Goal: Use online tool/utility: Utilize a website feature to perform a specific function

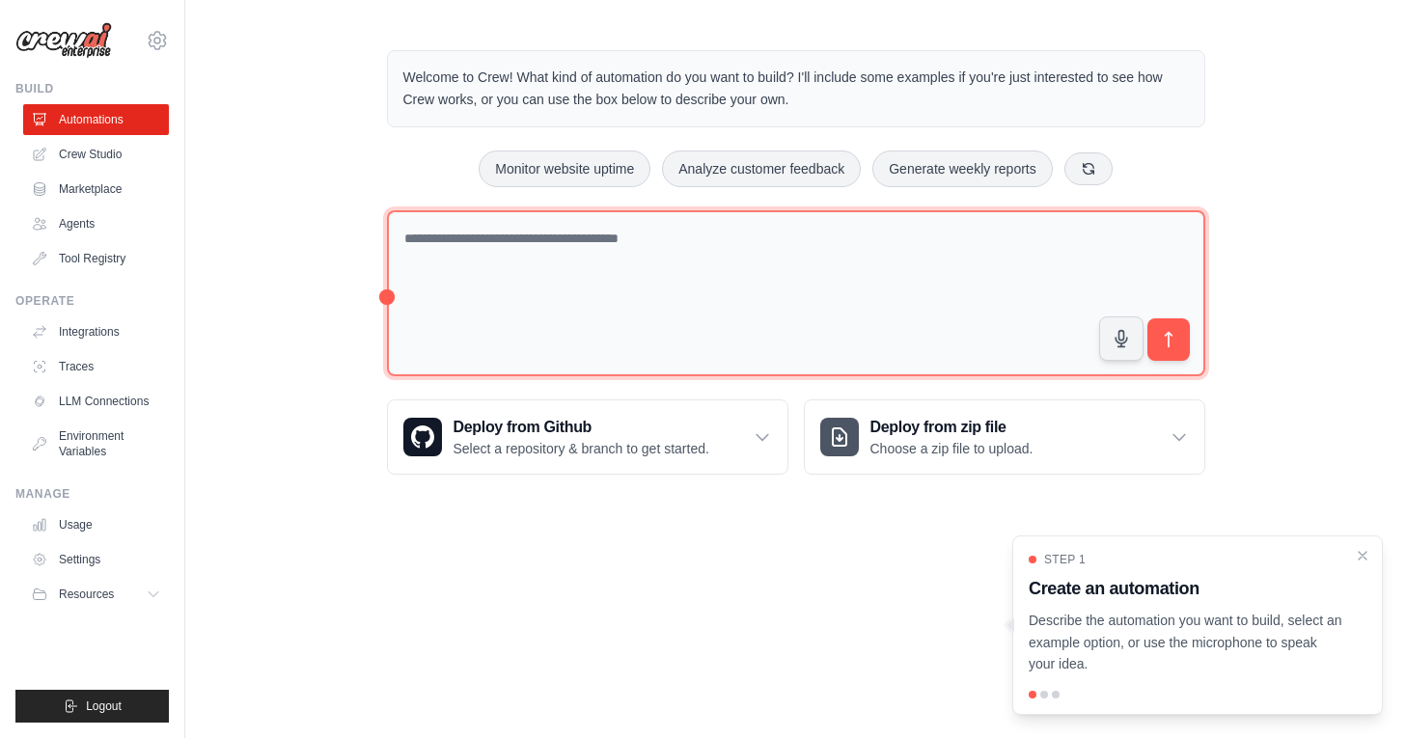
click at [532, 243] on textarea at bounding box center [796, 293] width 818 height 167
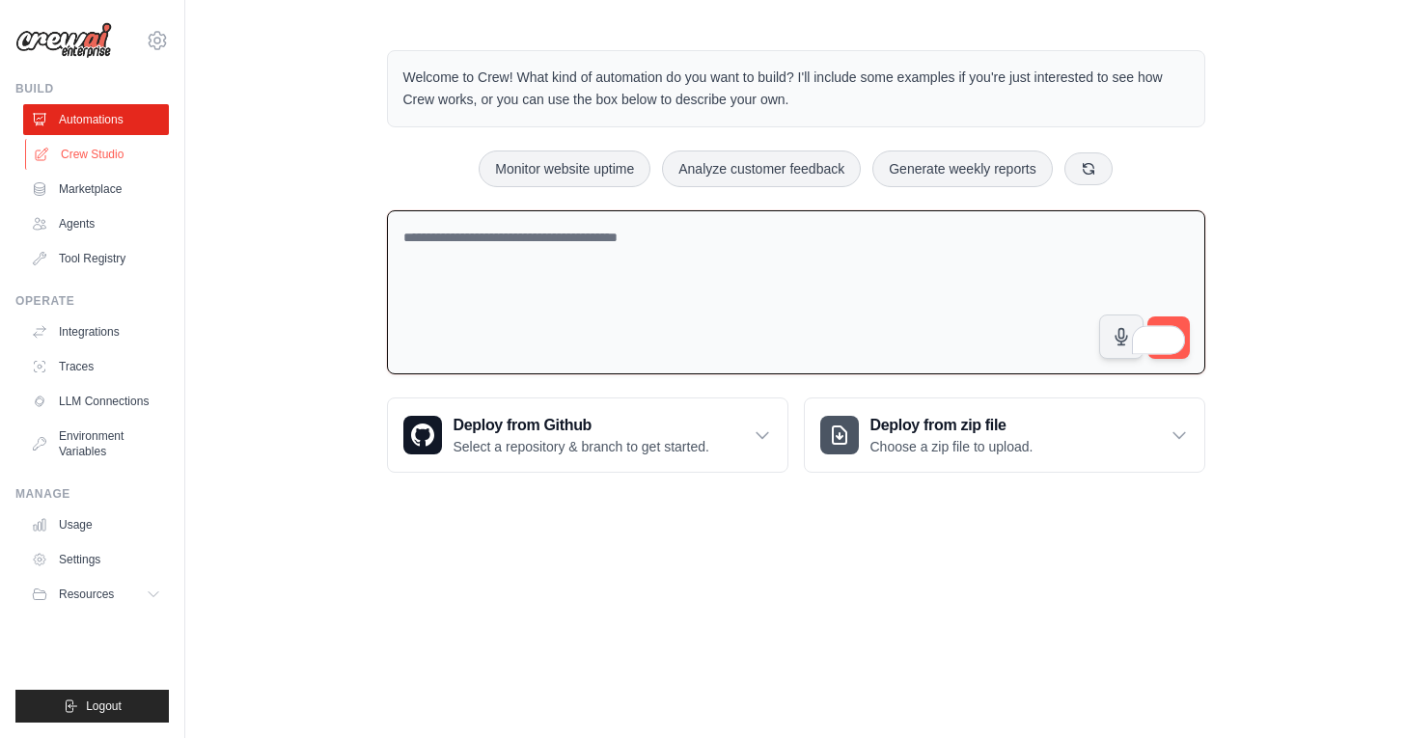
click at [82, 149] on link "Crew Studio" at bounding box center [98, 154] width 146 height 31
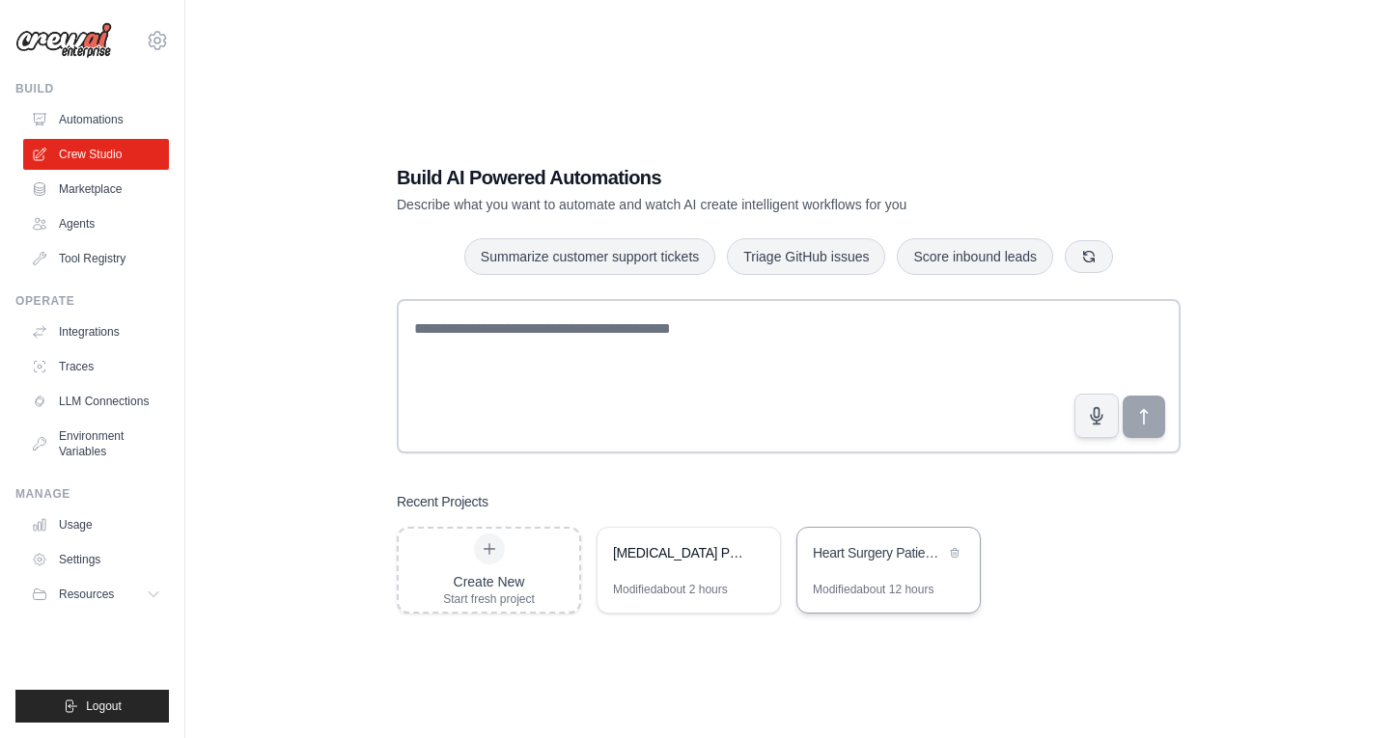
click at [841, 559] on div "Heart Surgery Patient WhatsApp Monitor" at bounding box center [879, 552] width 132 height 19
click at [657, 555] on div "Cardiac Surgery Patient Follow-up Automation" at bounding box center [679, 552] width 132 height 19
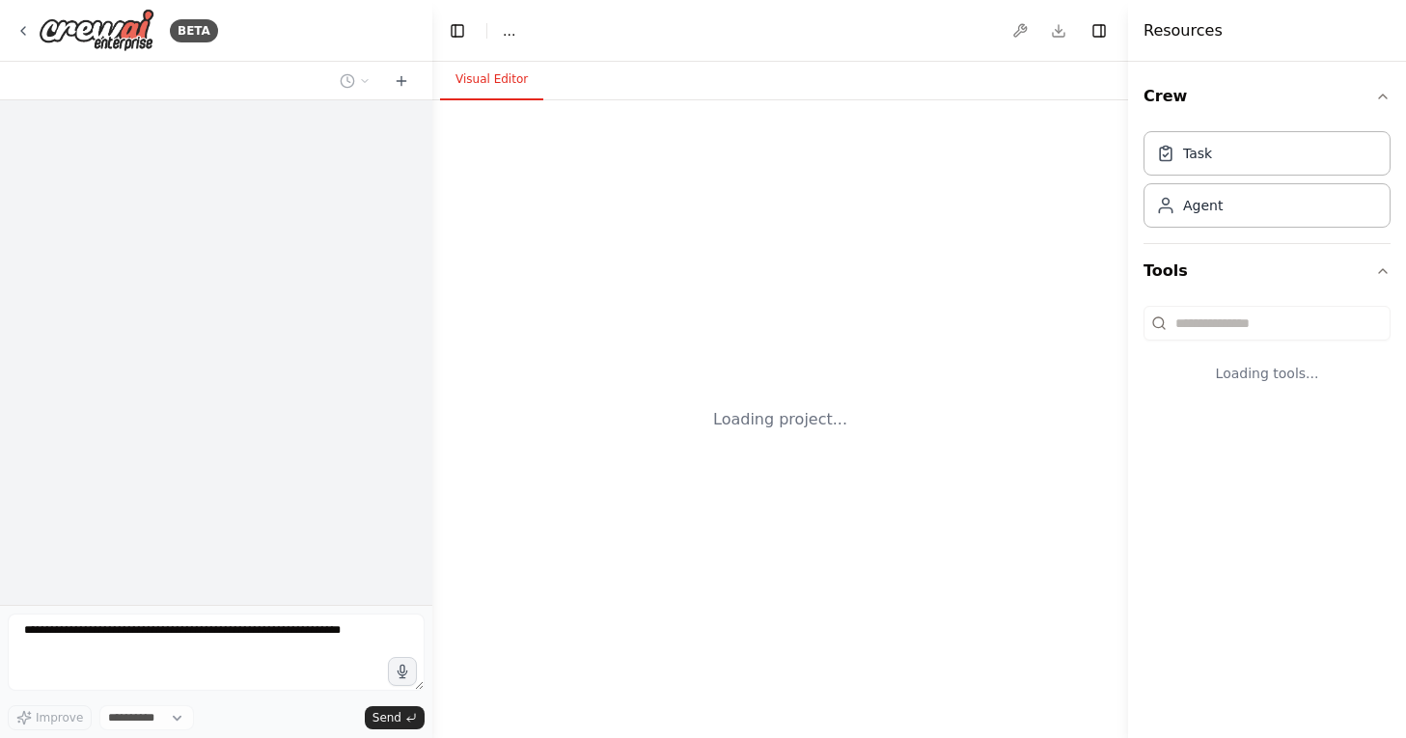
select select "****"
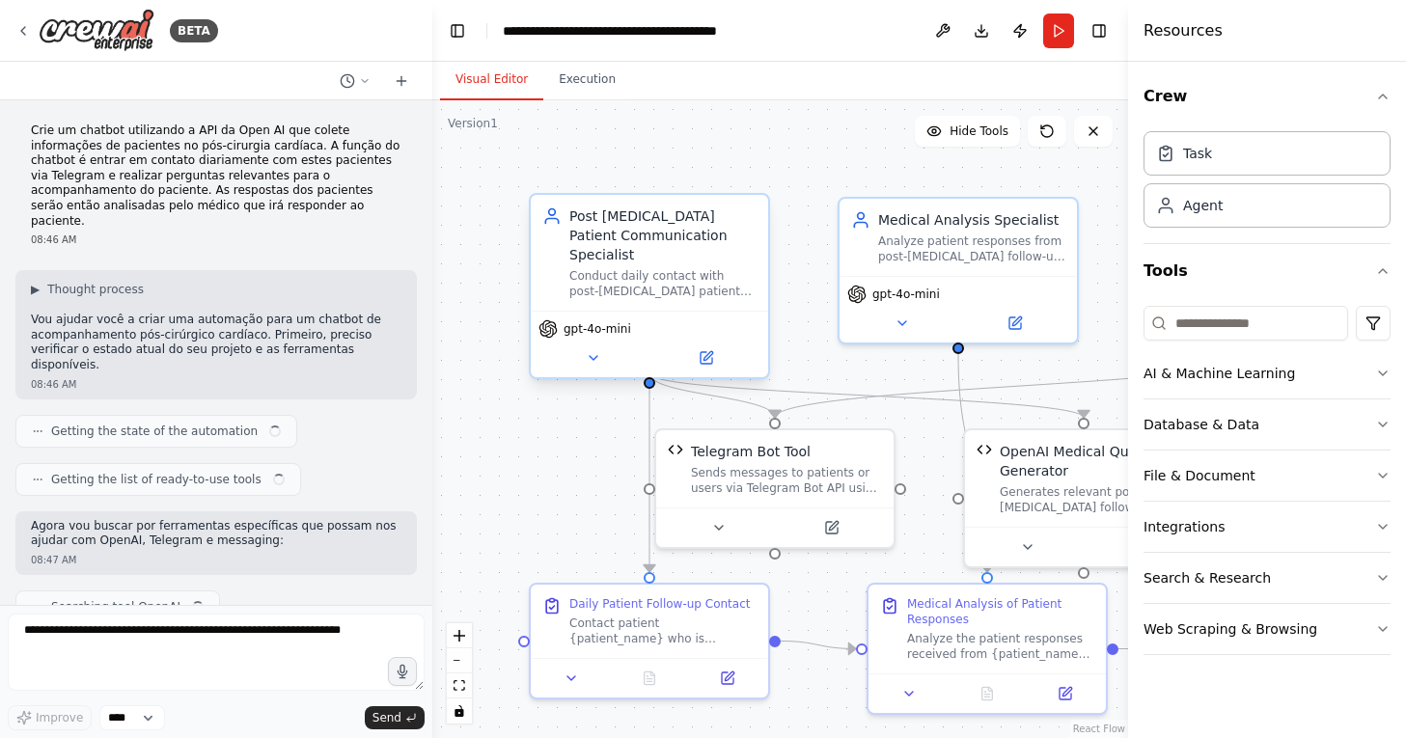
scroll to position [3048, 0]
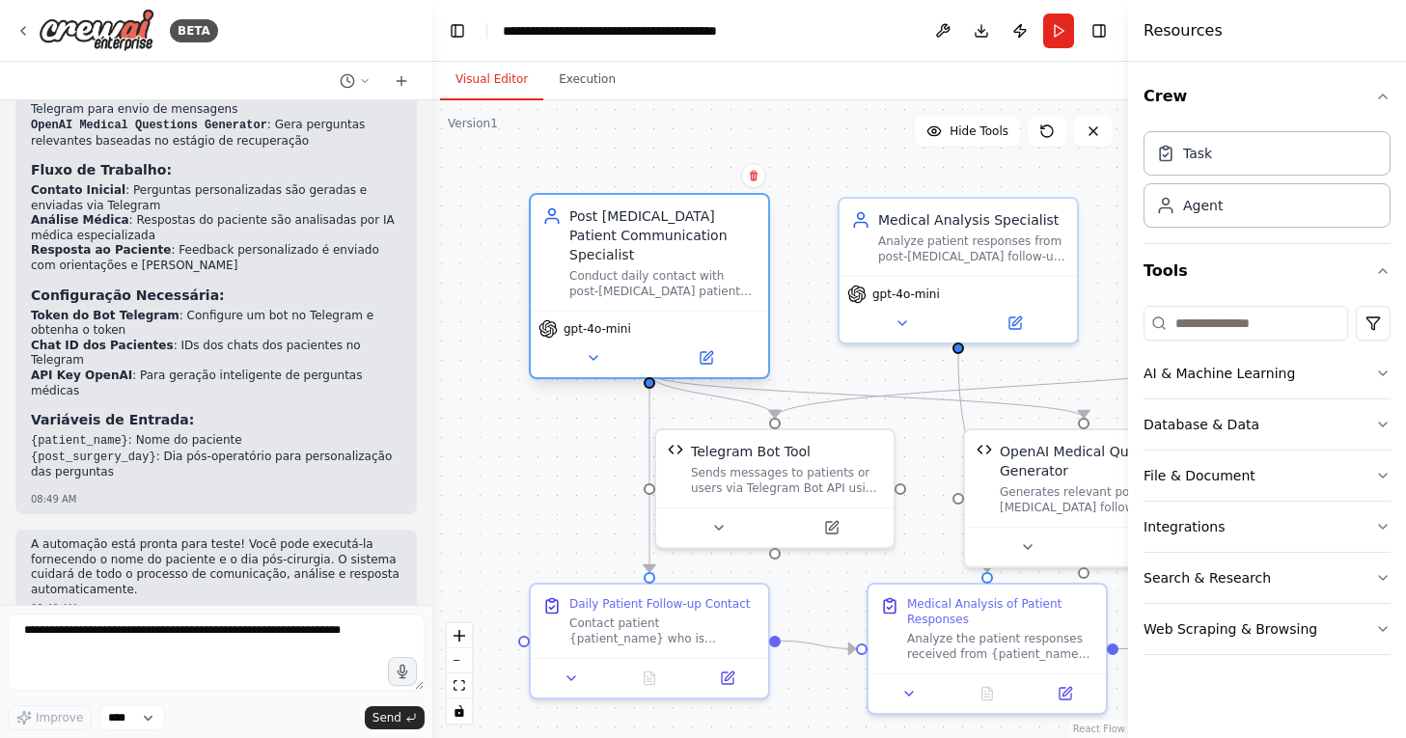
click at [668, 268] on div "Conduct daily contact with post-cardiac surgery patients via Telegram, collecti…" at bounding box center [662, 283] width 187 height 31
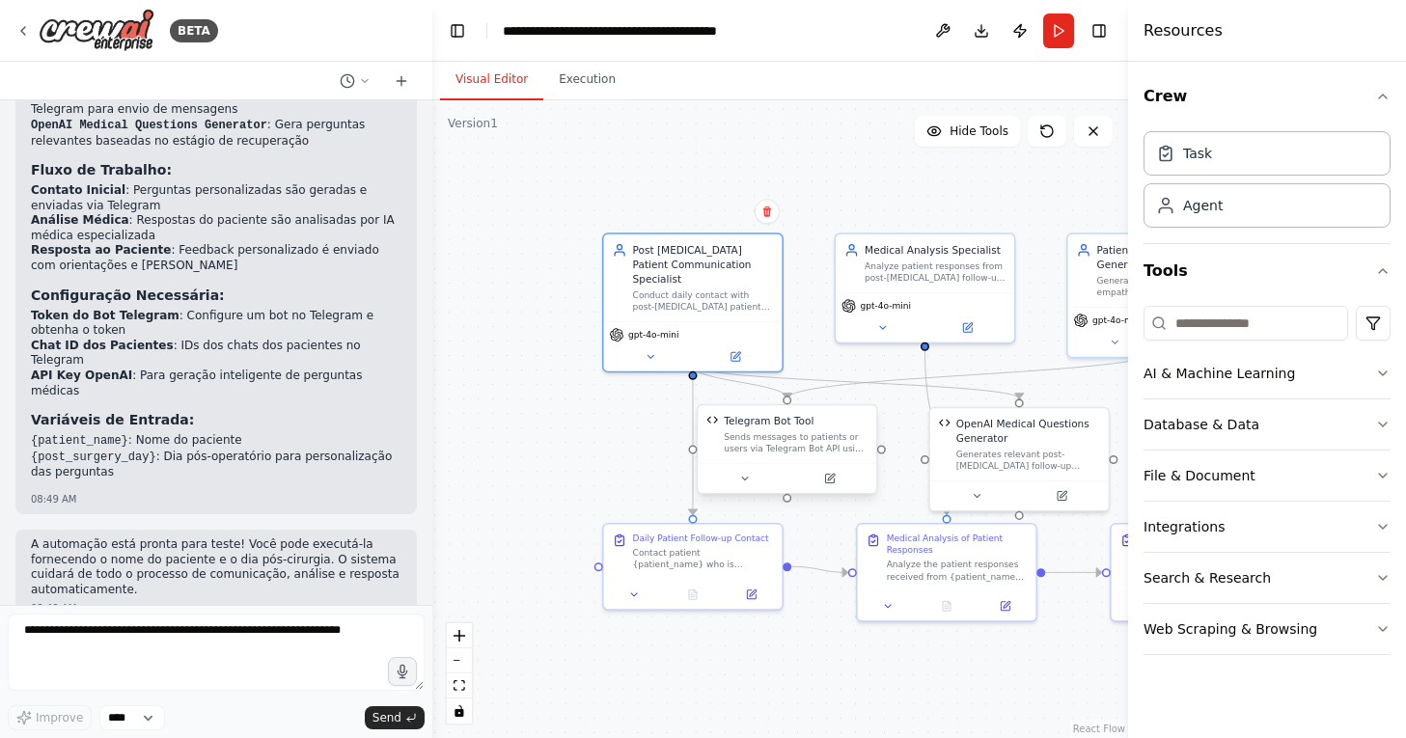
click at [818, 468] on div at bounding box center [787, 478] width 179 height 30
click at [1061, 37] on button "Run" at bounding box center [1058, 31] width 31 height 35
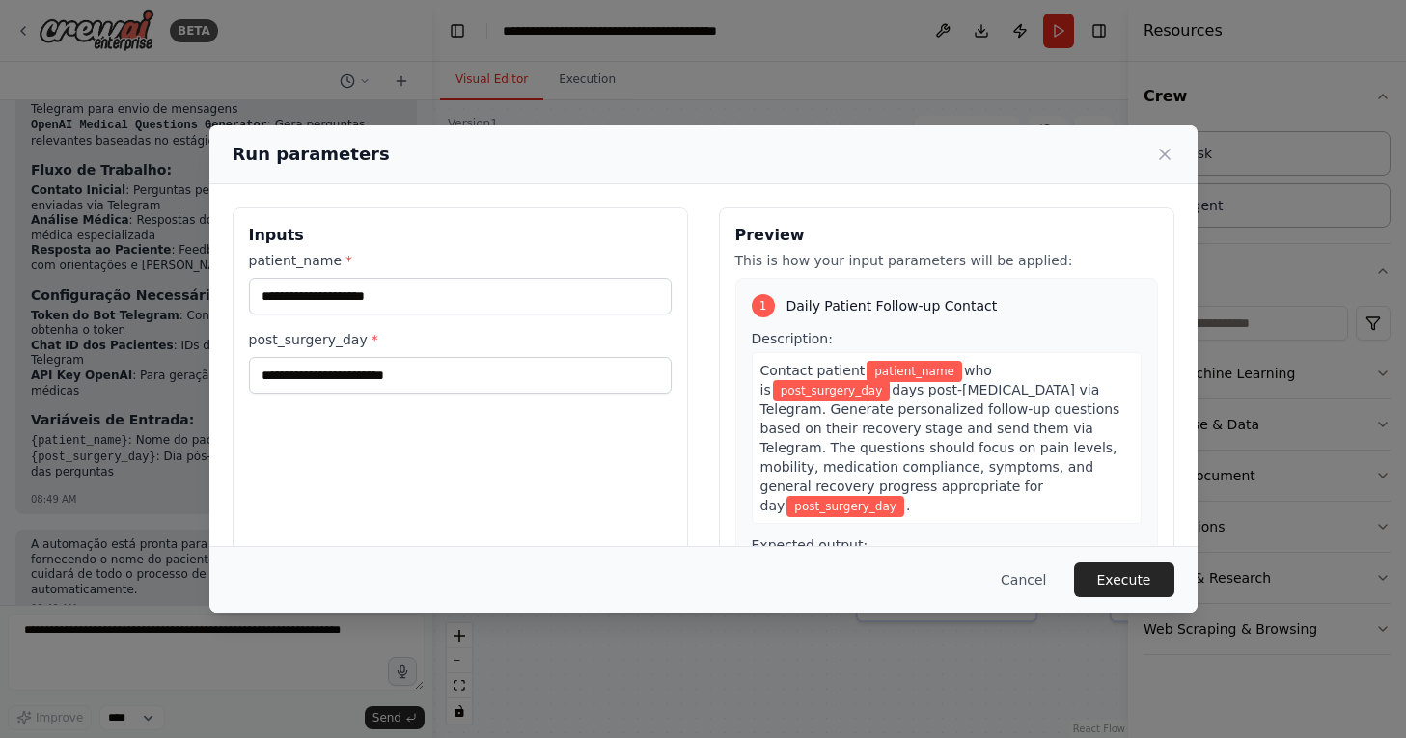
click at [421, 319] on div "patient_name * post_surgery_day *" at bounding box center [460, 322] width 423 height 143
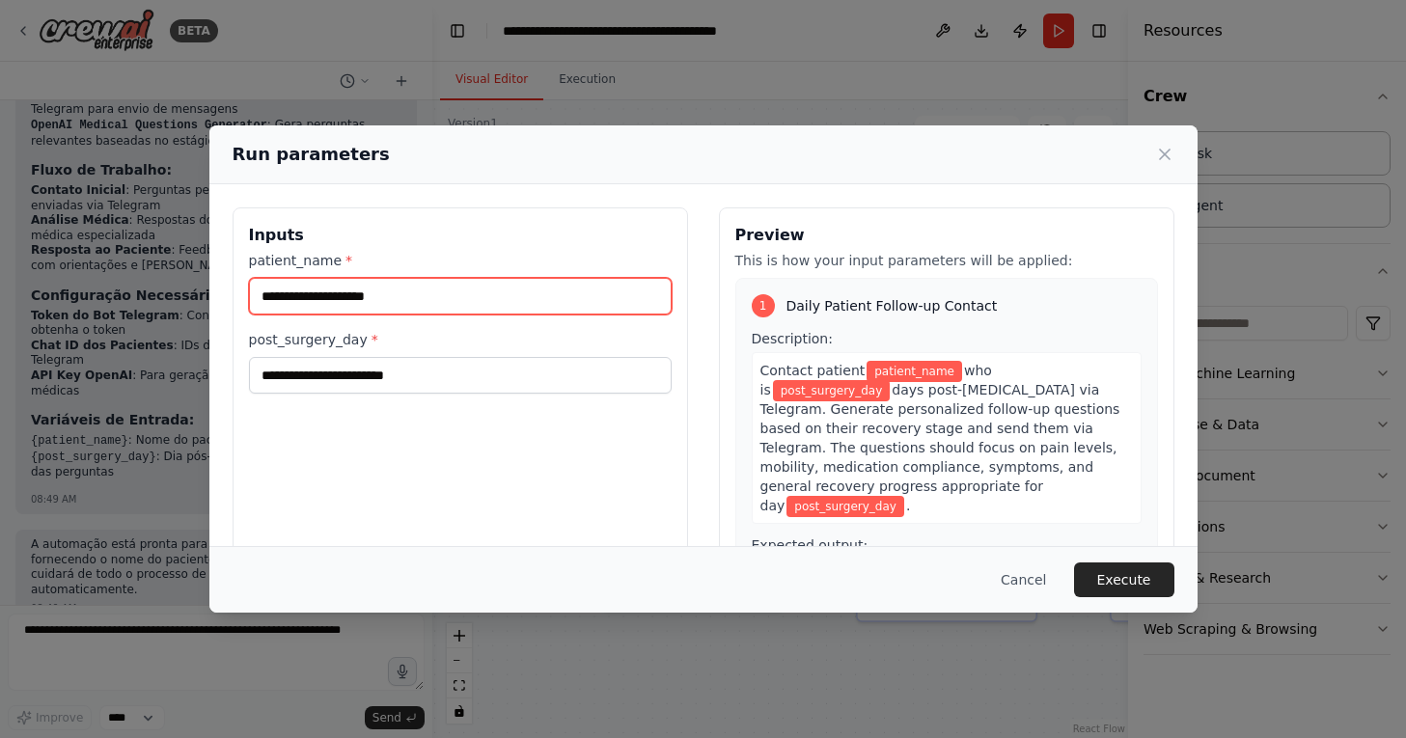
click at [416, 300] on input "patient_name *" at bounding box center [460, 296] width 423 height 37
type input "******"
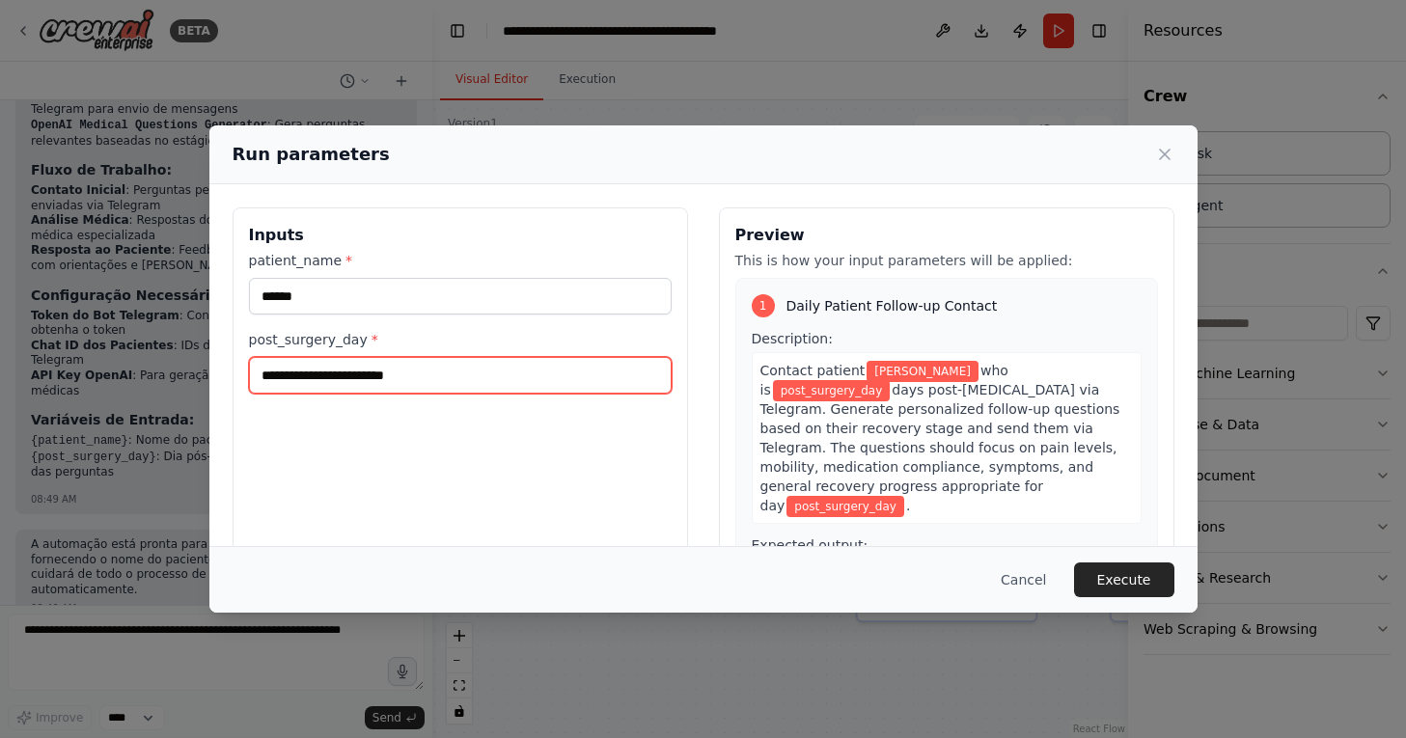
type input "*"
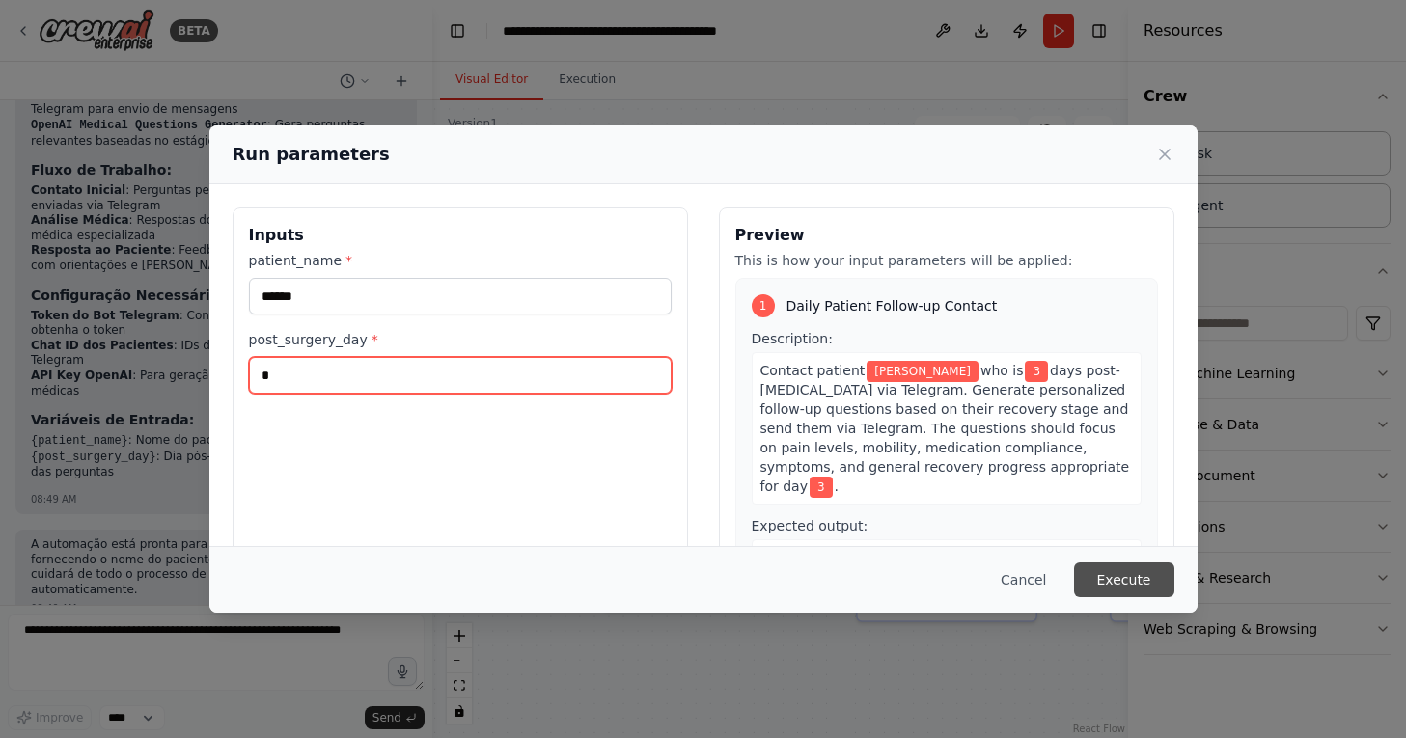
type input "*"
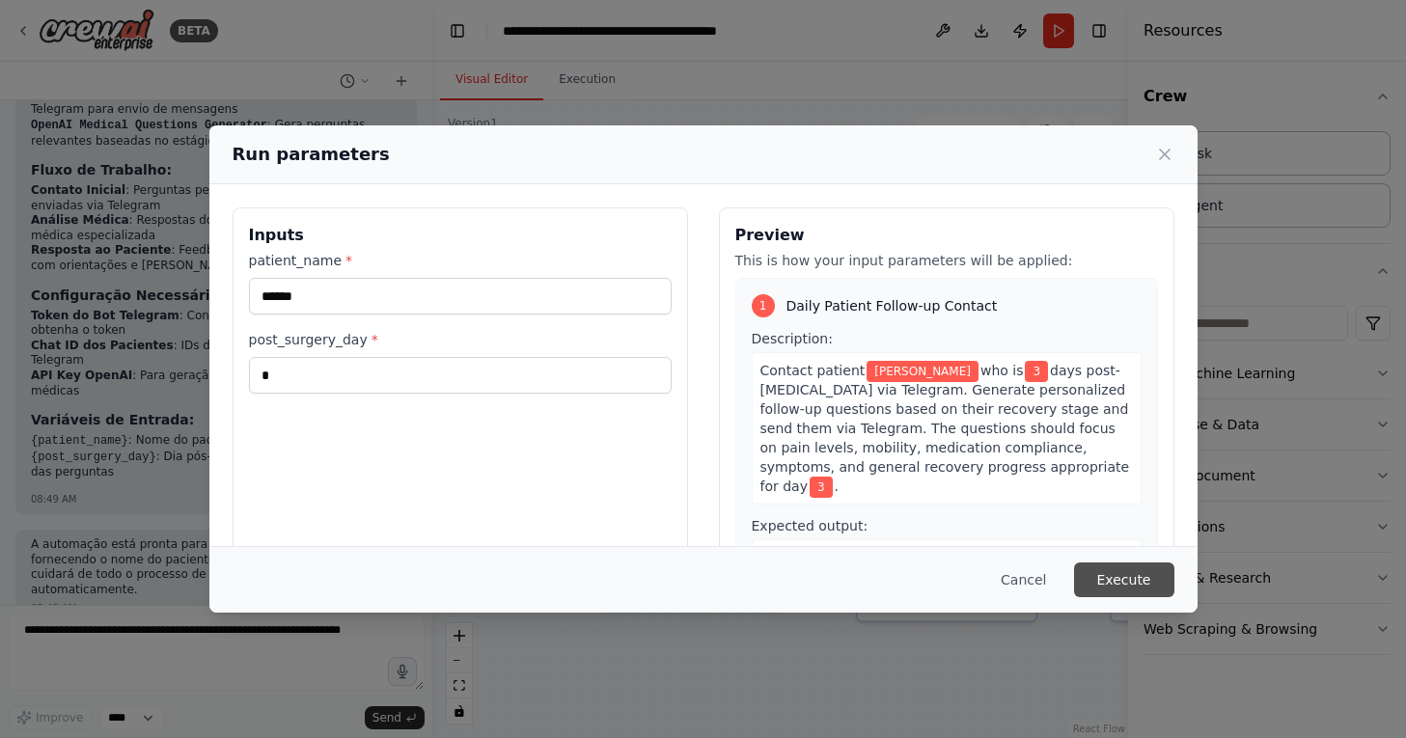
click at [1130, 564] on button "Execute" at bounding box center [1124, 580] width 100 height 35
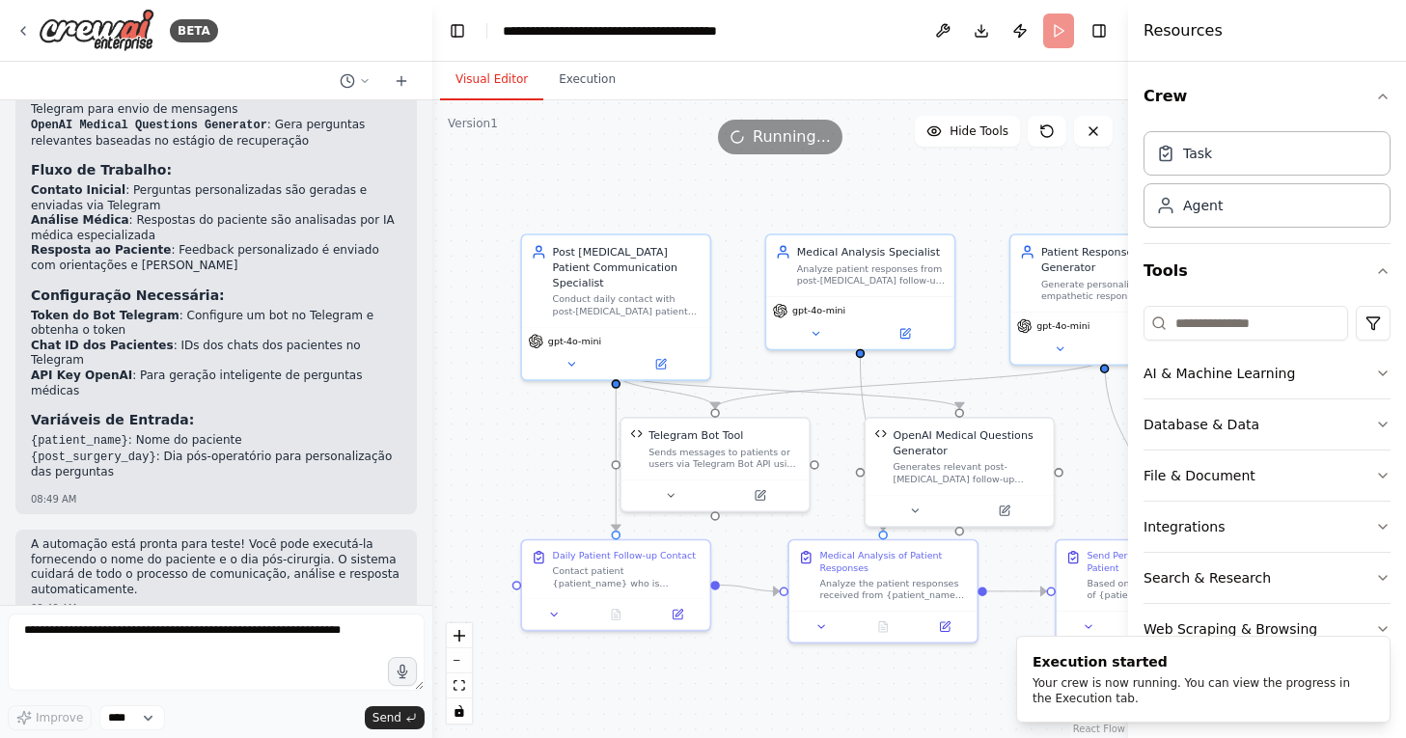
drag, startPoint x: 814, startPoint y: 241, endPoint x: 738, endPoint y: 242, distance: 75.3
click at [736, 242] on div ".deletable-edge-delete-btn { width: 20px; height: 20px; border: 0px solid #ffff…" at bounding box center [780, 419] width 696 height 638
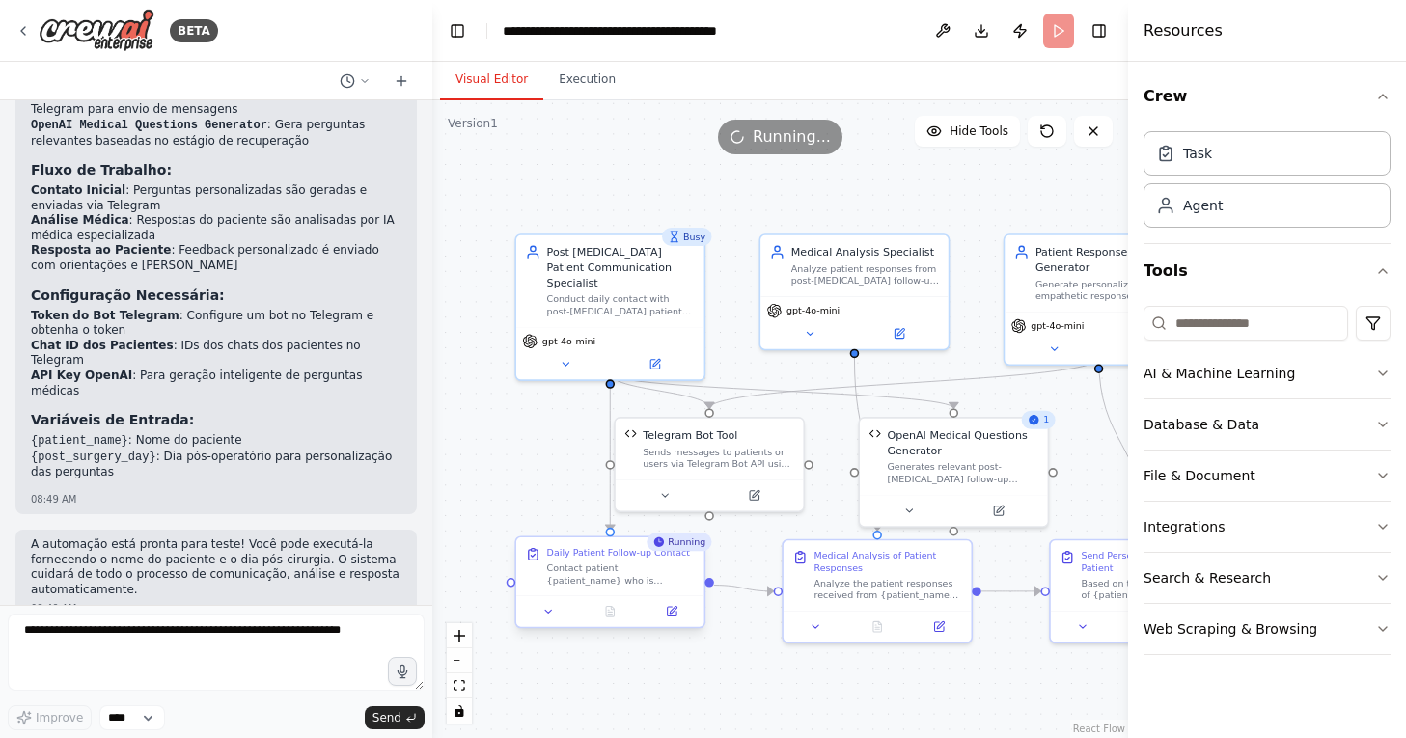
click at [666, 583] on div "Contact patient {patient_name} who is {post_surgery_day} days post-cardiac surg…" at bounding box center [621, 574] width 148 height 24
click at [541, 612] on button at bounding box center [548, 611] width 52 height 18
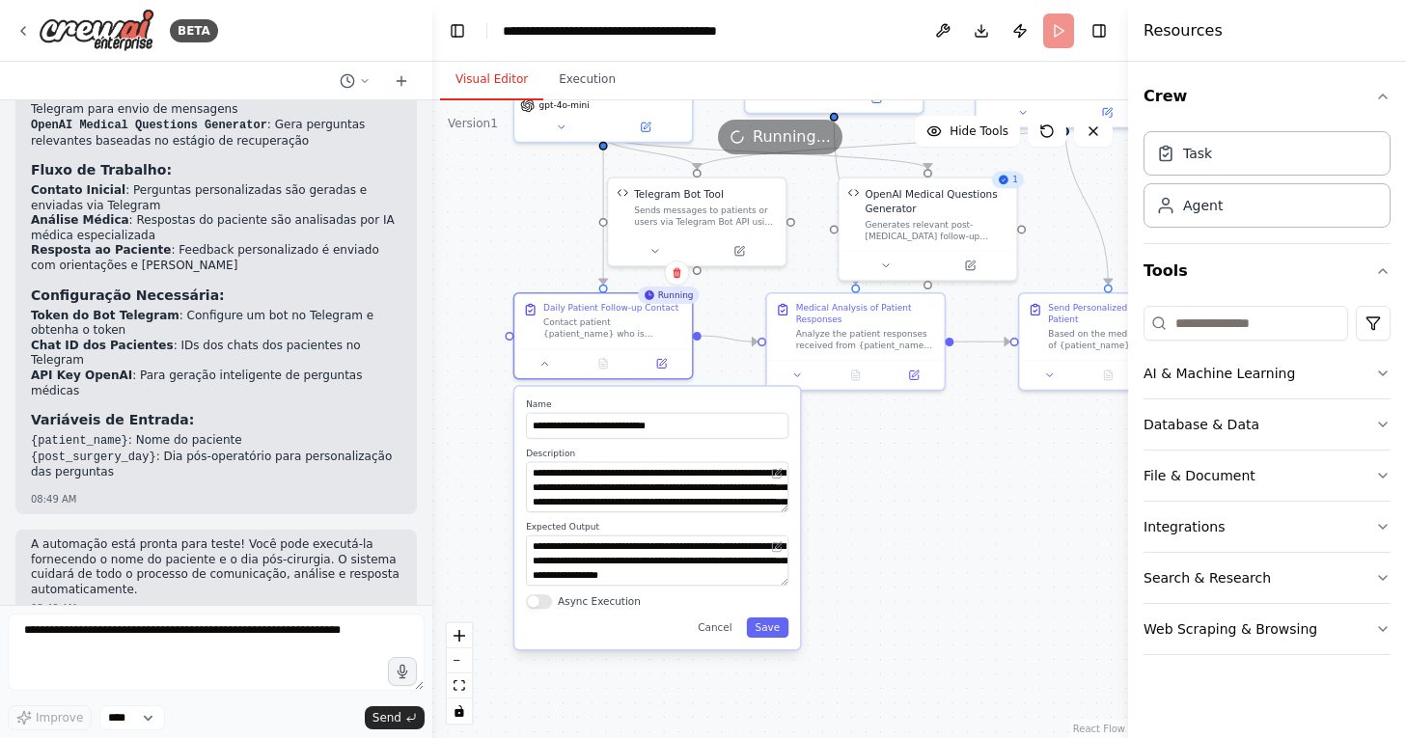
drag, startPoint x: 529, startPoint y: 481, endPoint x: 525, endPoint y: 226, distance: 254.8
click at [525, 226] on div ".deletable-edge-delete-btn { width: 20px; height: 20px; border: 0px solid #ffff…" at bounding box center [780, 419] width 696 height 638
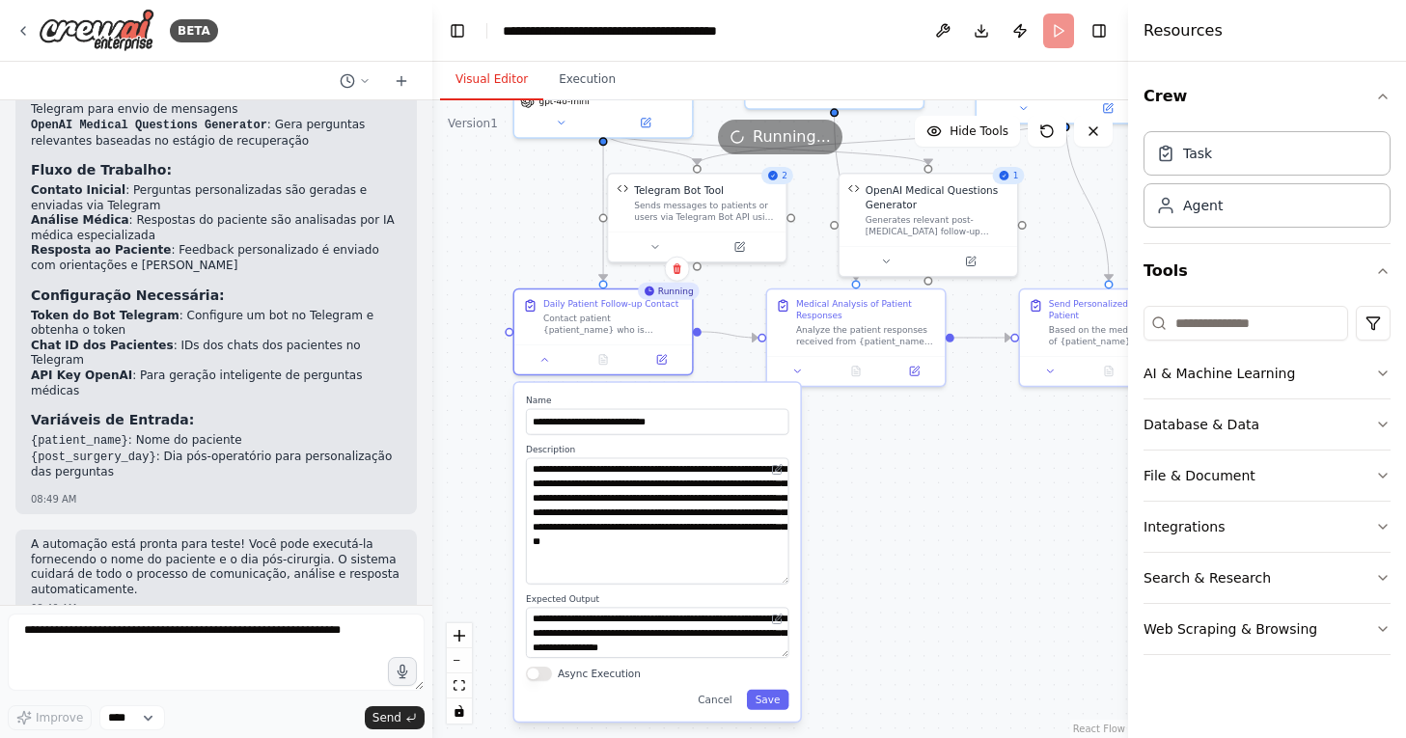
drag, startPoint x: 784, startPoint y: 503, endPoint x: 787, endPoint y: 579, distance: 76.3
click at [787, 579] on textarea "**********" at bounding box center [657, 521] width 263 height 126
click at [843, 589] on div ".deletable-edge-delete-btn { width: 20px; height: 20px; border: 0px solid #ffff…" at bounding box center [780, 419] width 696 height 638
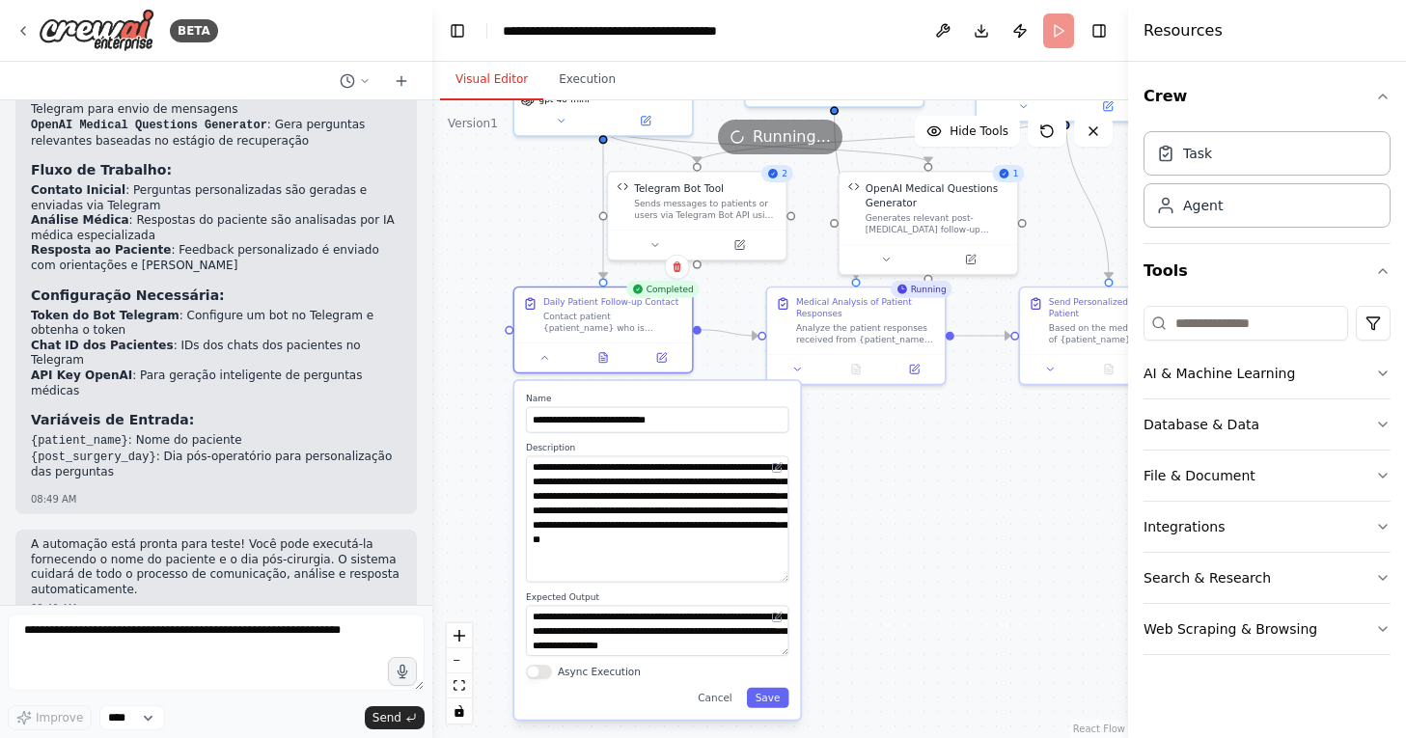
click at [861, 522] on div ".deletable-edge-delete-btn { width: 20px; height: 20px; border: 0px solid #ffff…" at bounding box center [780, 419] width 696 height 638
click at [627, 340] on div at bounding box center [603, 355] width 178 height 30
click at [717, 284] on div ".deletable-edge-delete-btn { width: 20px; height: 20px; border: 0px solid #ffff…" at bounding box center [780, 419] width 696 height 638
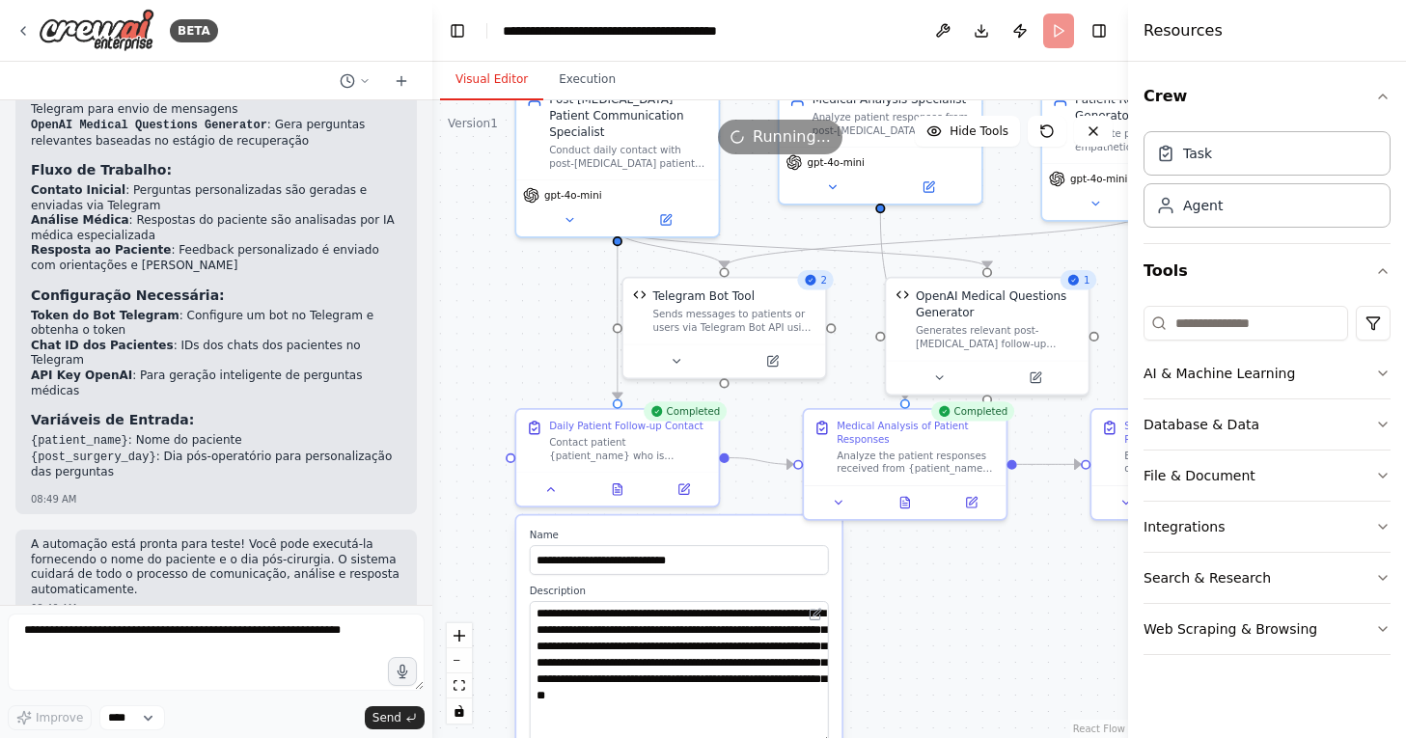
drag, startPoint x: 744, startPoint y: 276, endPoint x: 778, endPoint y: 403, distance: 131.8
click at [778, 403] on div ".deletable-edge-delete-btn { width: 20px; height: 20px; border: 0px solid #ffff…" at bounding box center [780, 419] width 696 height 638
click at [761, 333] on div "Telegram Bot Tool Sends messages to patients or users via Telegram Bot API usin…" at bounding box center [724, 308] width 202 height 66
click at [782, 360] on button at bounding box center [772, 357] width 93 height 19
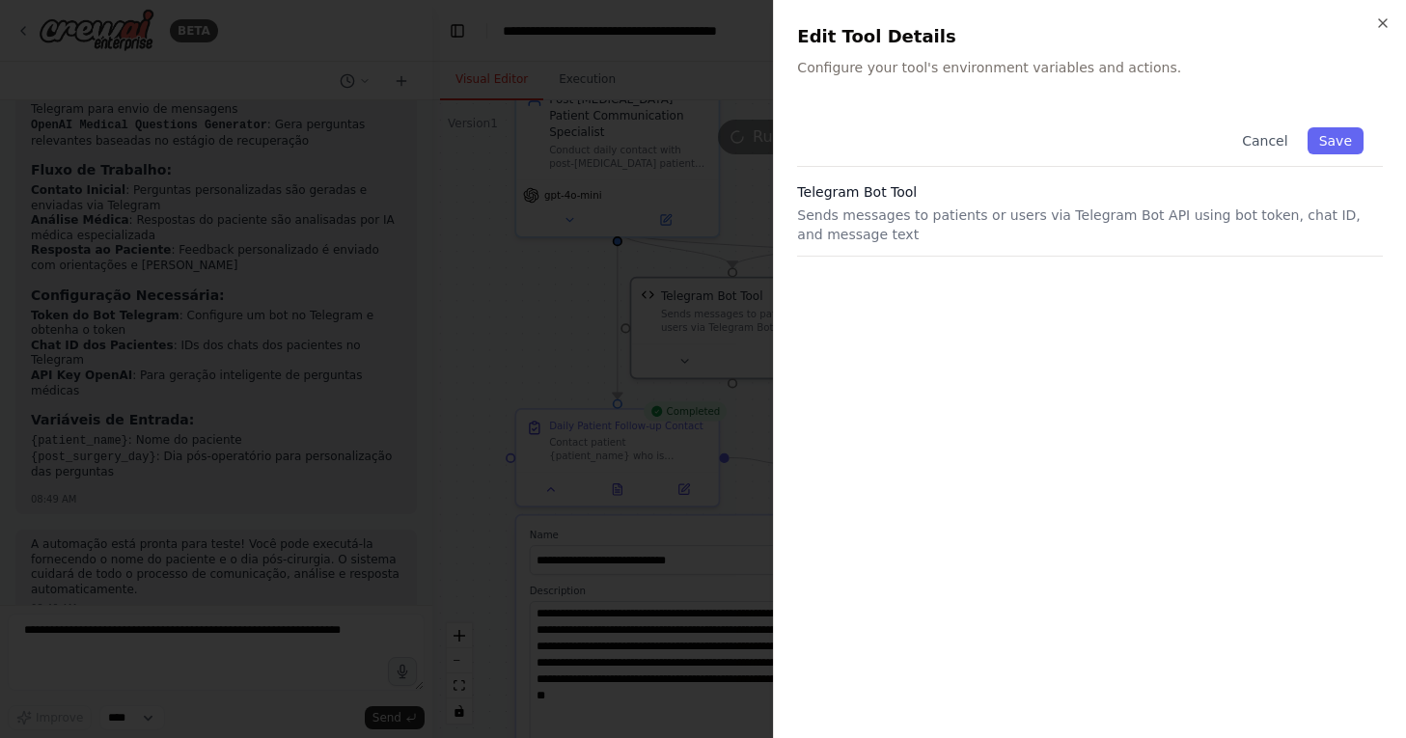
click at [1011, 218] on p "Sends messages to patients or users via Telegram Bot API using bot token, chat …" at bounding box center [1090, 225] width 586 height 39
click at [818, 207] on p "Sends messages to patients or users via Telegram Bot API using bot token, chat …" at bounding box center [1090, 225] width 586 height 39
click at [824, 81] on div "Close Edit Tool Details Configure your tool's environment variables and actions…" at bounding box center [1089, 369] width 633 height 738
click at [851, 69] on p "Configure your tool's environment variables and actions." at bounding box center [1090, 67] width 586 height 19
click at [1341, 134] on button "Save" at bounding box center [1336, 140] width 56 height 27
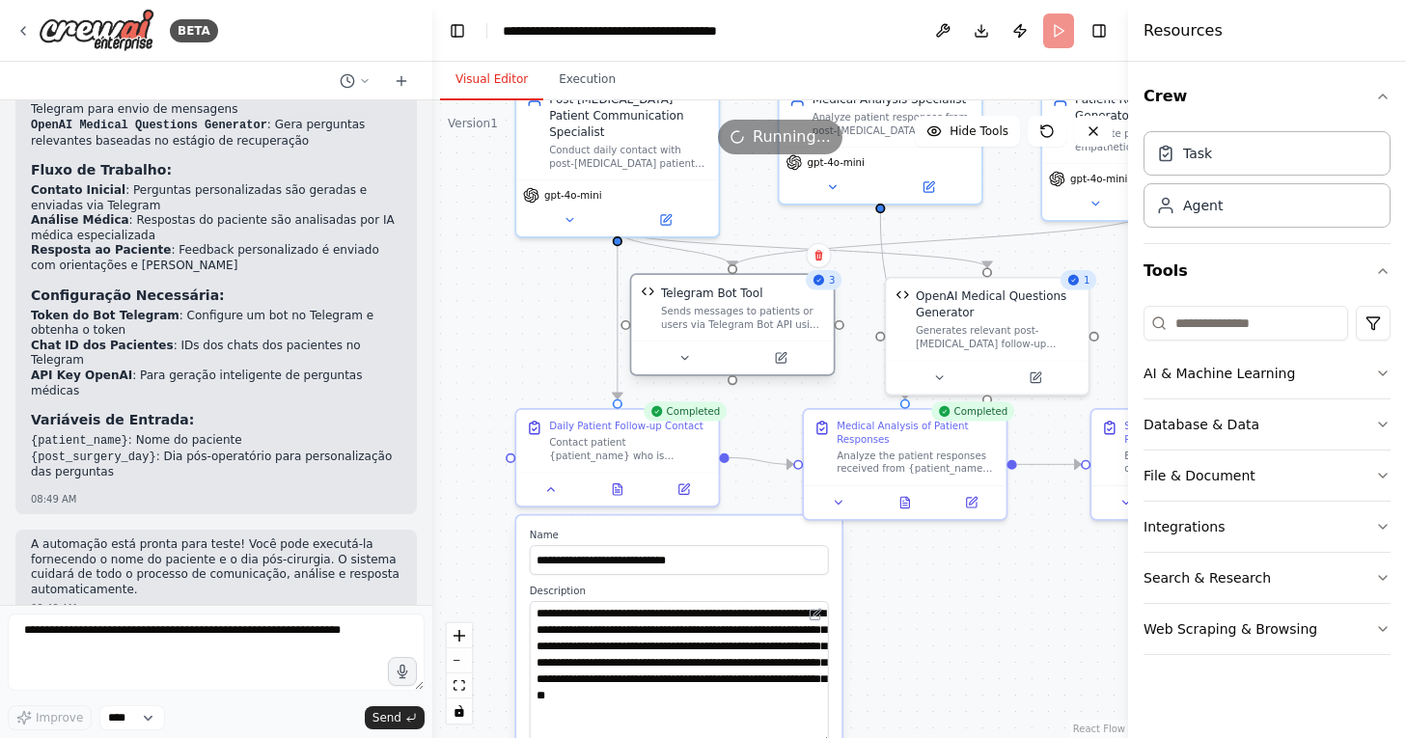
click at [682, 305] on div "Sends messages to patients or users via Telegram Bot API using bot token, chat …" at bounding box center [742, 318] width 163 height 26
click at [682, 359] on icon at bounding box center [684, 357] width 7 height 3
click at [693, 373] on div at bounding box center [732, 358] width 202 height 34
click at [689, 361] on icon at bounding box center [684, 358] width 14 height 14
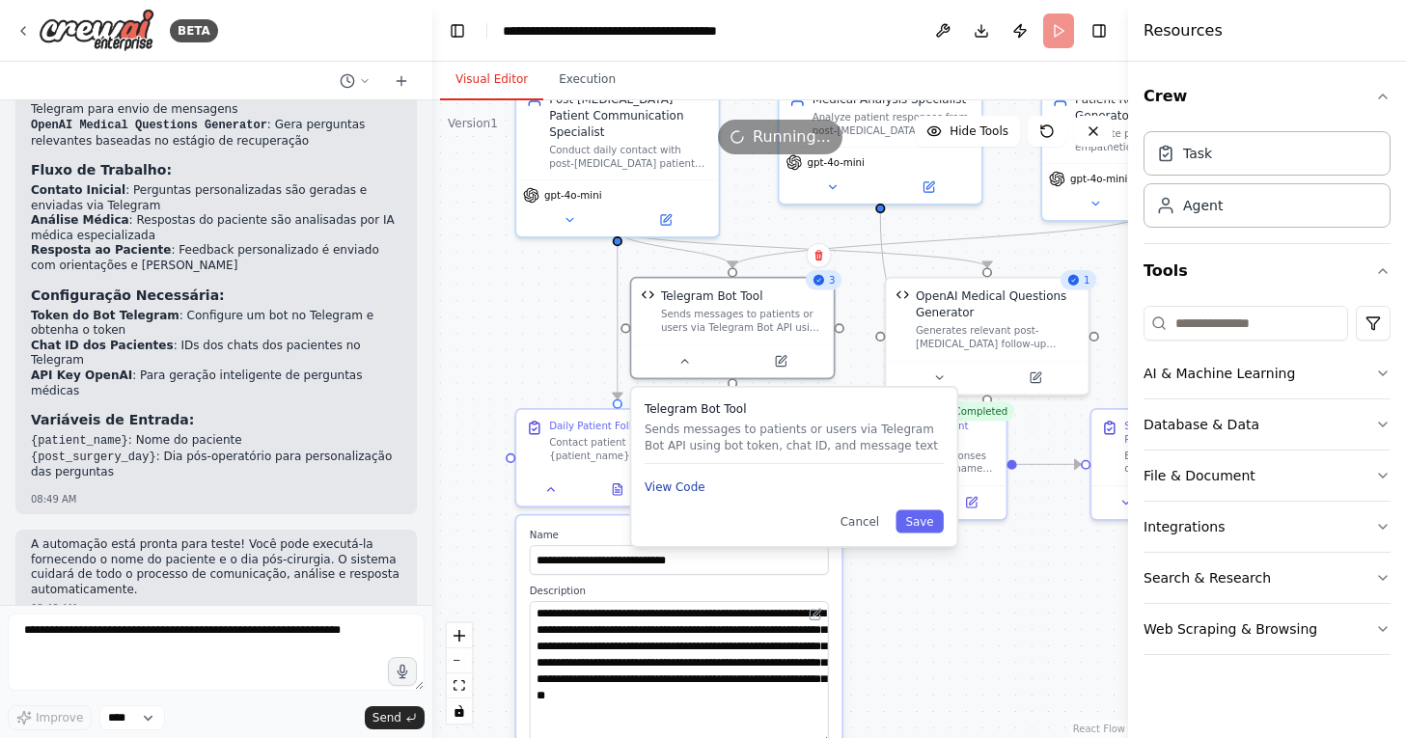
click at [671, 487] on button "View Code" at bounding box center [675, 487] width 61 height 16
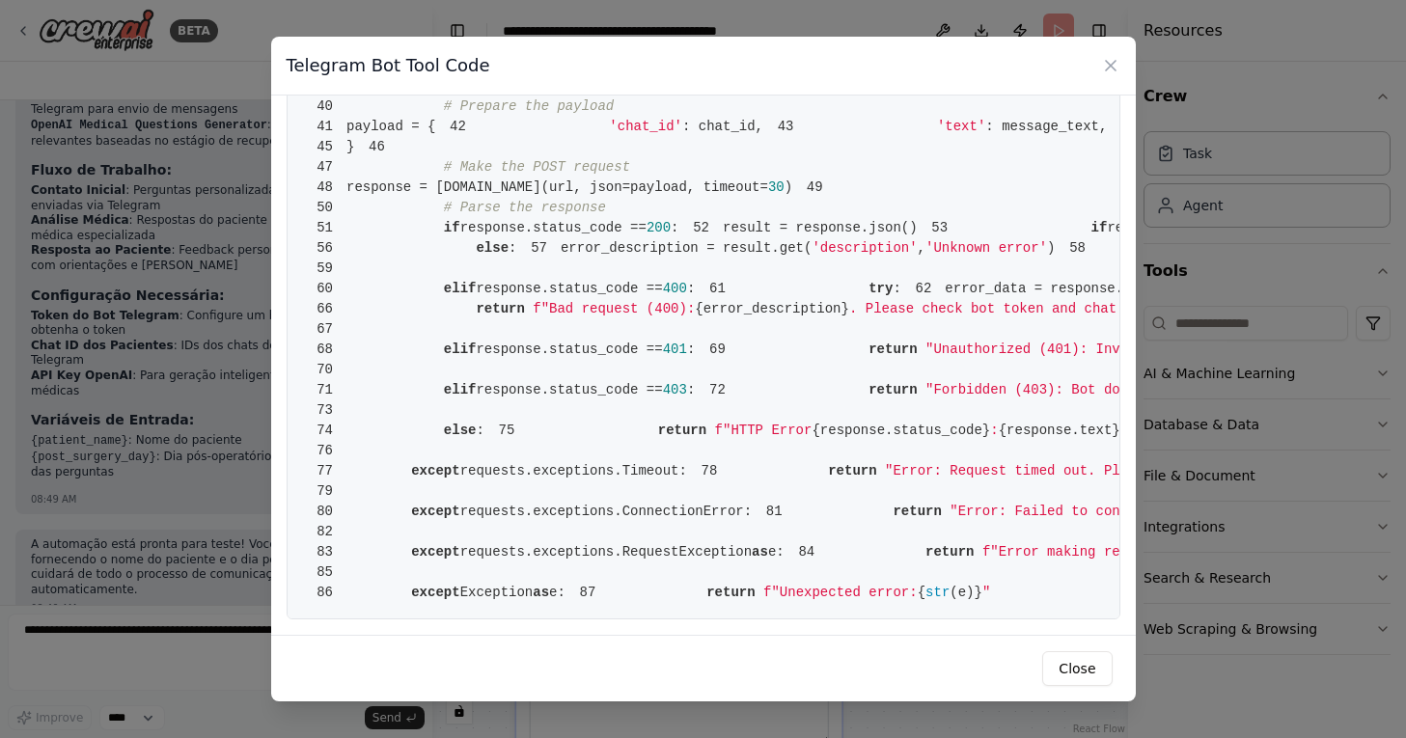
scroll to position [1302, 0]
click at [1110, 68] on icon at bounding box center [1110, 65] width 19 height 19
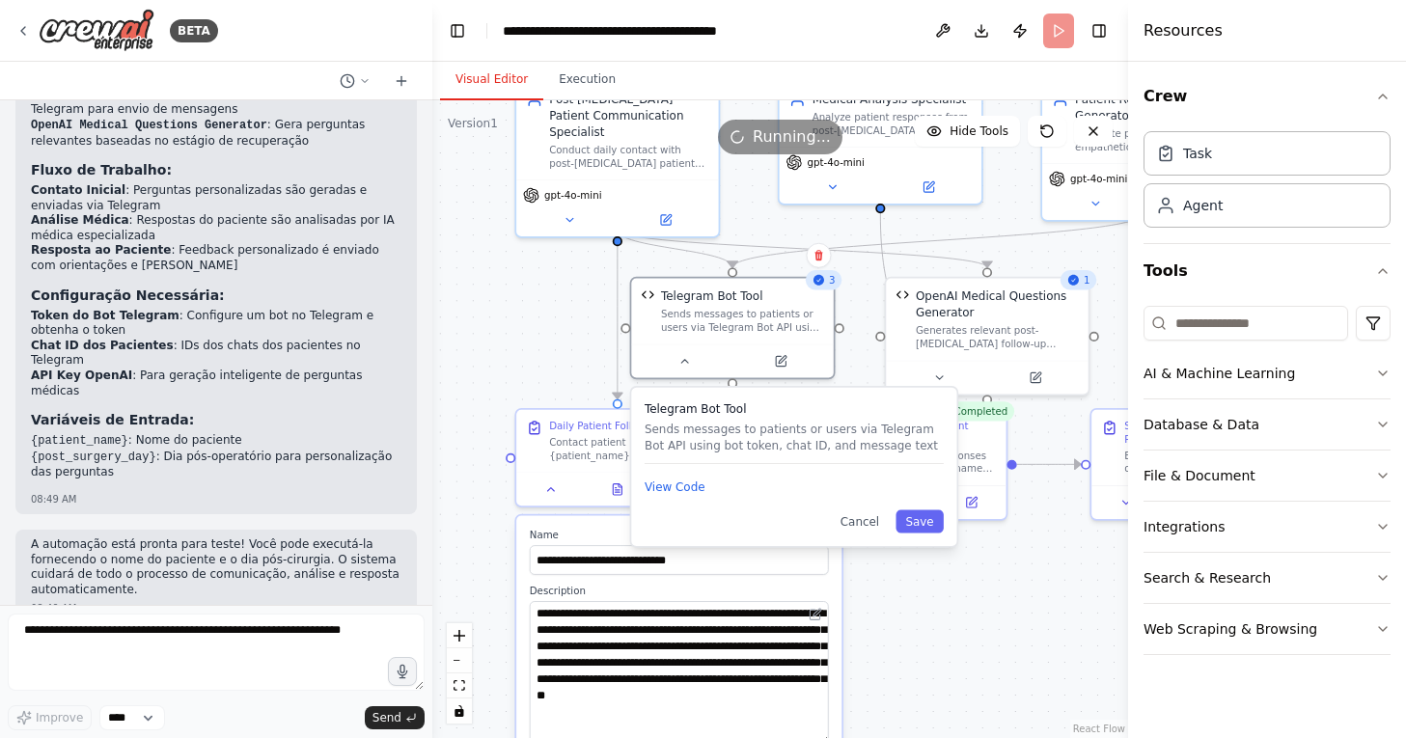
click at [1043, 547] on div ".deletable-edge-delete-btn { width: 20px; height: 20px; border: 0px solid #ffff…" at bounding box center [780, 419] width 696 height 638
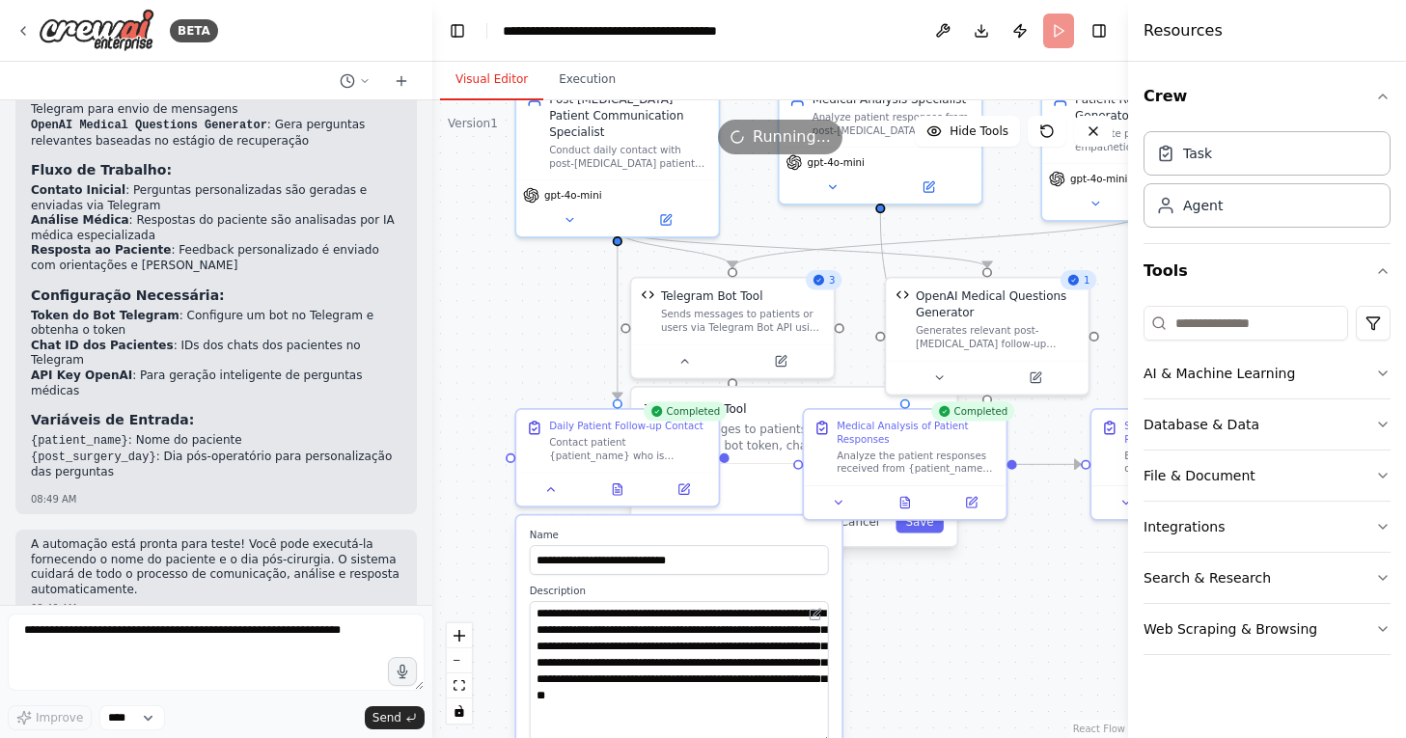
click at [1013, 606] on div ".deletable-edge-delete-btn { width: 20px; height: 20px; border: 0px solid #ffff…" at bounding box center [780, 419] width 696 height 638
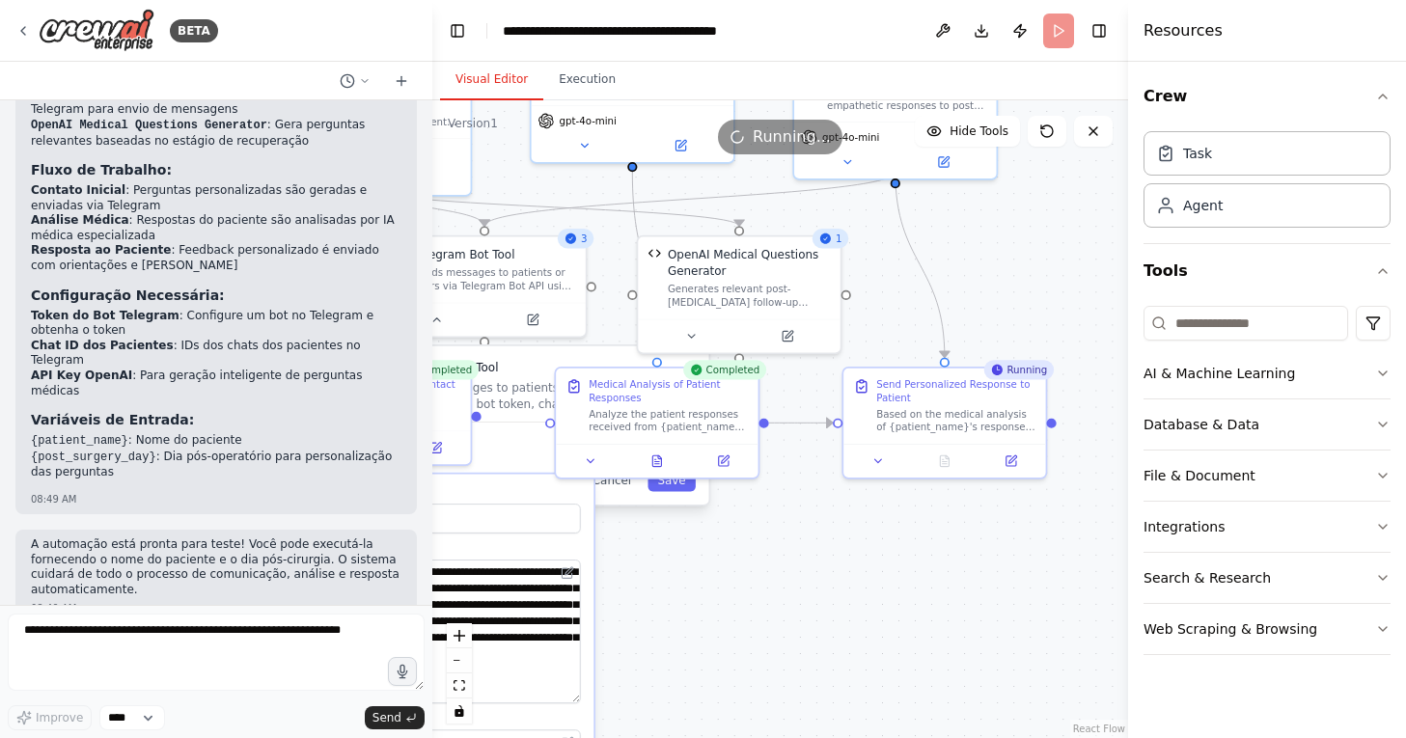
drag, startPoint x: 1013, startPoint y: 606, endPoint x: 768, endPoint y: 564, distance: 248.8
click at [766, 564] on div ".deletable-edge-delete-btn { width: 20px; height: 20px; border: 0px solid #ffff…" at bounding box center [780, 419] width 696 height 638
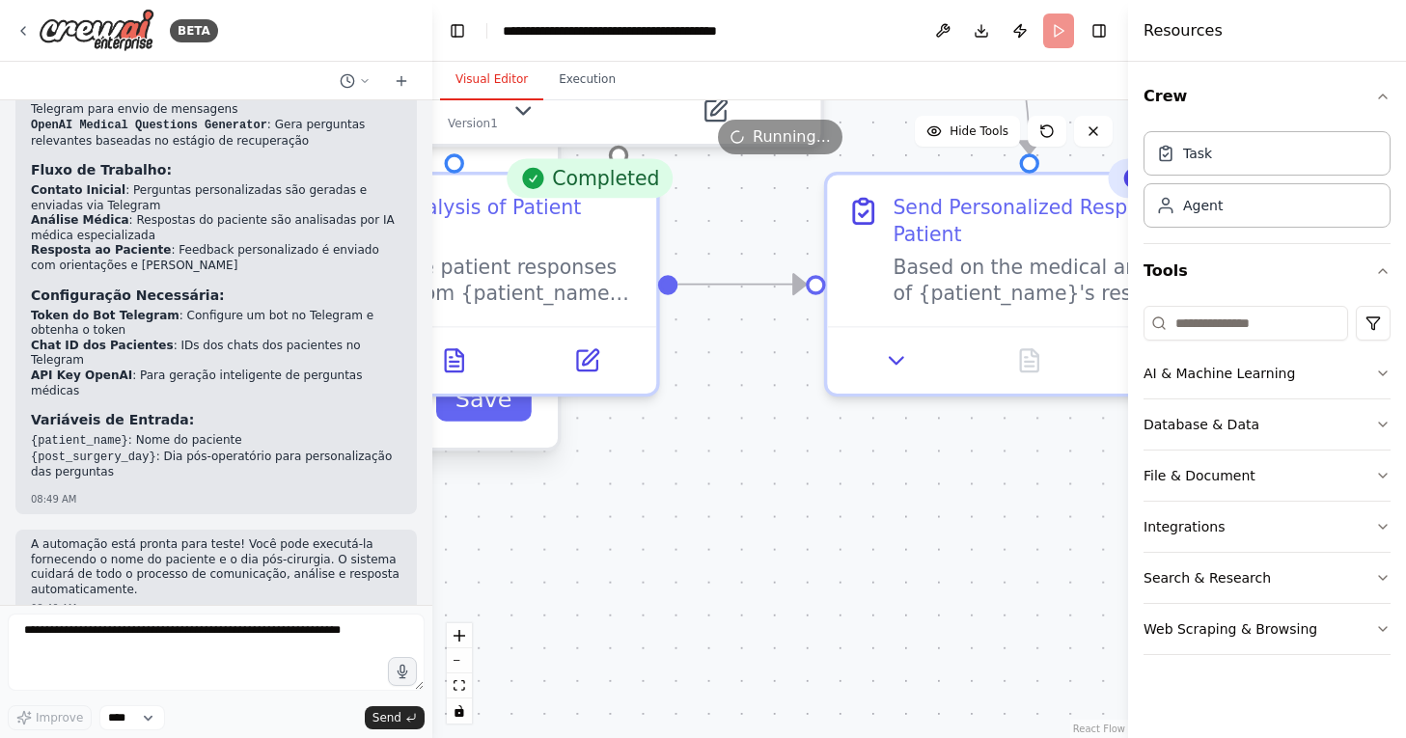
drag, startPoint x: 792, startPoint y: 561, endPoint x: 639, endPoint y: 567, distance: 153.6
click at [639, 568] on div ".deletable-edge-delete-btn { width: 20px; height: 20px; border: 0px solid #ffff…" at bounding box center [780, 419] width 696 height 638
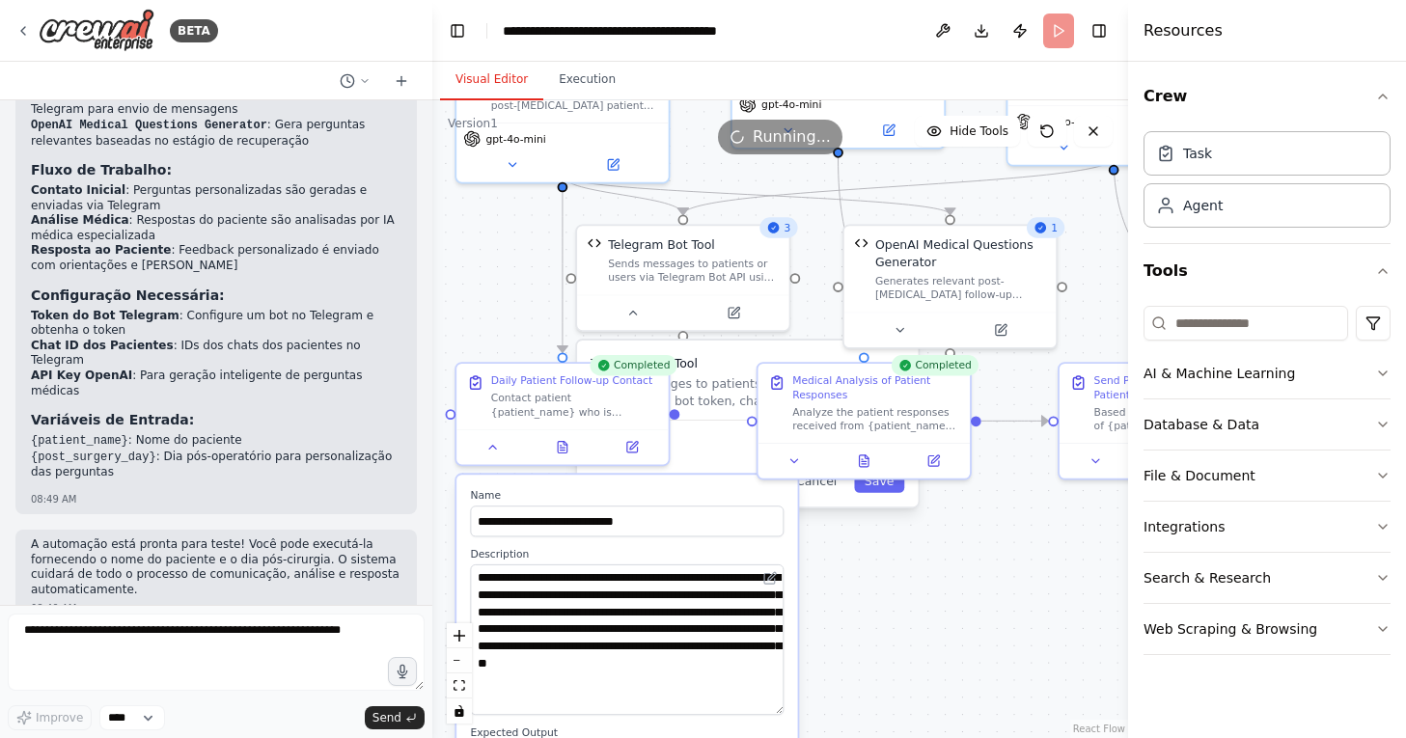
drag, startPoint x: 633, startPoint y: 567, endPoint x: 985, endPoint y: 567, distance: 352.3
click at [985, 567] on div ".deletable-edge-delete-btn { width: 20px; height: 20px; border: 0px solid #ffff…" at bounding box center [780, 419] width 696 height 638
click at [708, 349] on div "Telegram Bot Tool Sends messages to patients or users via Telegram Bot API usin…" at bounding box center [747, 424] width 341 height 166
click at [829, 487] on button "Cancel" at bounding box center [817, 481] width 62 height 24
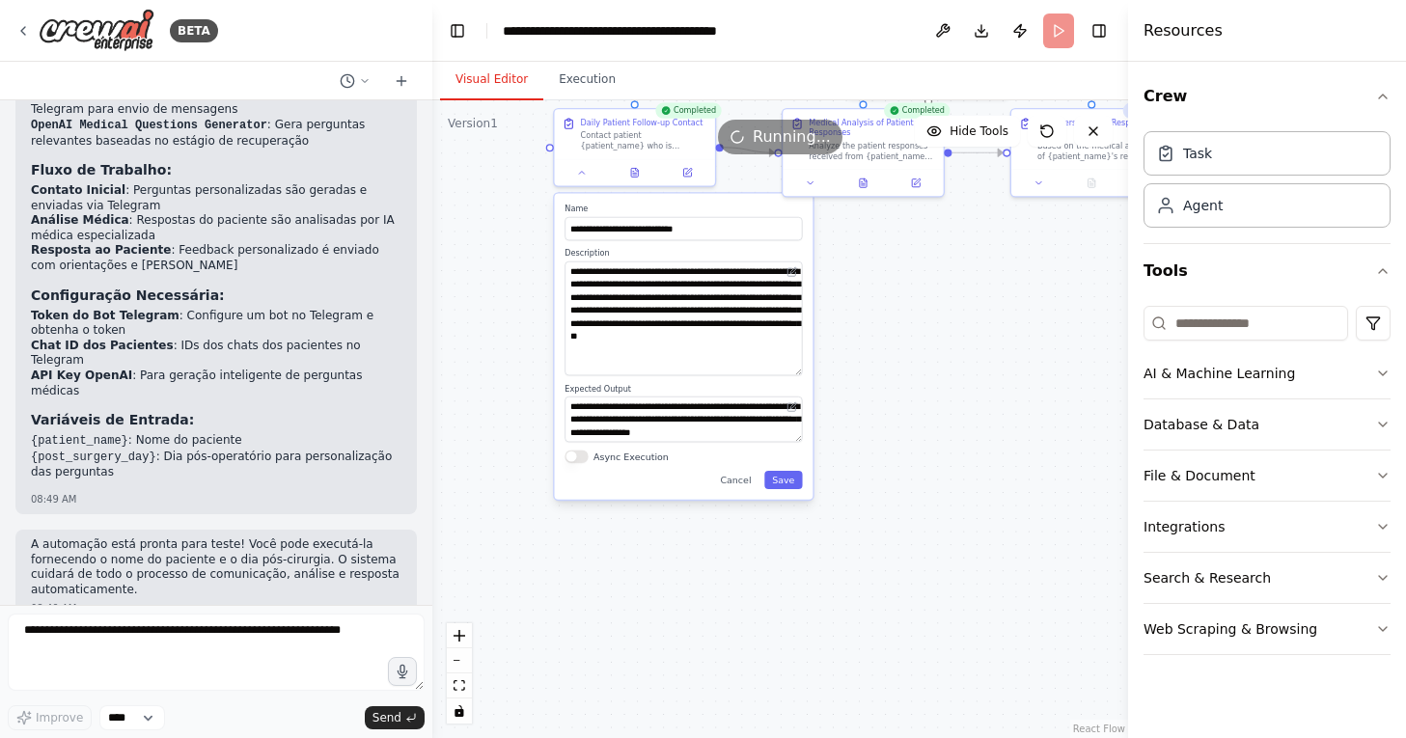
drag, startPoint x: 836, startPoint y: 640, endPoint x: 827, endPoint y: 337, distance: 303.2
click at [827, 335] on div ".deletable-edge-delete-btn { width: 20px; height: 20px; border: 0px solid #ffff…" at bounding box center [780, 419] width 696 height 638
click at [749, 479] on button "Cancel" at bounding box center [735, 480] width 46 height 18
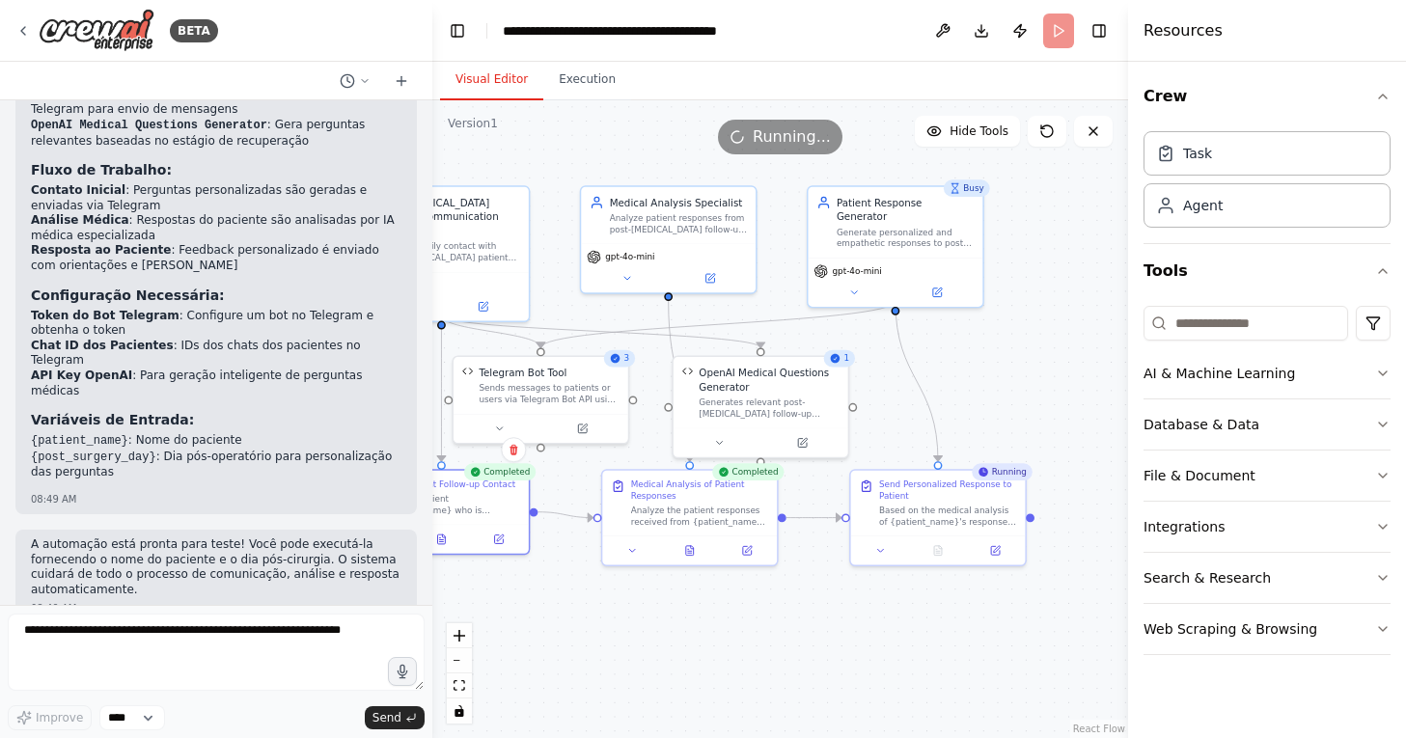
drag, startPoint x: 895, startPoint y: 261, endPoint x: 725, endPoint y: 641, distance: 416.5
click at [725, 641] on div ".deletable-edge-delete-btn { width: 20px; height: 20px; border: 0px solid #ffff…" at bounding box center [780, 419] width 696 height 638
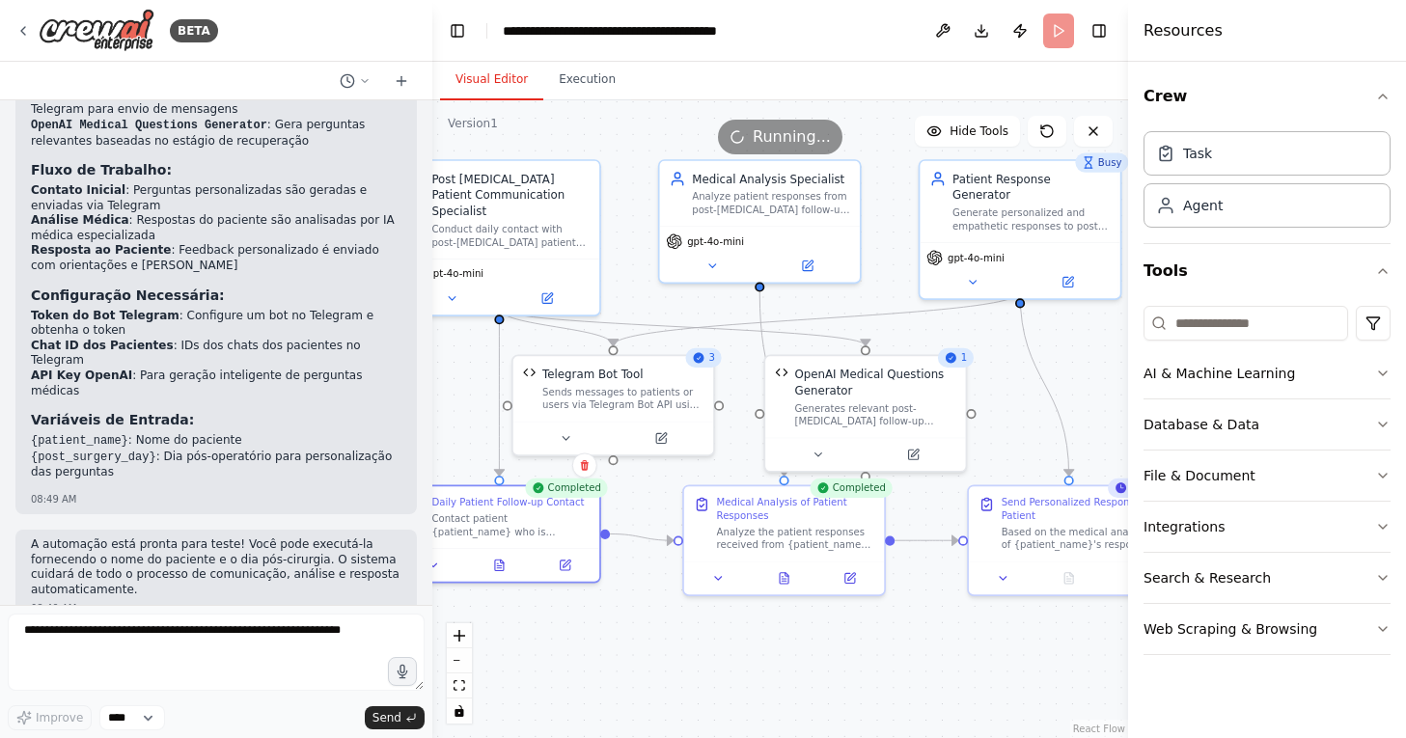
drag, startPoint x: 635, startPoint y: 626, endPoint x: 720, endPoint y: 625, distance: 84.9
click at [720, 625] on div ".deletable-edge-delete-btn { width: 20px; height: 20px; border: 0px solid #ffff…" at bounding box center [780, 419] width 696 height 638
click at [296, 618] on textarea at bounding box center [216, 652] width 417 height 77
click at [273, 538] on p "A automação está pronta para teste! Você pode executá-la fornecendo o nome do p…" at bounding box center [216, 568] width 371 height 60
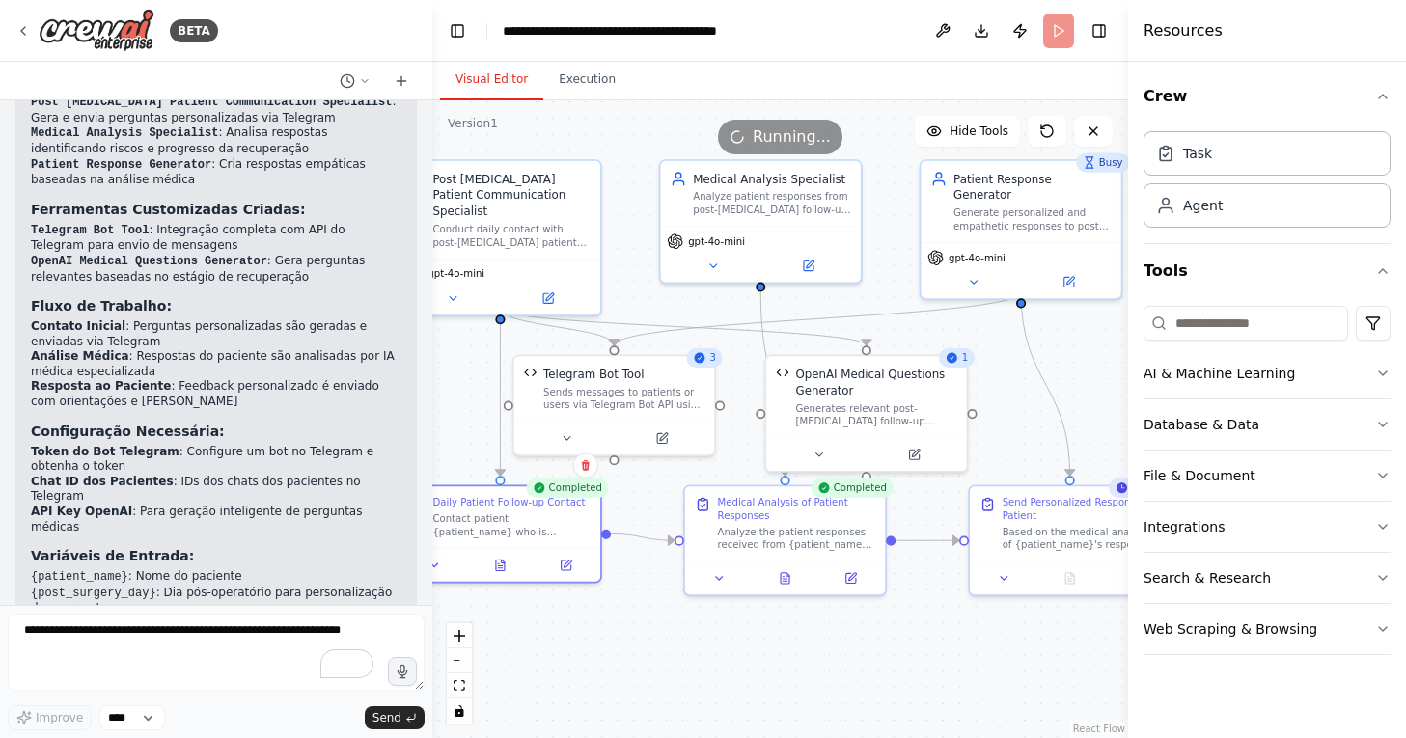
scroll to position [2910, 0]
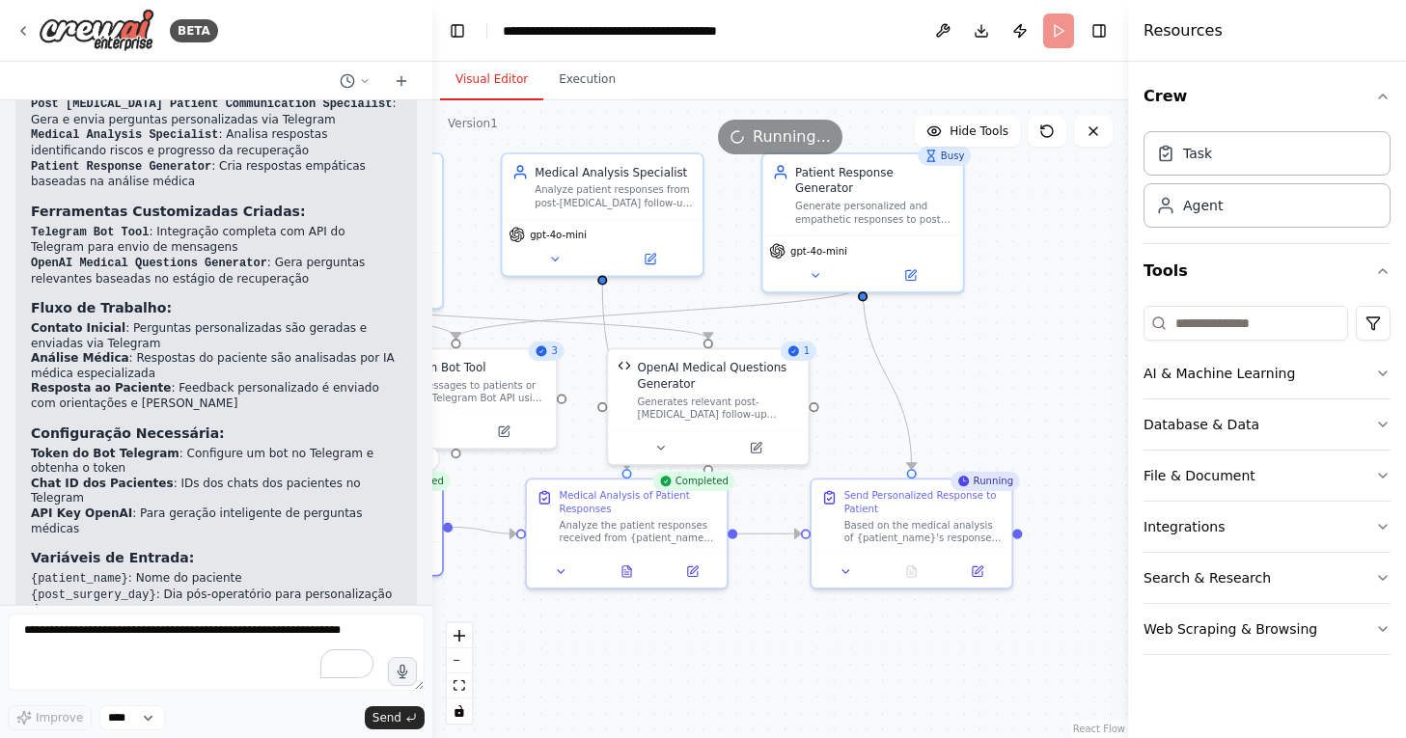
drag, startPoint x: 793, startPoint y: 643, endPoint x: 635, endPoint y: 635, distance: 158.5
click at [635, 635] on div ".deletable-edge-delete-btn { width: 20px; height: 20px; border: 0px solid #ffff…" at bounding box center [780, 419] width 696 height 638
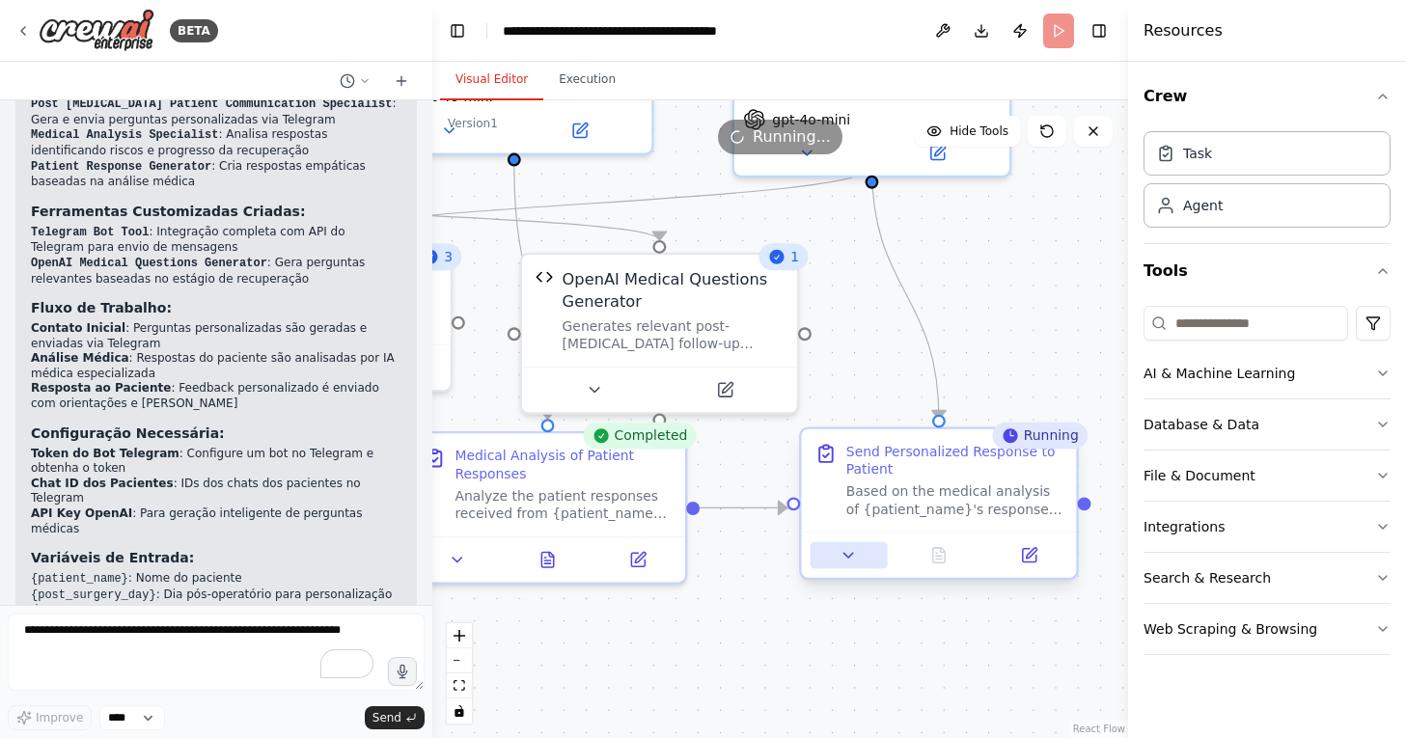
click at [826, 564] on button at bounding box center [849, 555] width 77 height 27
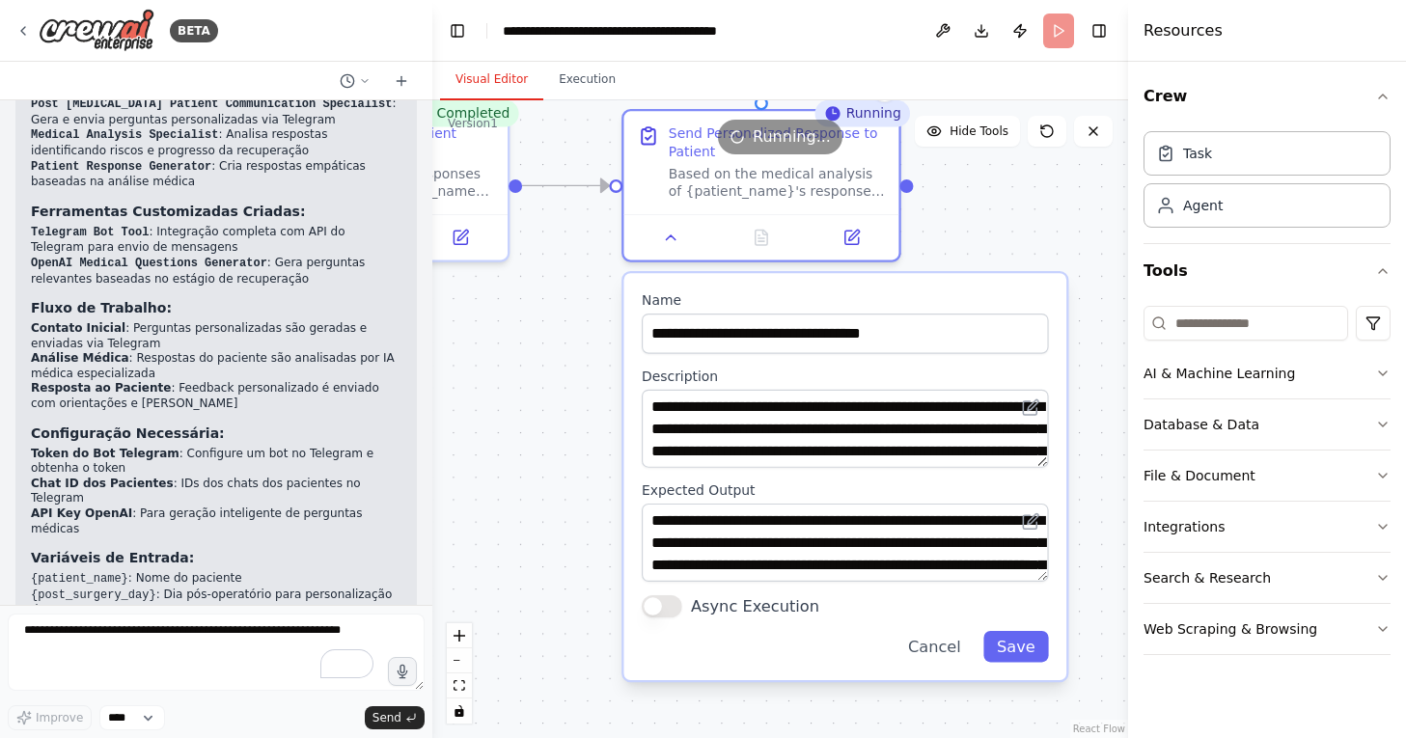
drag, startPoint x: 722, startPoint y: 597, endPoint x: 542, endPoint y: 272, distance: 371.5
click at [542, 272] on div ".deletable-edge-delete-btn { width: 20px; height: 20px; border: 0px solid #ffff…" at bounding box center [780, 419] width 696 height 638
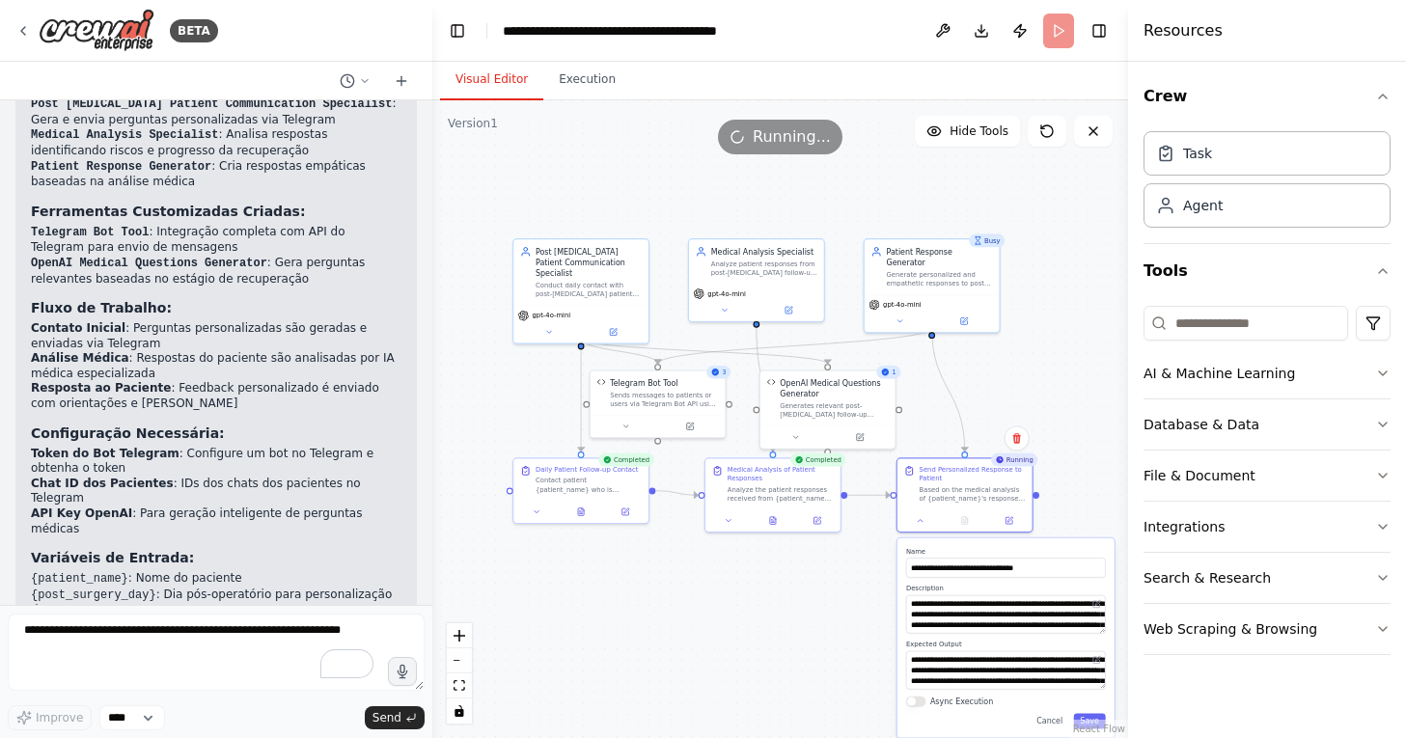
drag, startPoint x: 568, startPoint y: 473, endPoint x: 792, endPoint y: 606, distance: 260.5
click at [792, 606] on div ".deletable-edge-delete-btn { width: 20px; height: 20px; border: 0px solid #ffff…" at bounding box center [780, 419] width 696 height 638
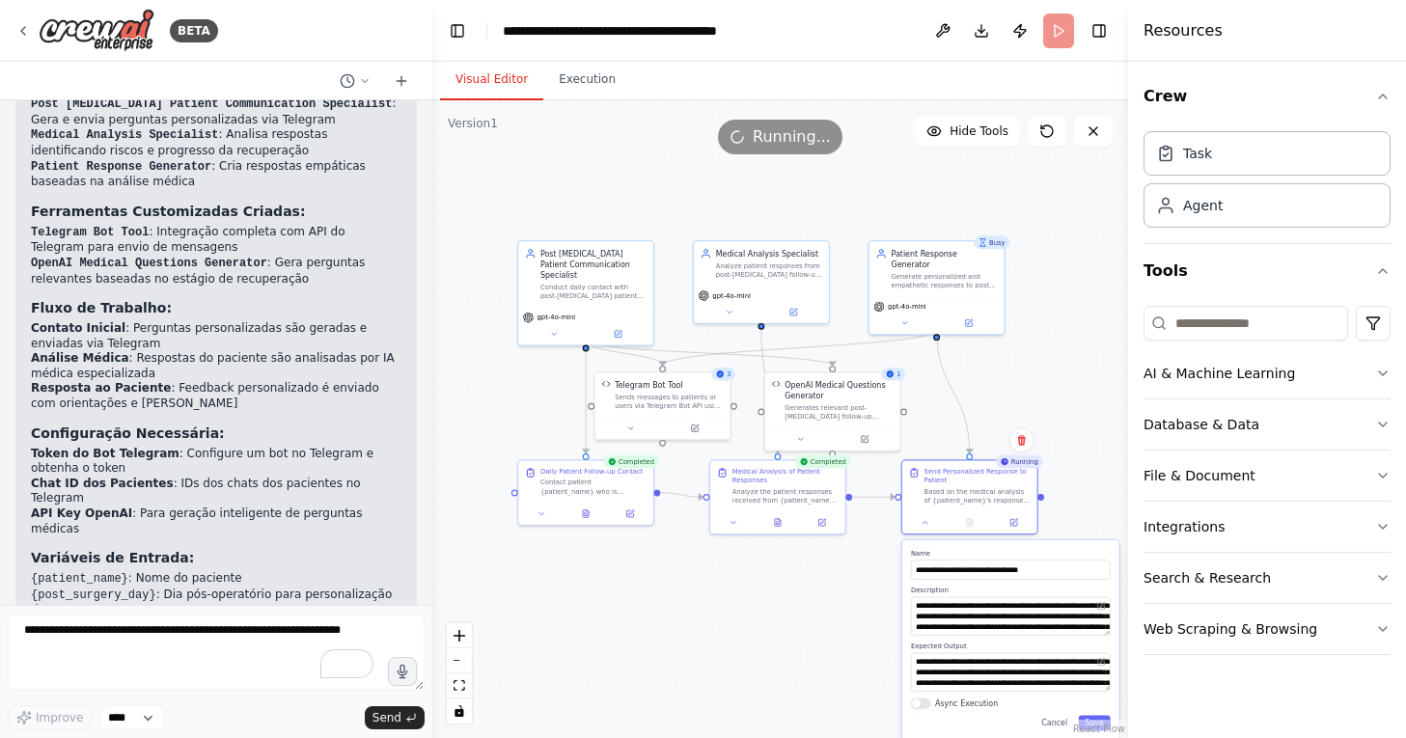
click at [792, 606] on div ".deletable-edge-delete-btn { width: 20px; height: 20px; border: 0px solid #ffff…" at bounding box center [780, 419] width 696 height 638
click at [262, 629] on textarea "To enrich screen reader interactions, please activate Accessibility in Grammarl…" at bounding box center [216, 652] width 417 height 77
drag, startPoint x: 351, startPoint y: 629, endPoint x: 189, endPoint y: 620, distance: 162.4
click at [189, 621] on textarea "To enrich screen reader interactions, please activate Accessibility in Grammarl…" at bounding box center [216, 652] width 417 height 77
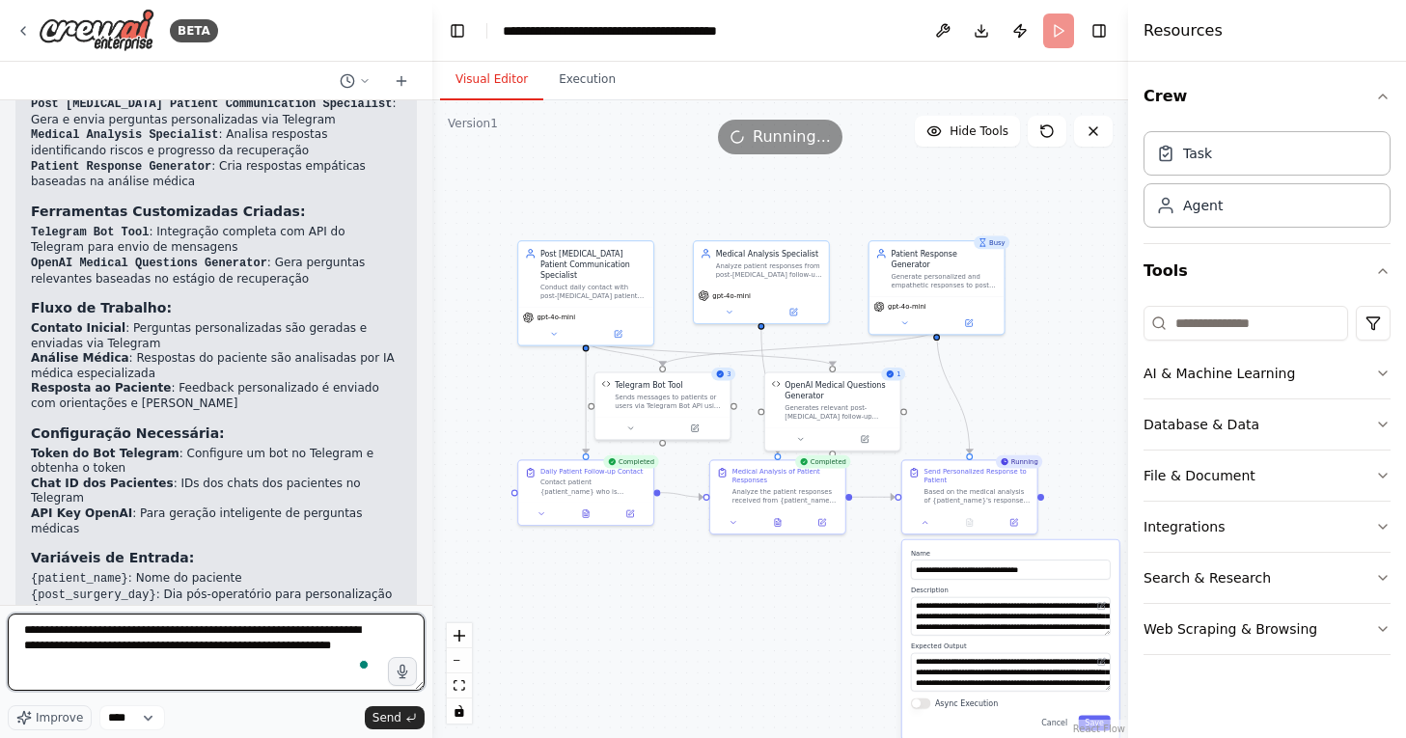
click at [272, 645] on textarea "**********" at bounding box center [216, 652] width 417 height 77
type textarea "**********"
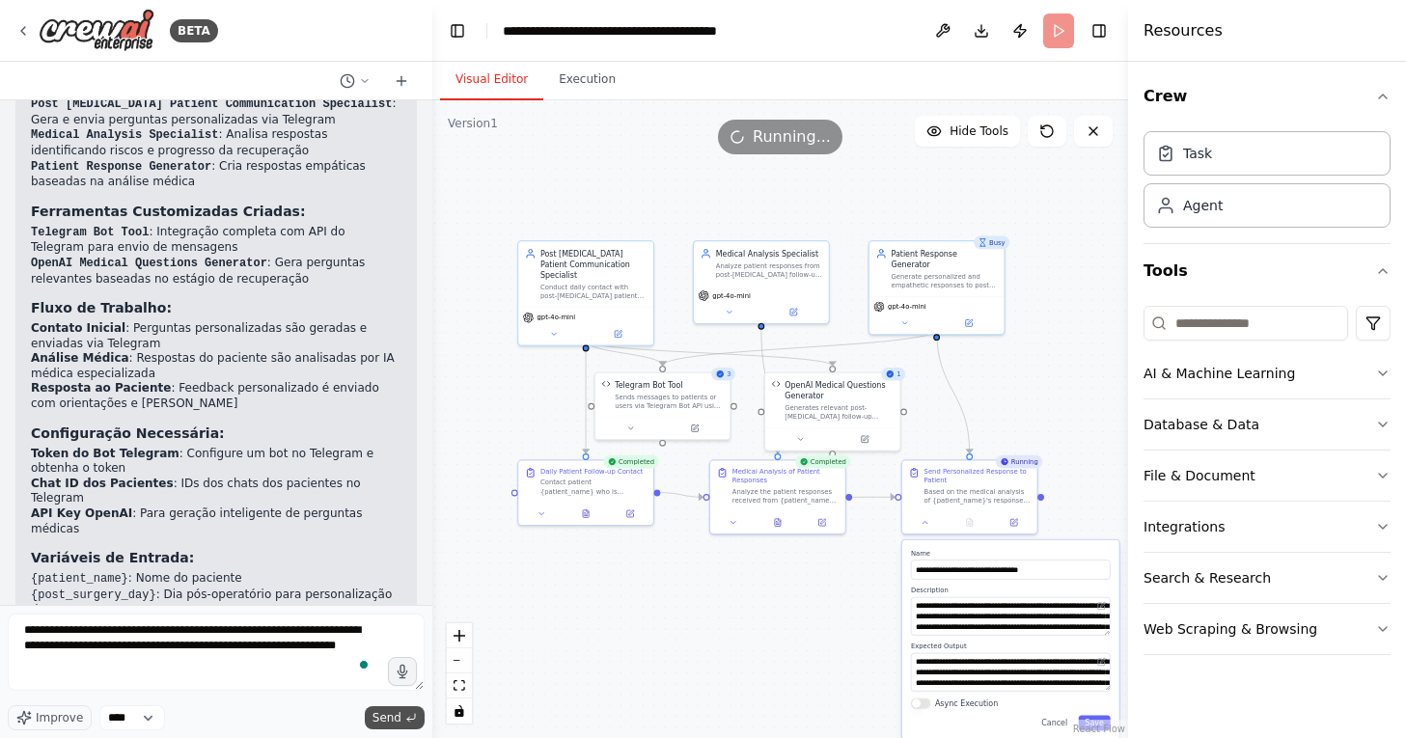
click at [374, 708] on button "Send" at bounding box center [395, 717] width 60 height 23
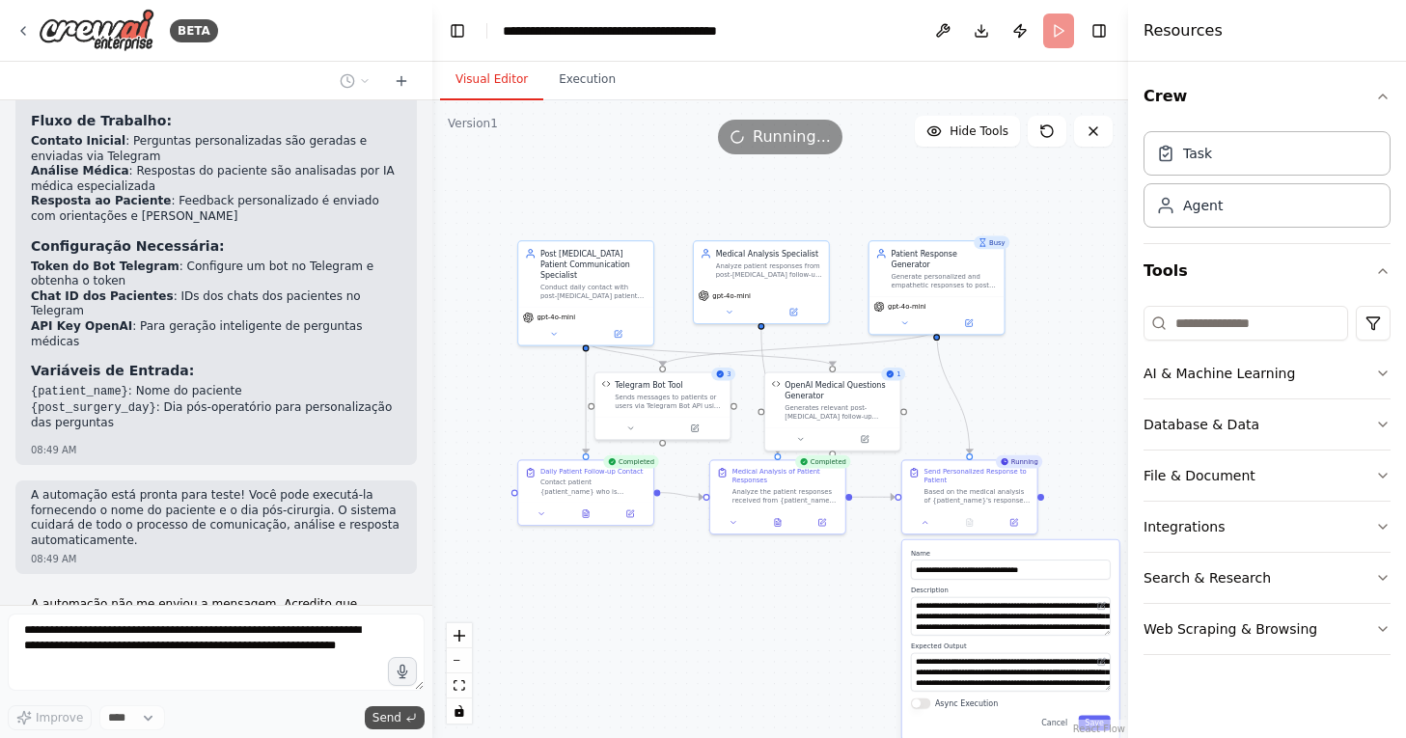
scroll to position [3193, 0]
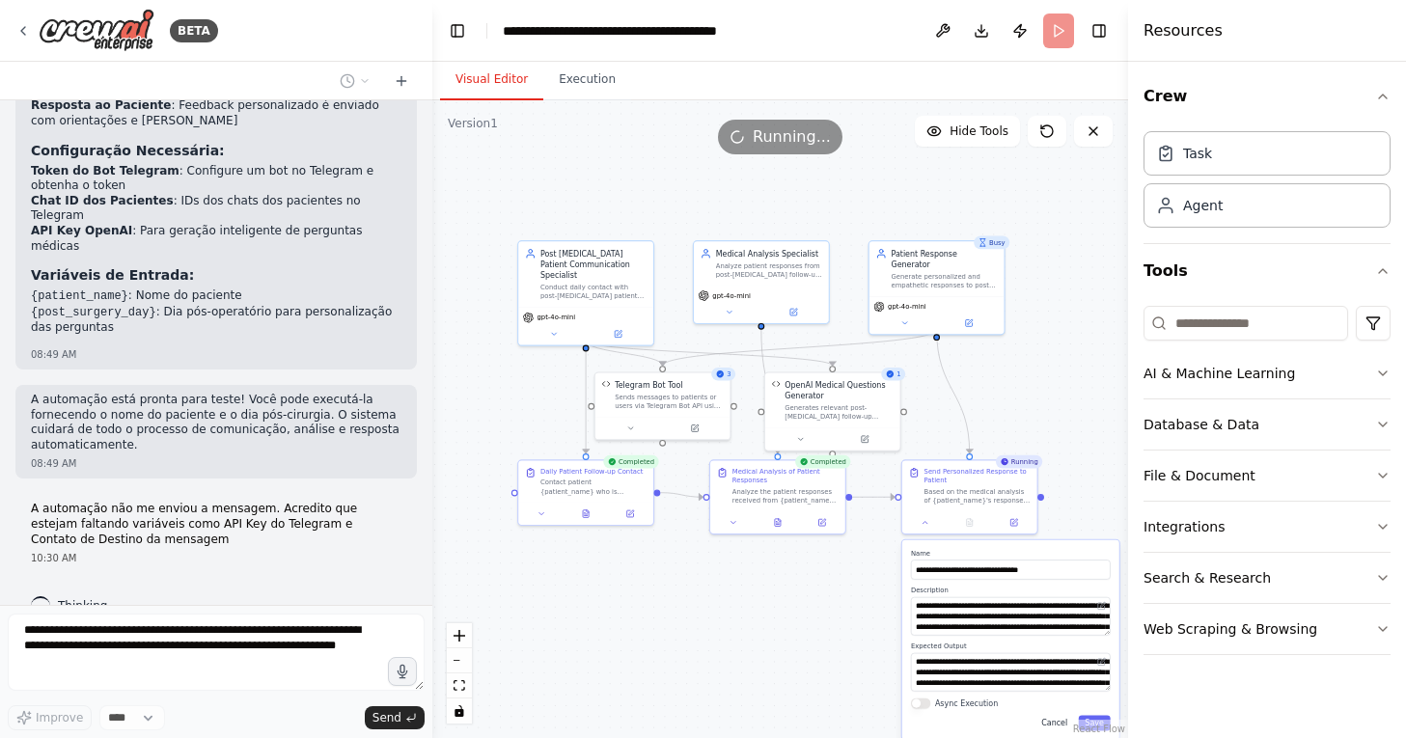
click at [1048, 724] on button "Cancel" at bounding box center [1055, 723] width 40 height 15
click at [1052, 719] on button "Cancel" at bounding box center [1055, 723] width 40 height 15
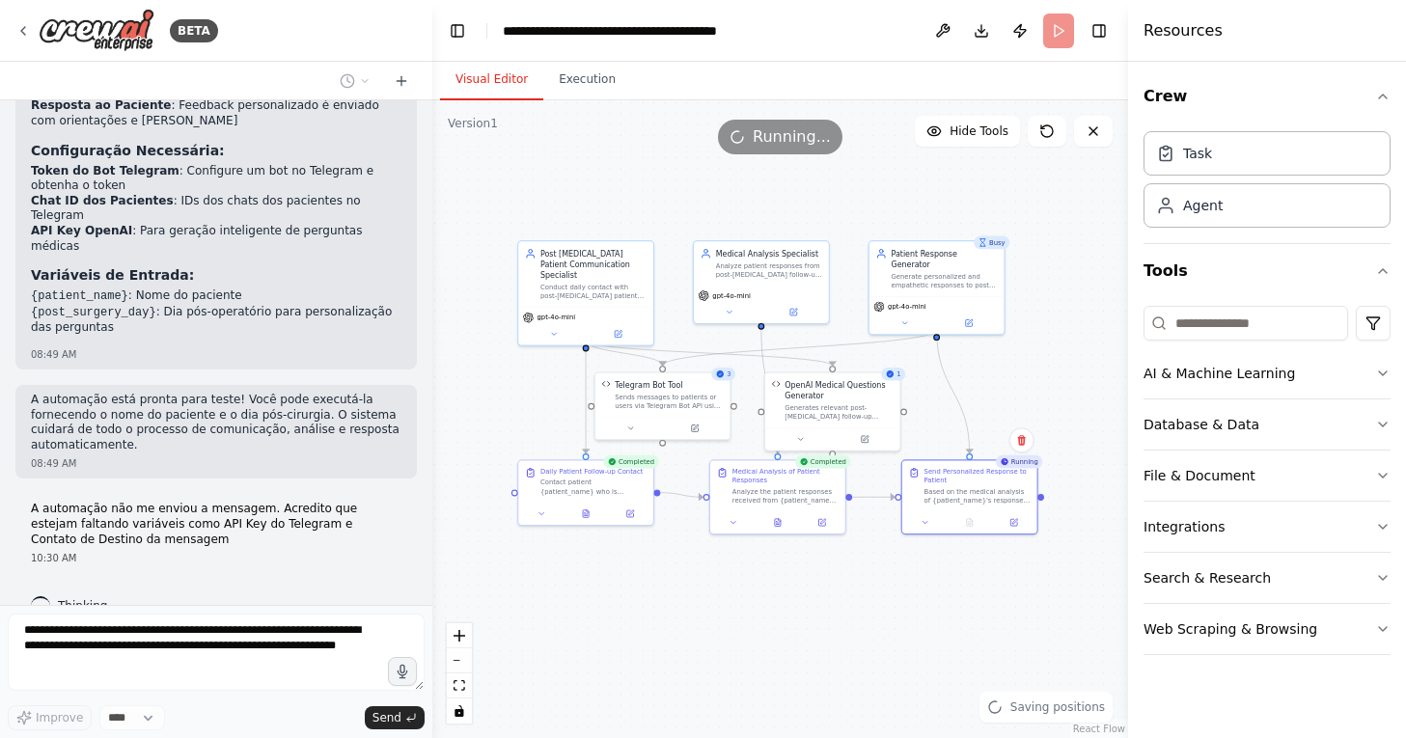
click at [850, 585] on div ".deletable-edge-delete-btn { width: 20px; height: 20px; border: 0px solid #ffff…" at bounding box center [780, 419] width 696 height 638
click at [1092, 726] on link "React Flow" at bounding box center [1099, 729] width 52 height 11
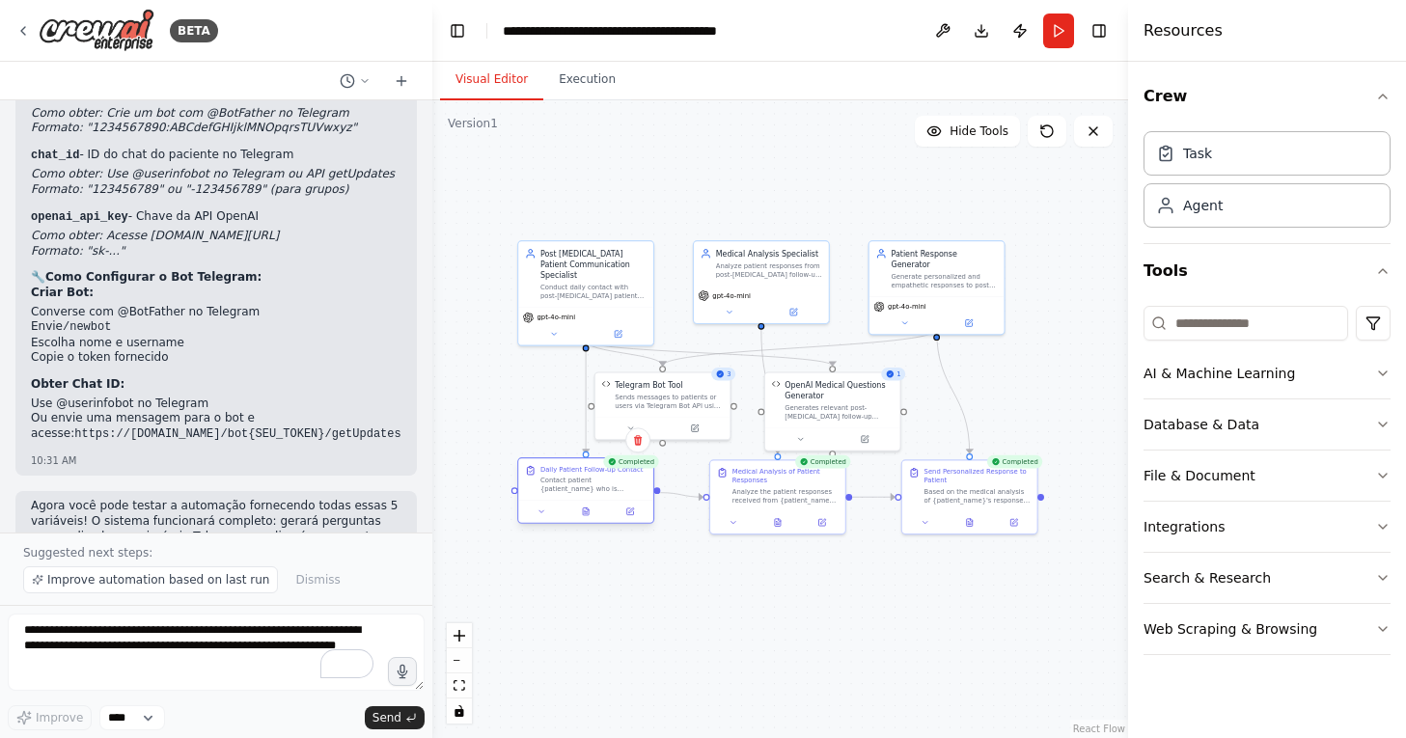
scroll to position [4324, 0]
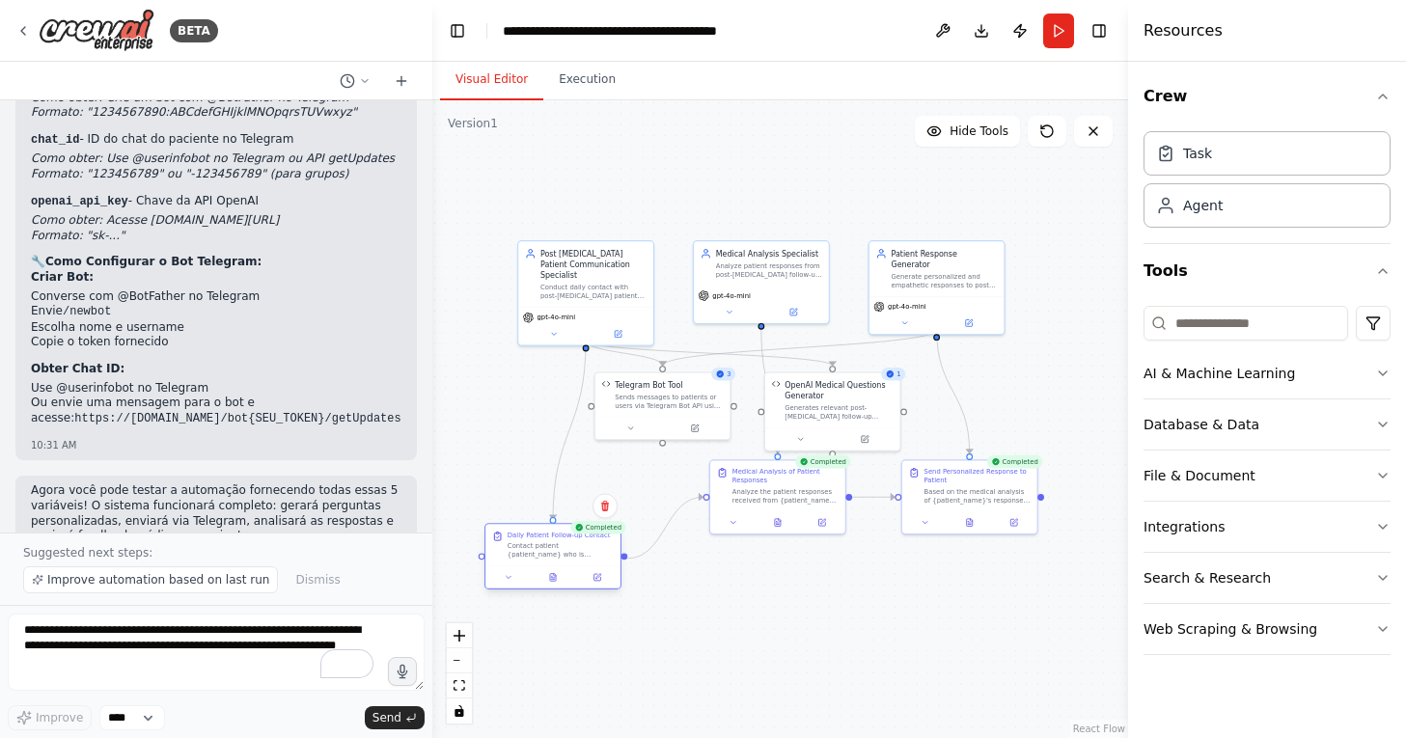
drag, startPoint x: 558, startPoint y: 464, endPoint x: 523, endPoint y: 527, distance: 71.7
click at [523, 527] on div "Daily Patient Follow-up Contact Contact patient {patient_name} who is {post_sur…" at bounding box center [552, 544] width 135 height 41
drag, startPoint x: 755, startPoint y: 467, endPoint x: 732, endPoint y: 526, distance: 63.3
click at [732, 526] on div "Medical Analysis of Patient Responses" at bounding box center [758, 528] width 106 height 17
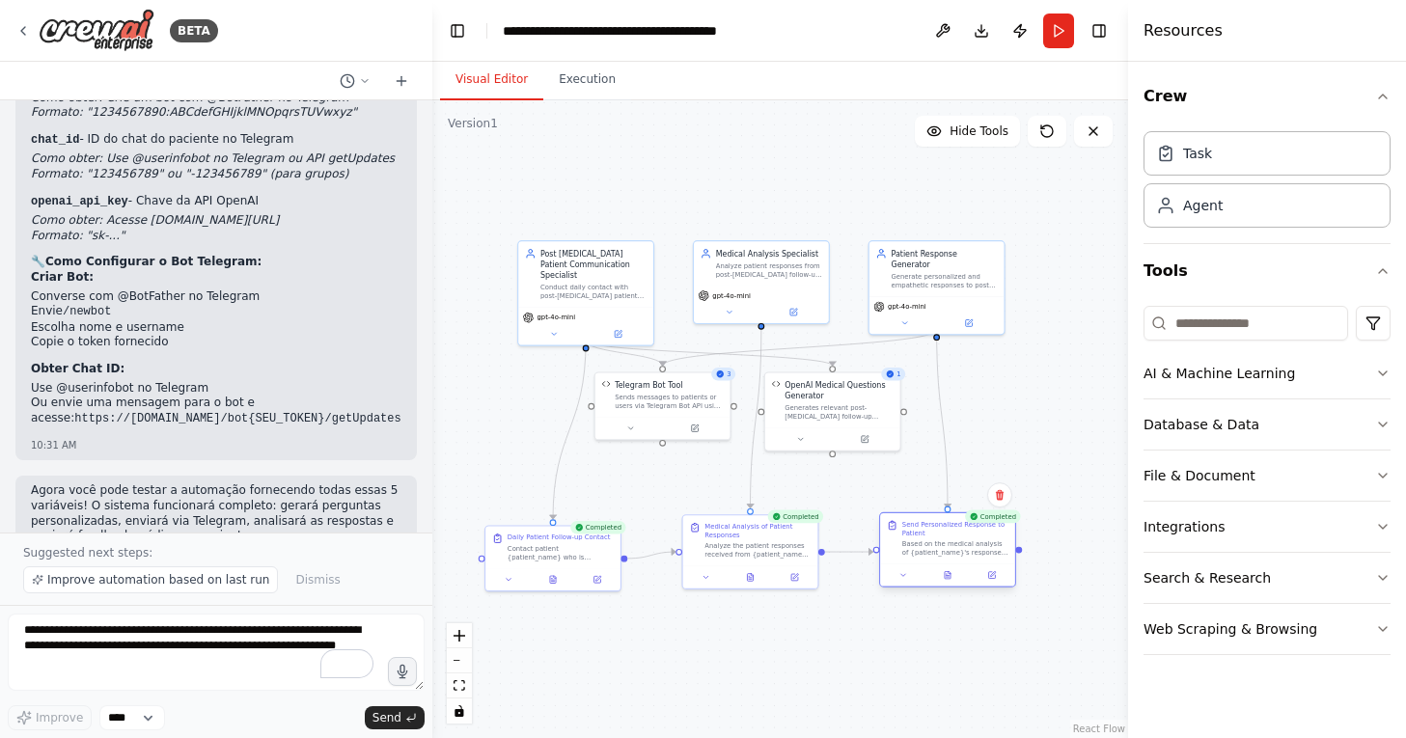
drag, startPoint x: 947, startPoint y: 473, endPoint x: 921, endPoint y: 526, distance: 59.1
click at [921, 526] on div "Send Personalized Response to Patient" at bounding box center [955, 528] width 106 height 17
drag, startPoint x: 853, startPoint y: 391, endPoint x: 877, endPoint y: 423, distance: 40.0
click at [877, 423] on div "OpenAI Medical Questions Generator" at bounding box center [867, 421] width 108 height 22
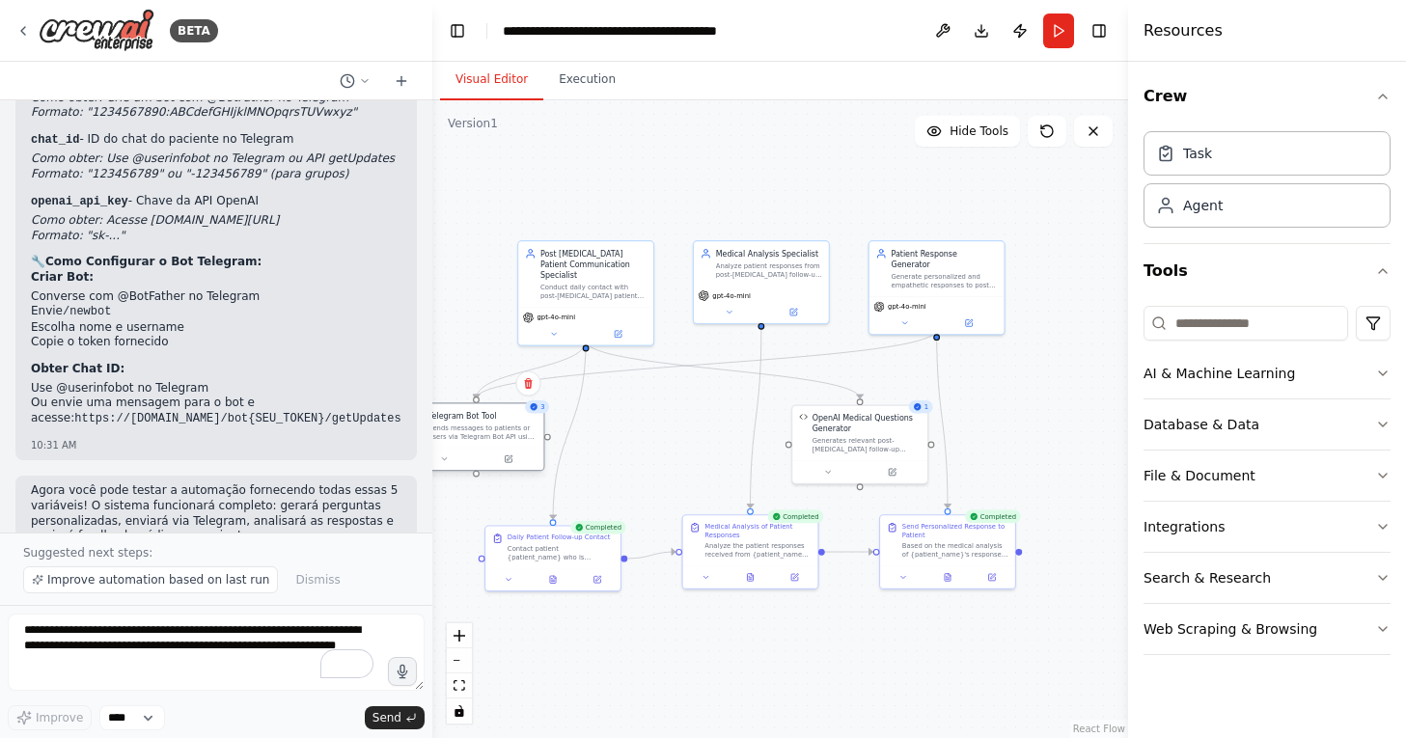
drag, startPoint x: 702, startPoint y: 390, endPoint x: 509, endPoint y: 422, distance: 195.6
click at [509, 421] on div "Telegram Bot Tool Sends messages to patients or users via Telegram Bot API usin…" at bounding box center [483, 425] width 108 height 31
drag, startPoint x: 882, startPoint y: 420, endPoint x: 679, endPoint y: 417, distance: 202.7
click at [679, 417] on div "OpenAI Medical Questions Generator" at bounding box center [669, 421] width 108 height 22
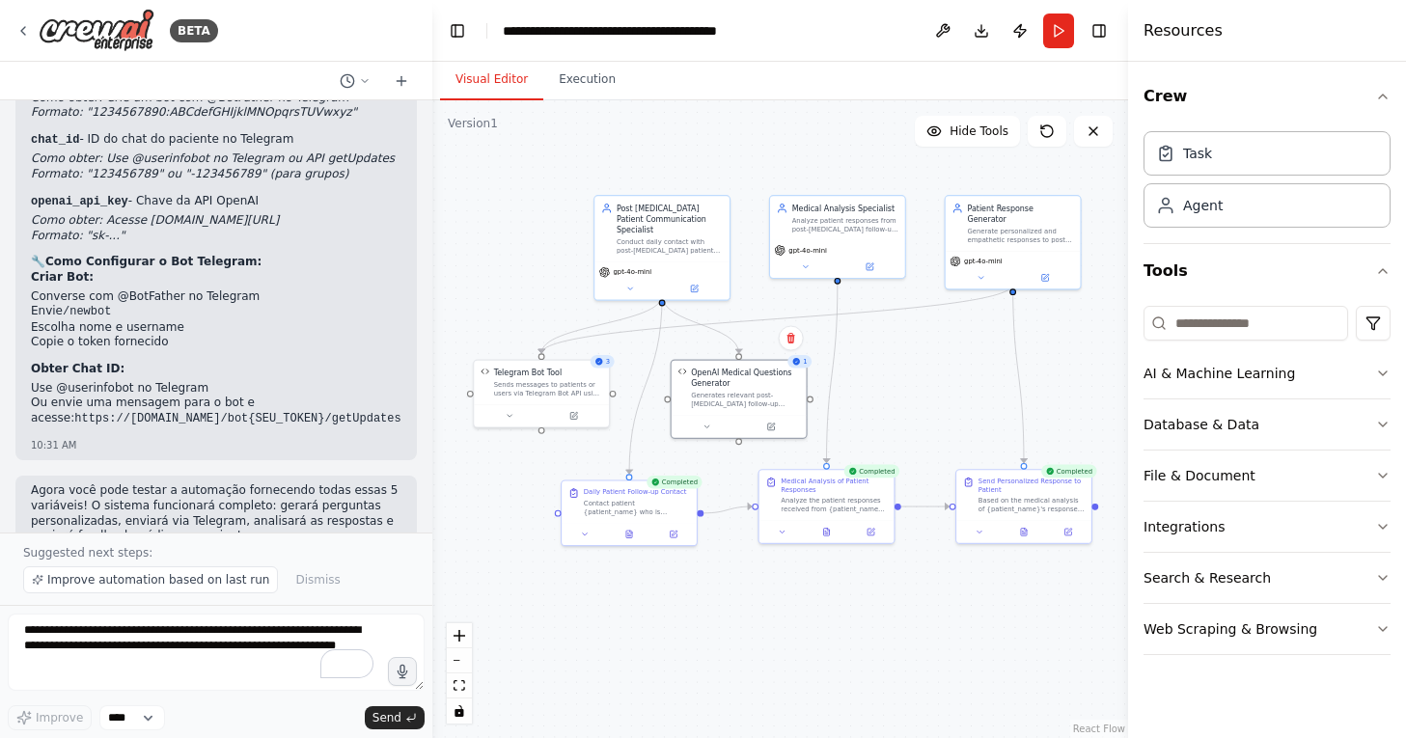
drag, startPoint x: 871, startPoint y: 471, endPoint x: 947, endPoint y: 425, distance: 89.2
click at [947, 425] on div ".deletable-edge-delete-btn { width: 20px; height: 20px; border: 0px solid #ffff…" at bounding box center [780, 419] width 696 height 638
click at [1062, 28] on button "Run" at bounding box center [1058, 31] width 31 height 35
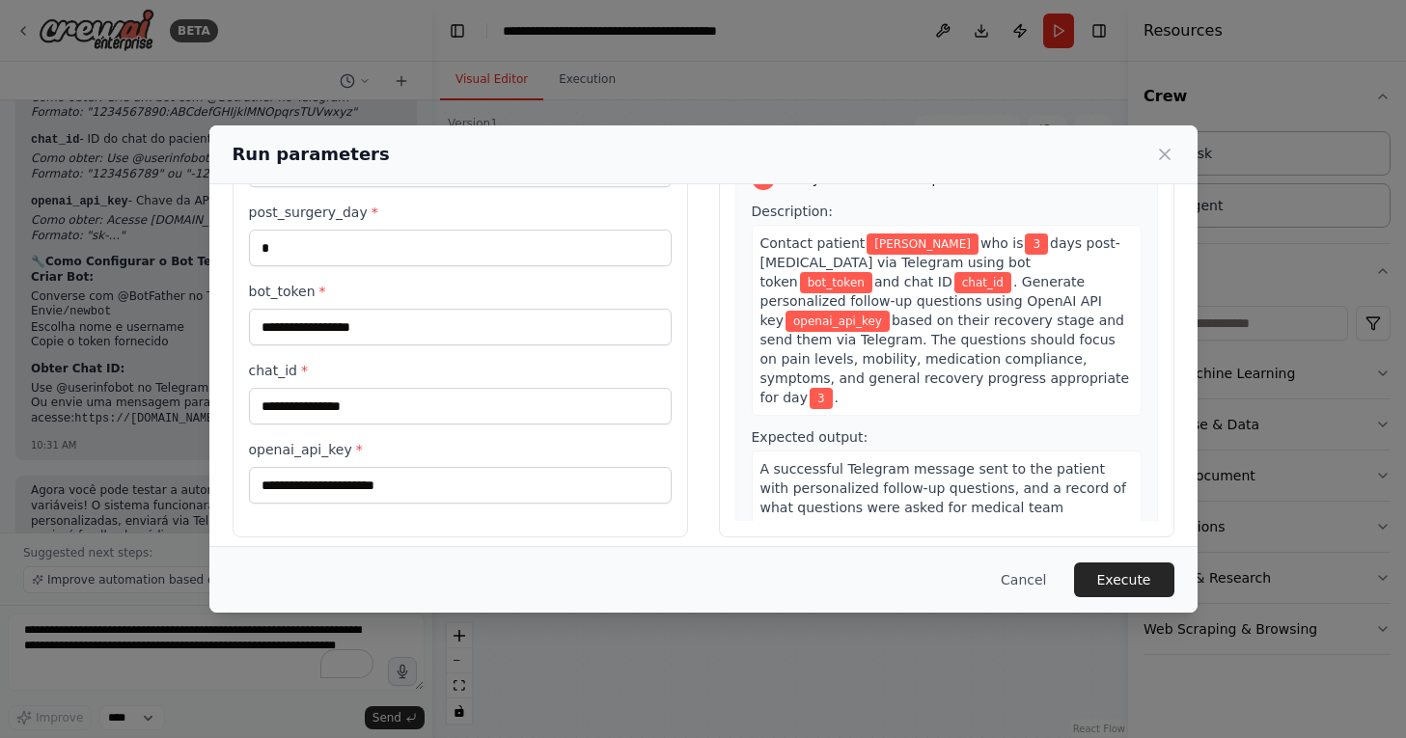
scroll to position [142, 0]
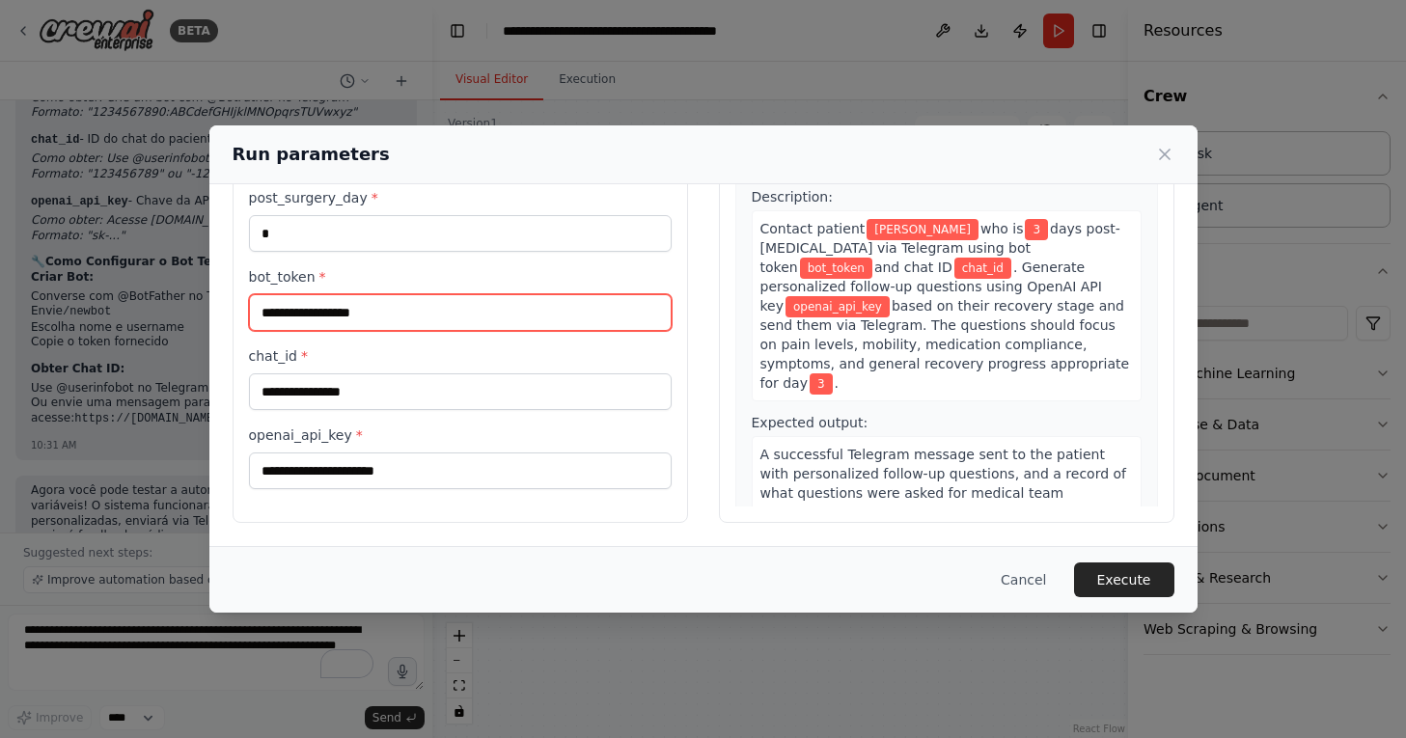
click at [377, 303] on input "bot_token *" at bounding box center [460, 312] width 423 height 37
paste input "**********"
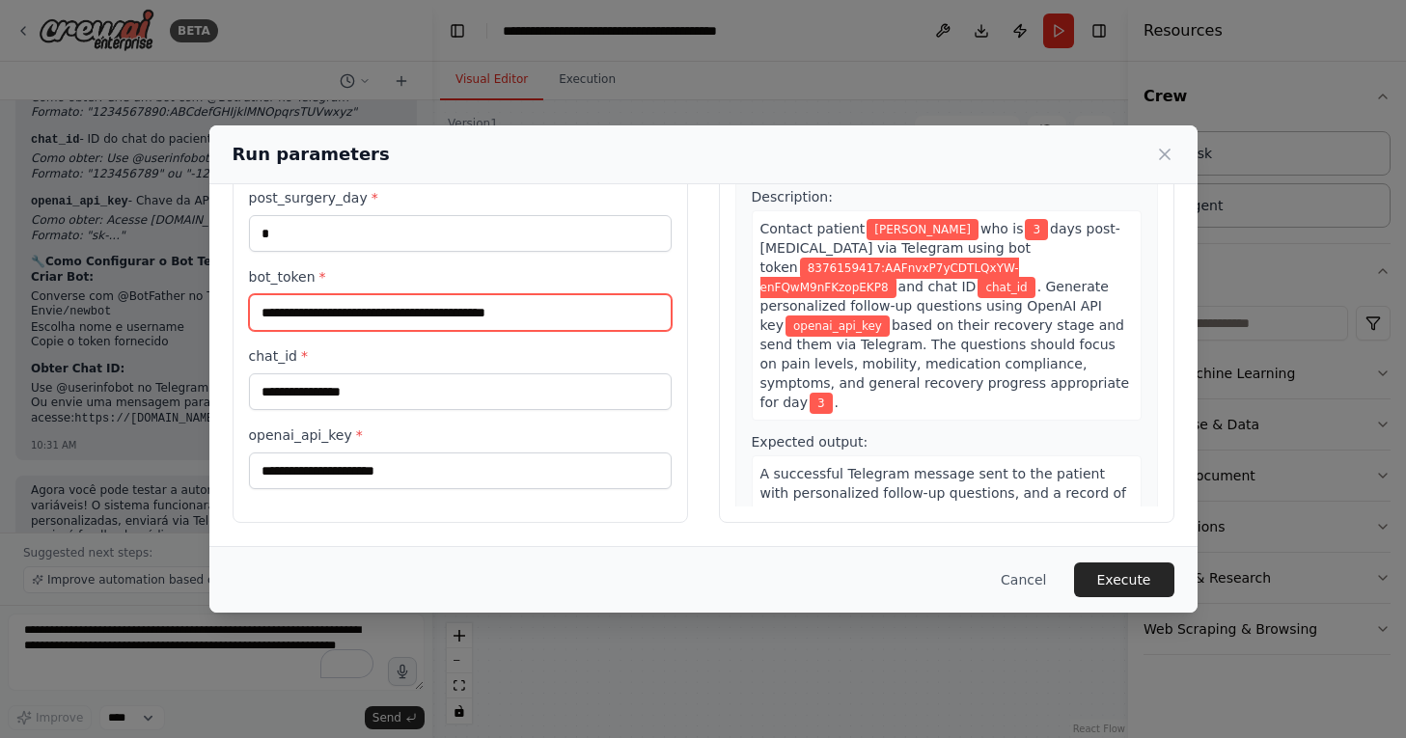
type input "**********"
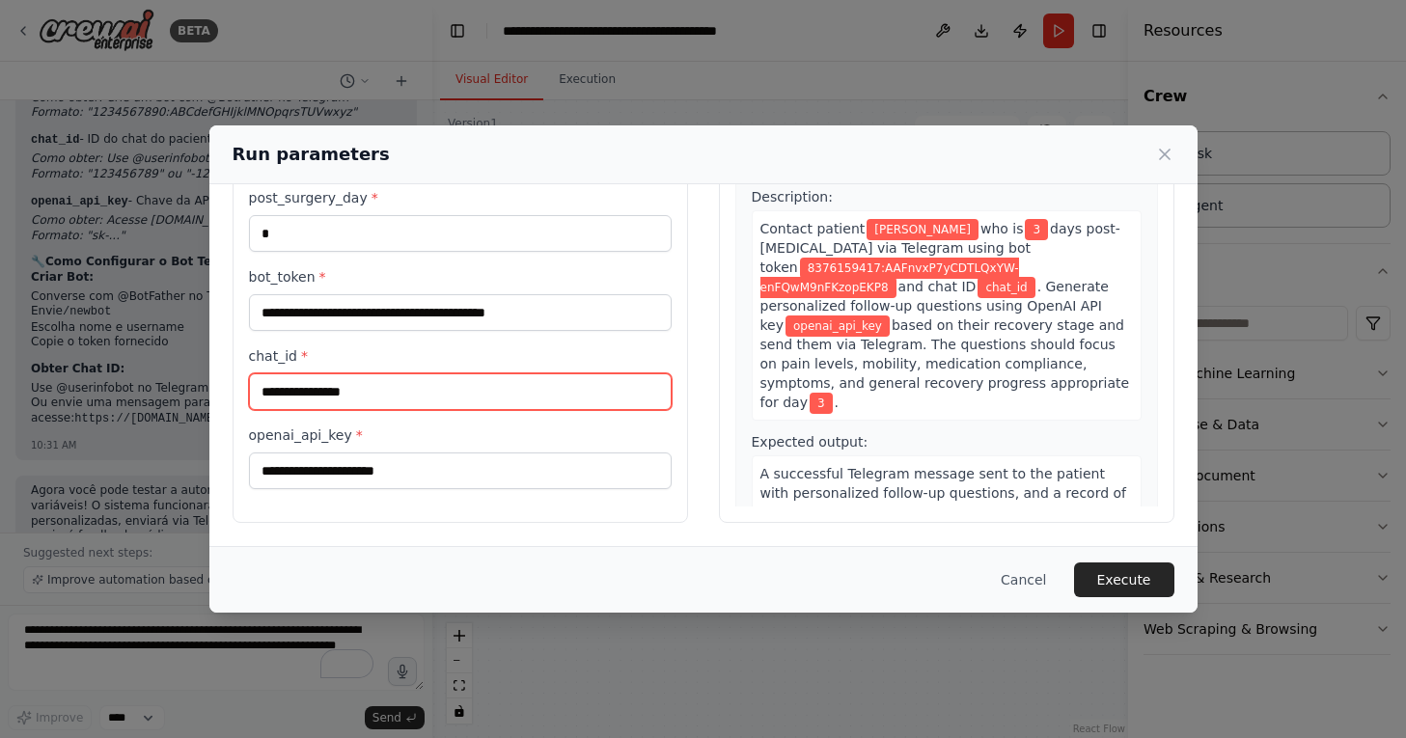
click at [421, 393] on input "chat_id *" at bounding box center [460, 391] width 423 height 37
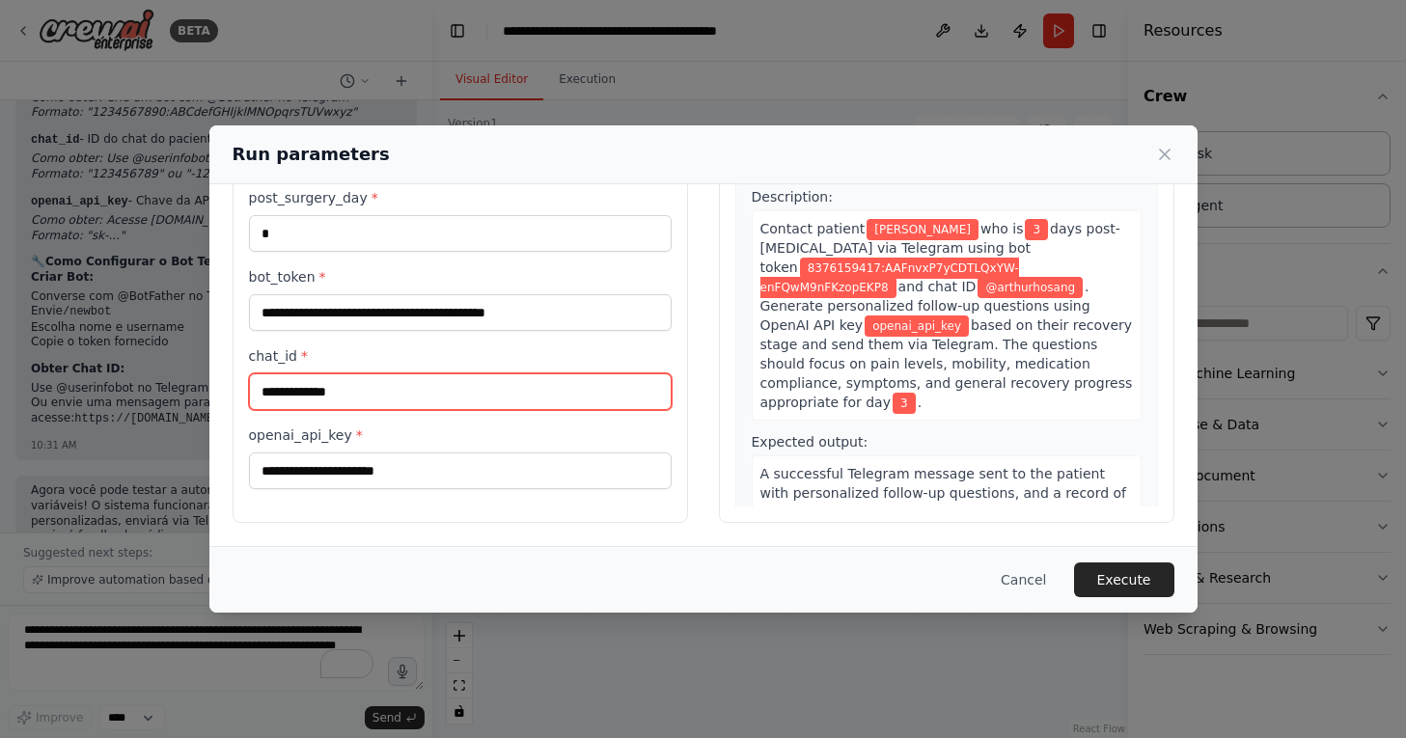
type input "**********"
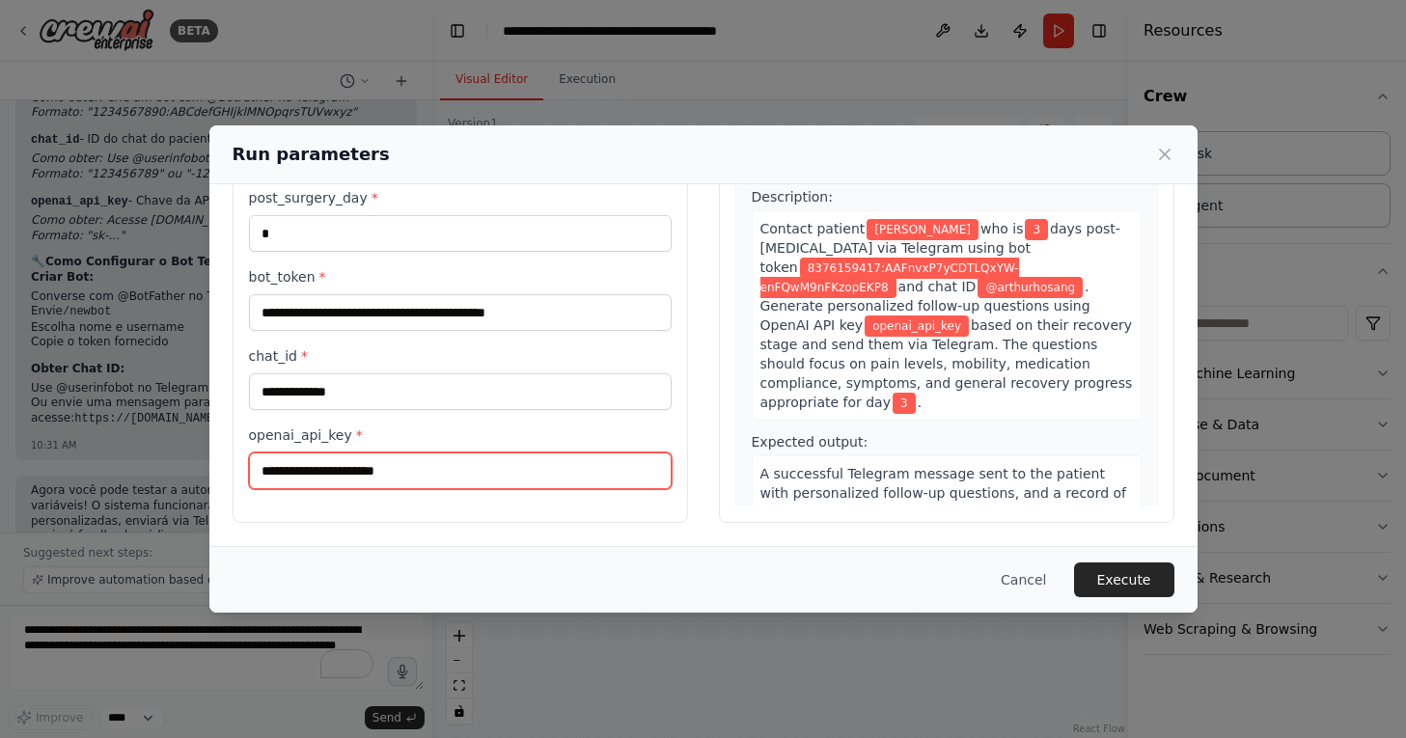
paste input "**********"
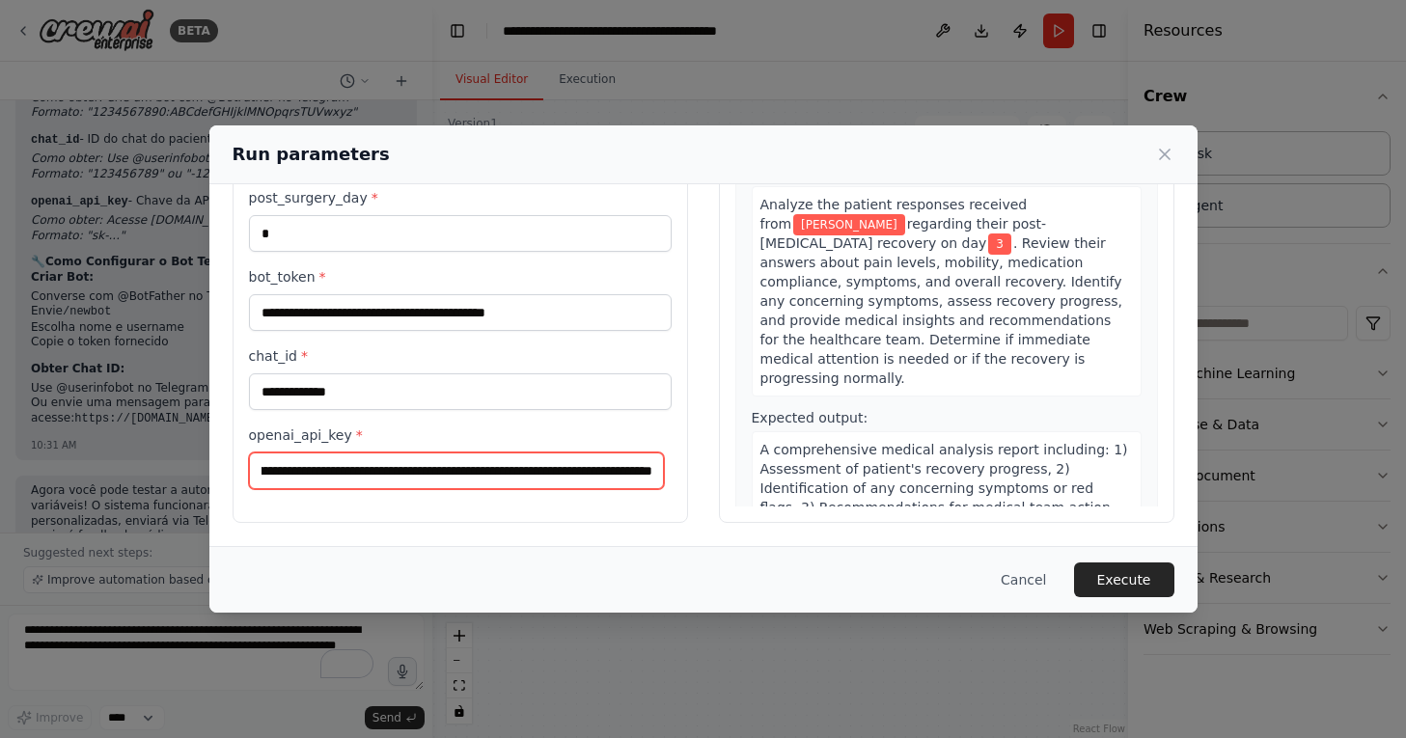
scroll to position [562, 0]
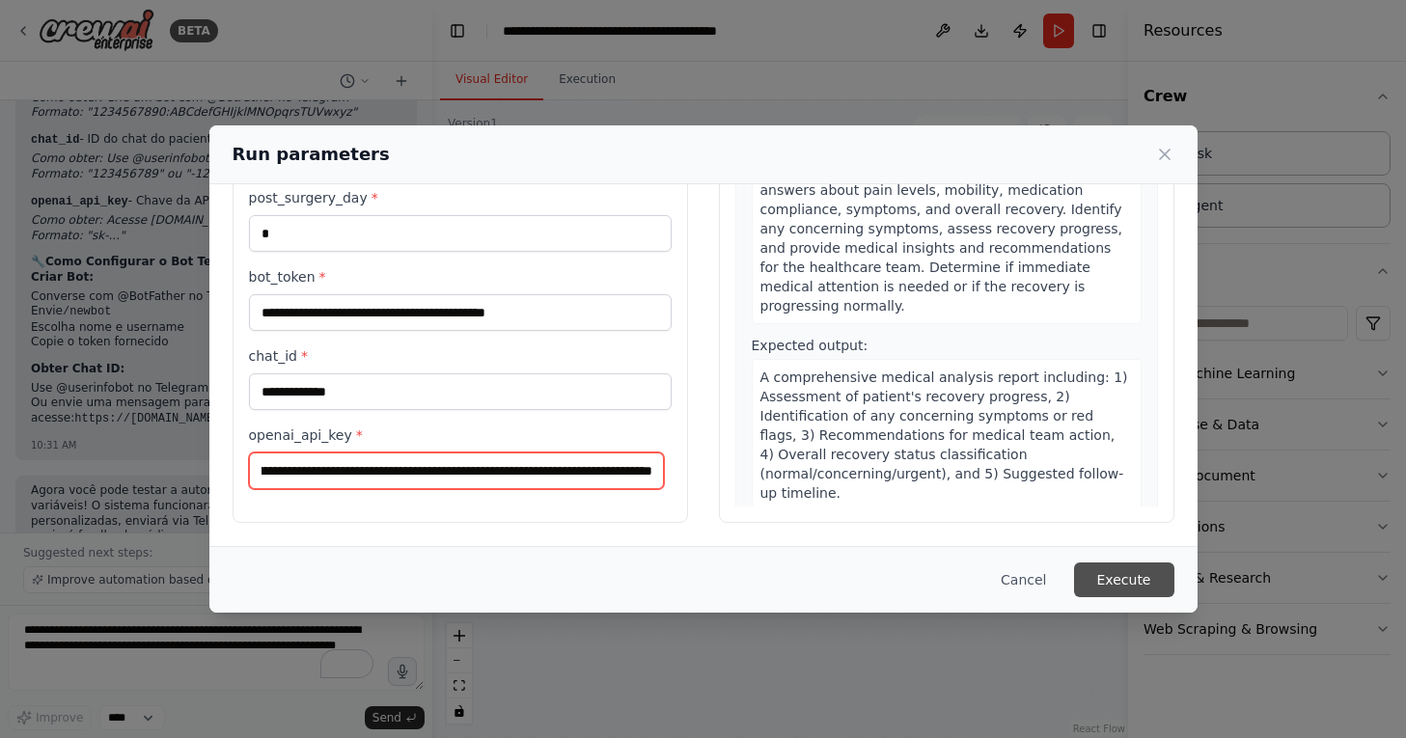
type input "**********"
click at [1138, 575] on button "Execute" at bounding box center [1124, 580] width 100 height 35
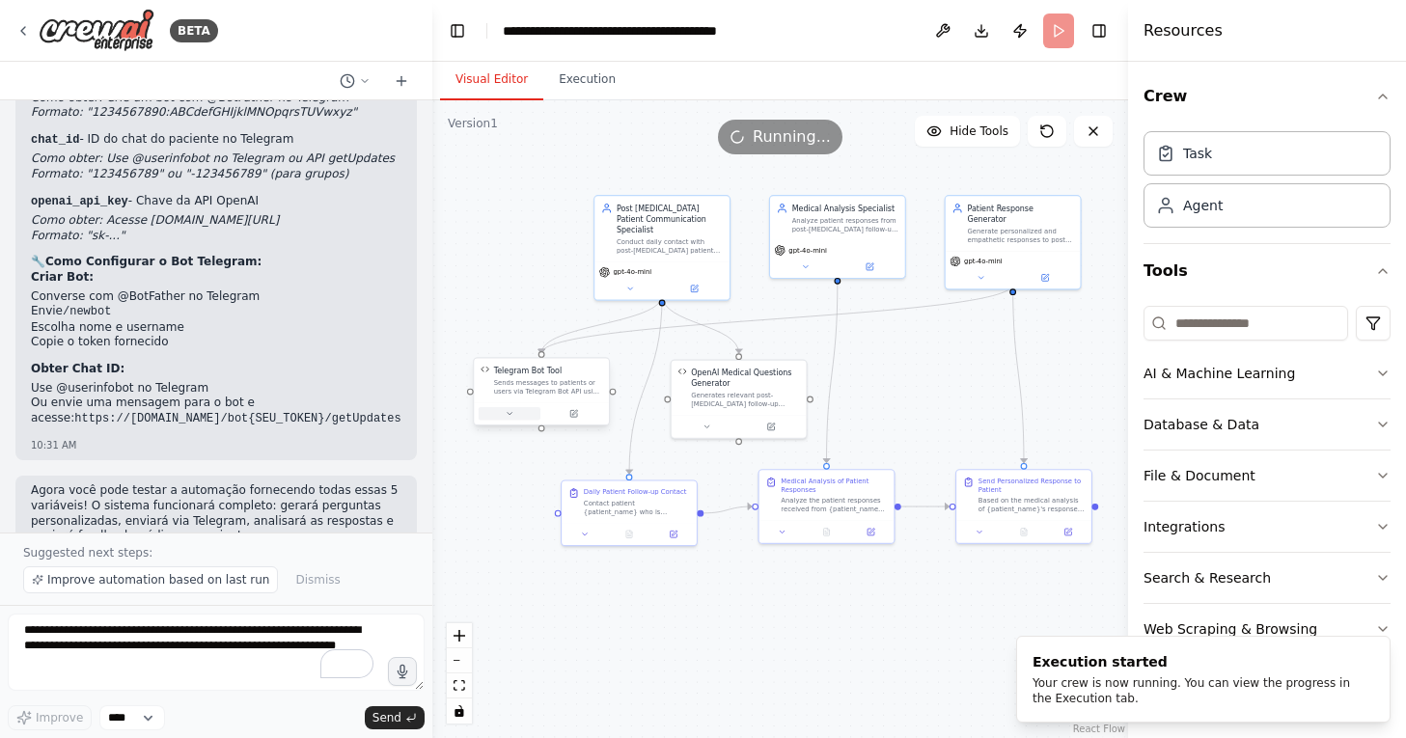
click at [515, 413] on button at bounding box center [510, 414] width 62 height 14
click at [599, 654] on div ".deletable-edge-delete-btn { width: 20px; height: 20px; border: 0px solid #ffff…" at bounding box center [780, 419] width 696 height 638
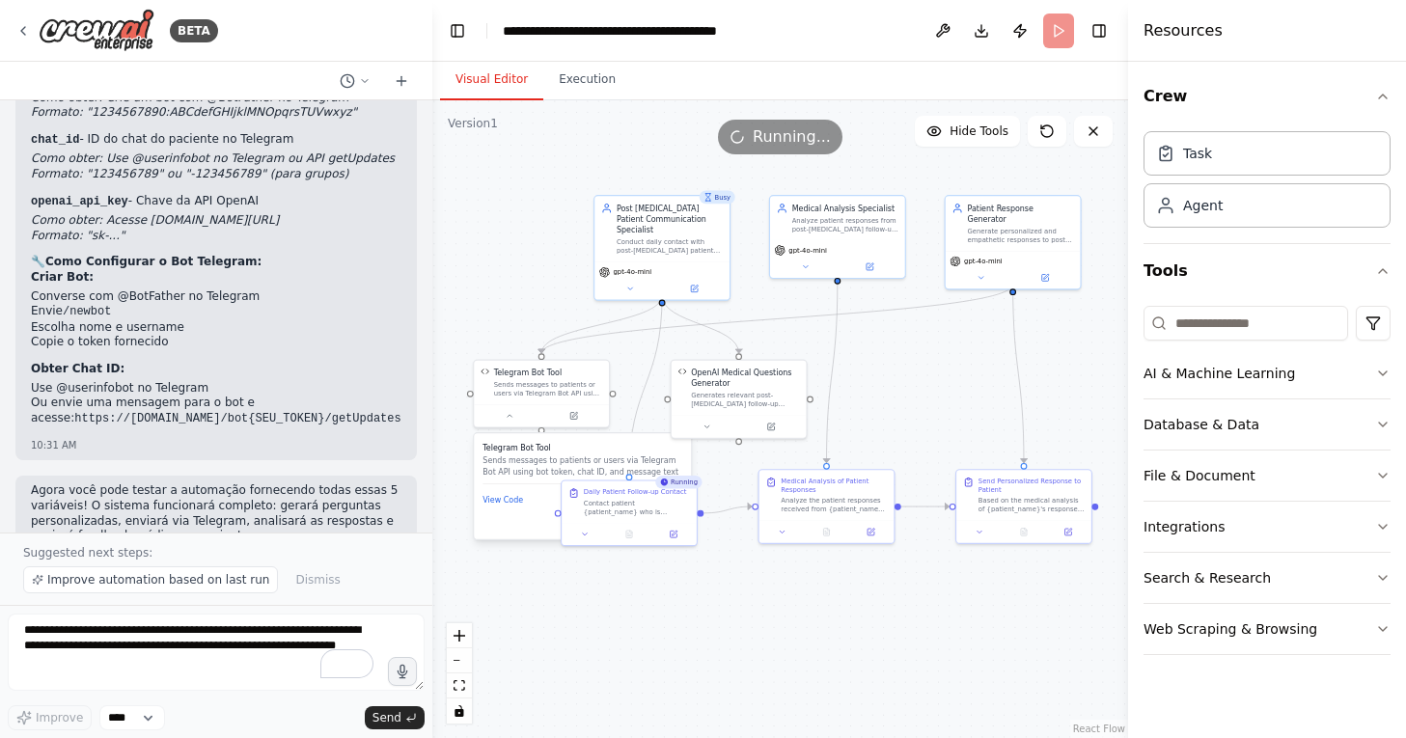
click at [581, 596] on div ".deletable-edge-delete-btn { width: 20px; height: 20px; border: 0px solid #ffff…" at bounding box center [780, 419] width 696 height 638
click at [506, 420] on button at bounding box center [510, 414] width 62 height 14
click at [625, 512] on div "Contact patient {patient_name} who is {post_surgery_day} days post-cardiac surg…" at bounding box center [637, 505] width 106 height 17
click at [586, 539] on div at bounding box center [629, 532] width 135 height 22
click at [581, 534] on icon at bounding box center [585, 532] width 9 height 9
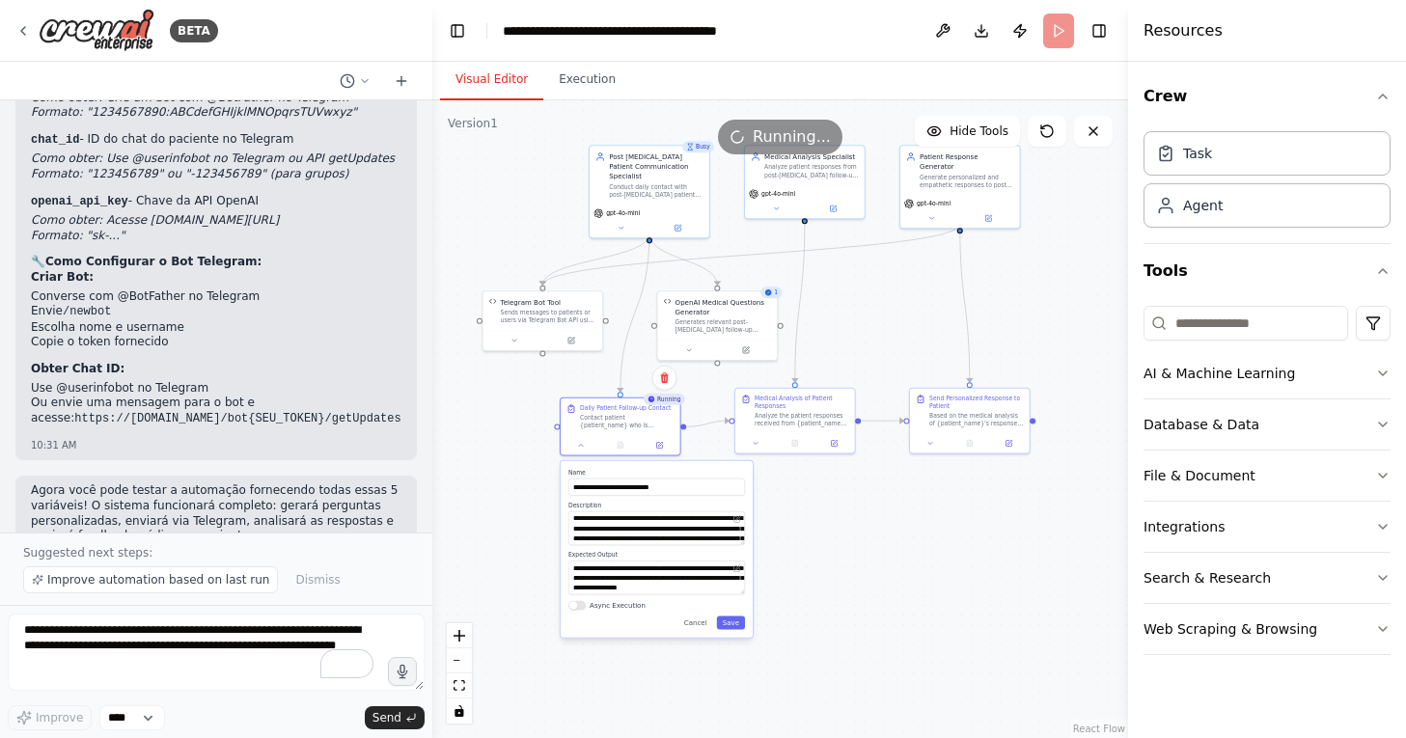
drag, startPoint x: 543, startPoint y: 645, endPoint x: 544, endPoint y: 545, distance: 99.4
click at [544, 545] on div ".deletable-edge-delete-btn { width: 20px; height: 20px; border: 0px solid #ffff…" at bounding box center [780, 419] width 696 height 638
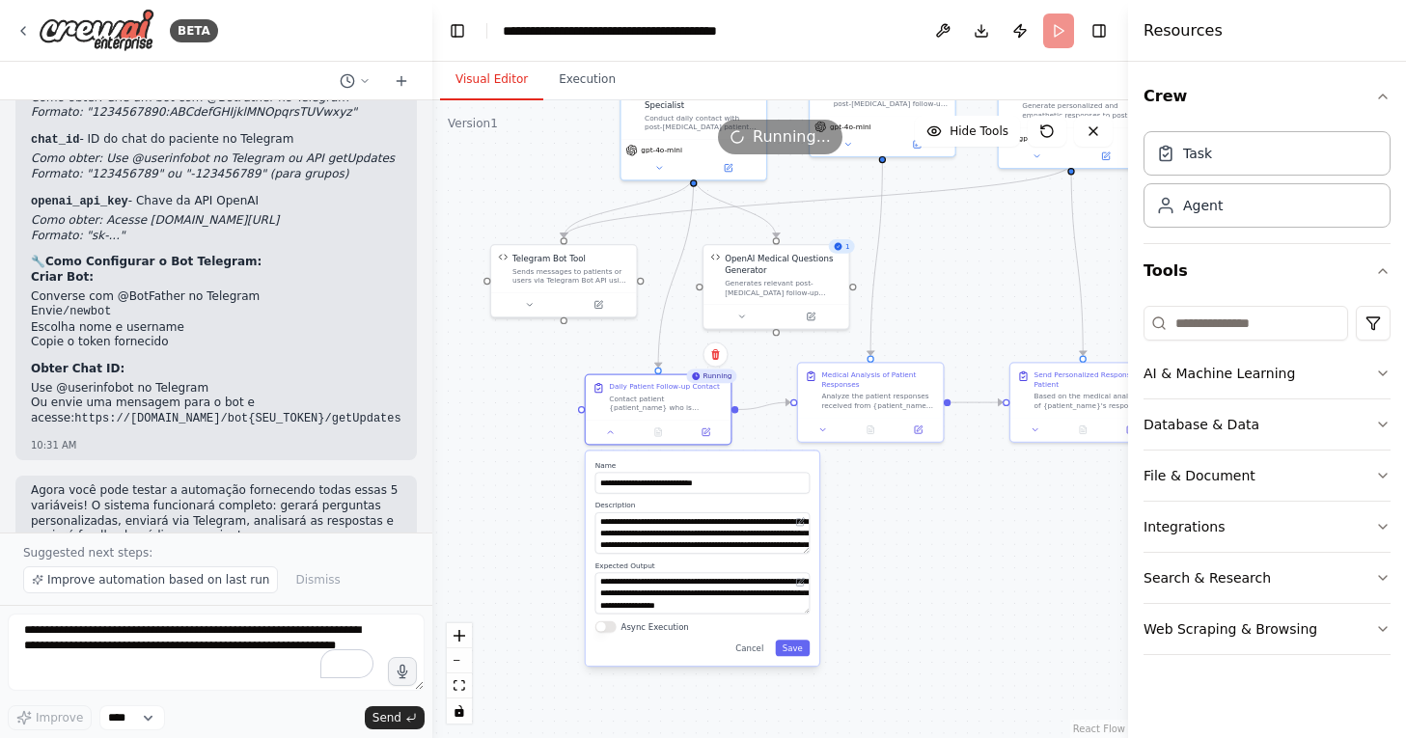
click at [566, 478] on div ".deletable-edge-delete-btn { width: 20px; height: 20px; border: 0px solid #ffff…" at bounding box center [780, 419] width 696 height 638
click at [754, 657] on div "**********" at bounding box center [703, 559] width 234 height 215
click at [753, 654] on button "Cancel" at bounding box center [750, 648] width 42 height 16
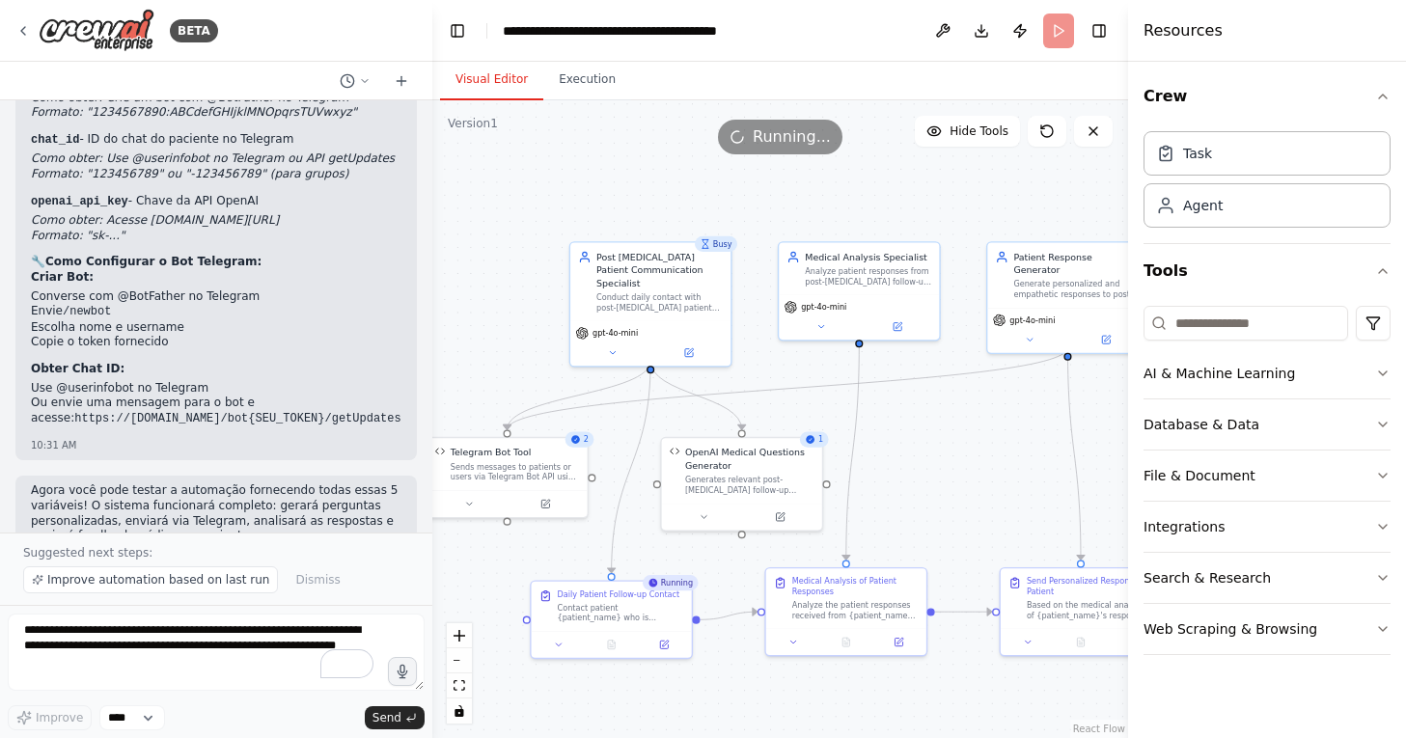
drag, startPoint x: 682, startPoint y: 550, endPoint x: 637, endPoint y: 778, distance: 232.2
click at [637, 737] on html "BETA Crie um chatbot utilizando a API da Open AI que colete informações de paci…" at bounding box center [703, 369] width 1406 height 738
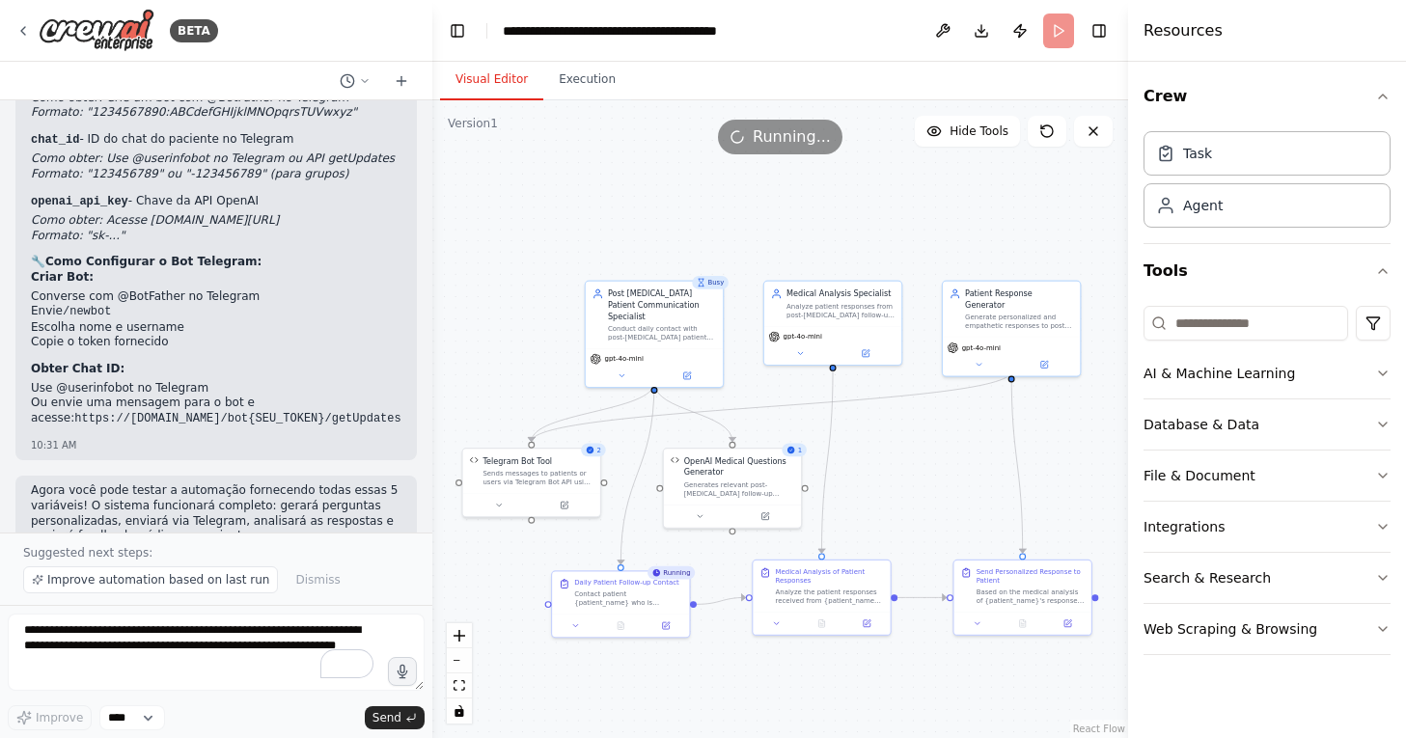
click at [653, 547] on div ".deletable-edge-delete-btn { width: 20px; height: 20px; border: 0px solid #ffff…" at bounding box center [780, 419] width 696 height 638
click at [1094, 39] on button "Toggle Right Sidebar" at bounding box center [1099, 30] width 27 height 27
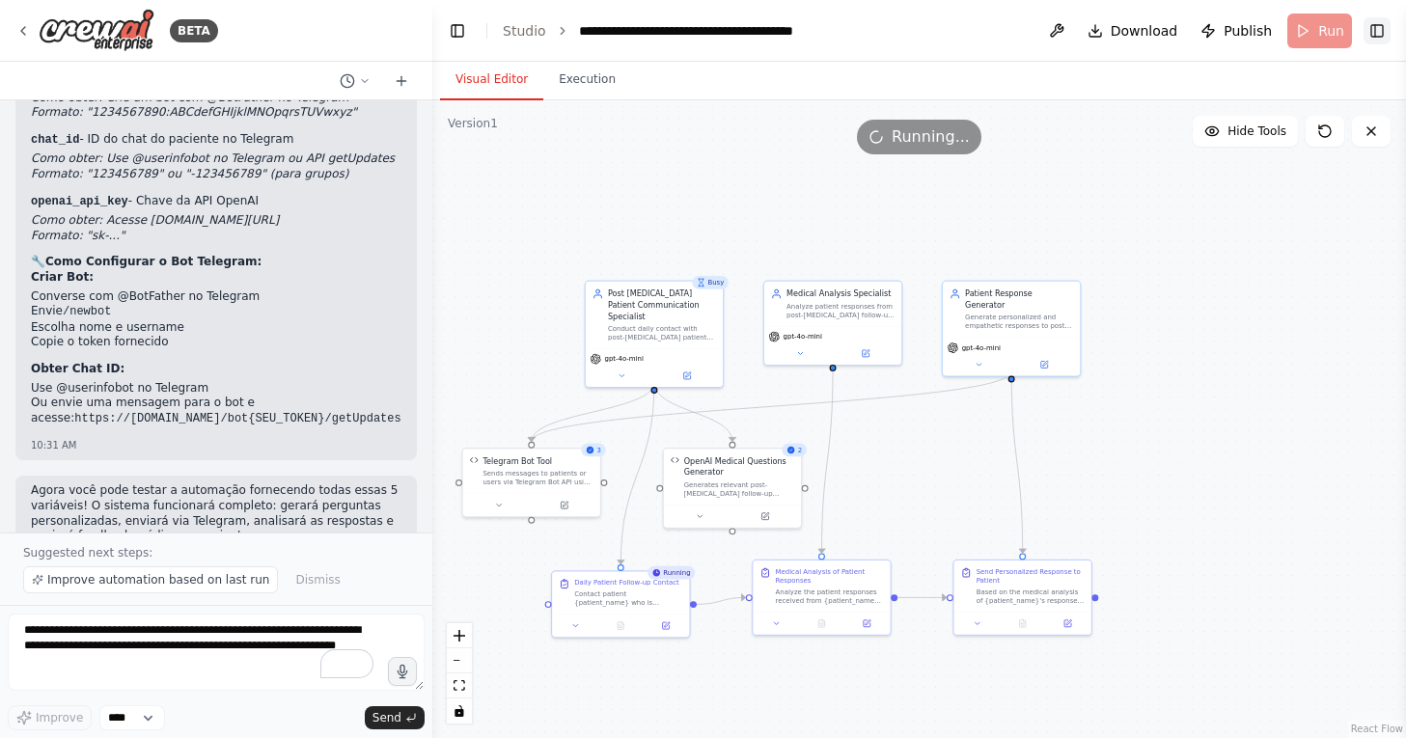
click at [1377, 34] on button "Toggle Right Sidebar" at bounding box center [1377, 30] width 27 height 27
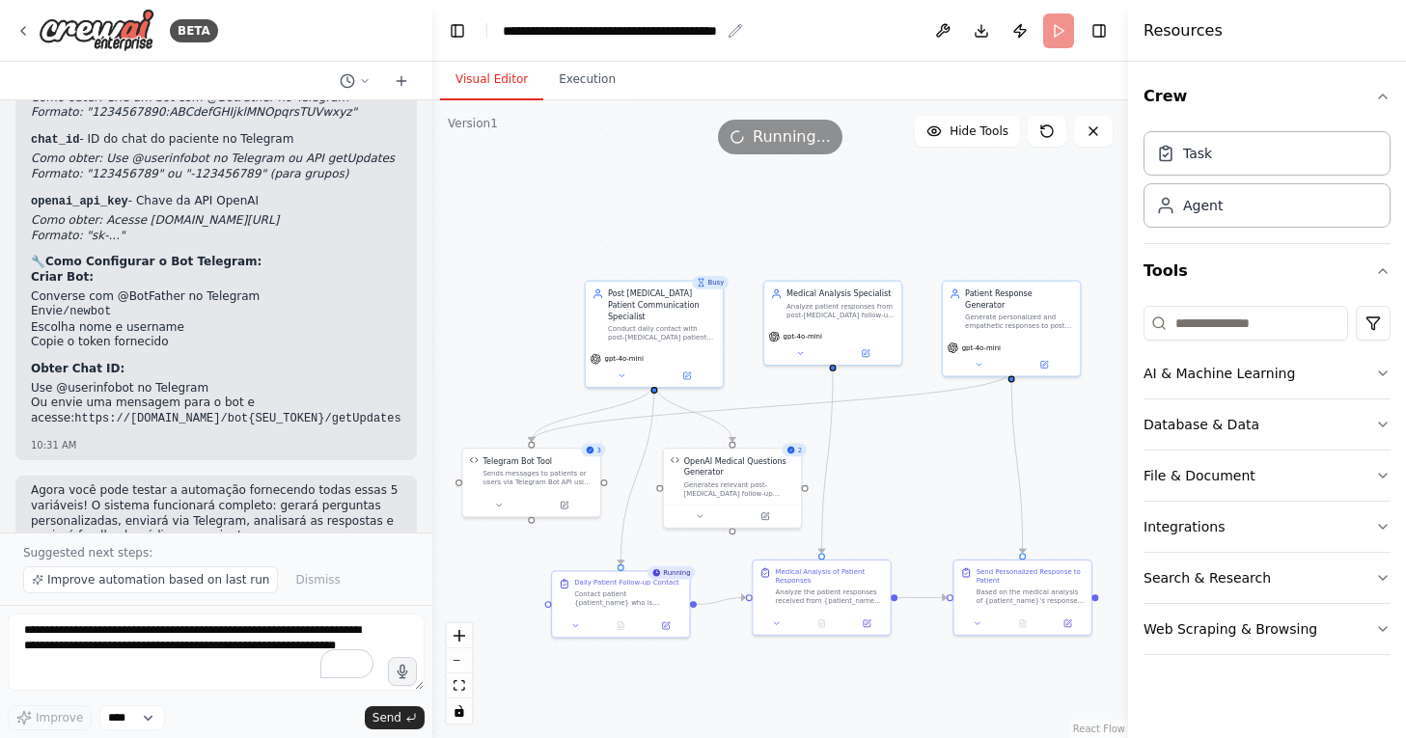
click at [563, 33] on div "**********" at bounding box center [611, 30] width 217 height 19
click at [541, 172] on div ".deletable-edge-delete-btn { width: 20px; height: 20px; border: 0px solid #ffff…" at bounding box center [780, 419] width 696 height 638
click at [472, 121] on div "Version 1" at bounding box center [473, 123] width 50 height 15
click at [491, 121] on div "Version 1" at bounding box center [473, 123] width 50 height 15
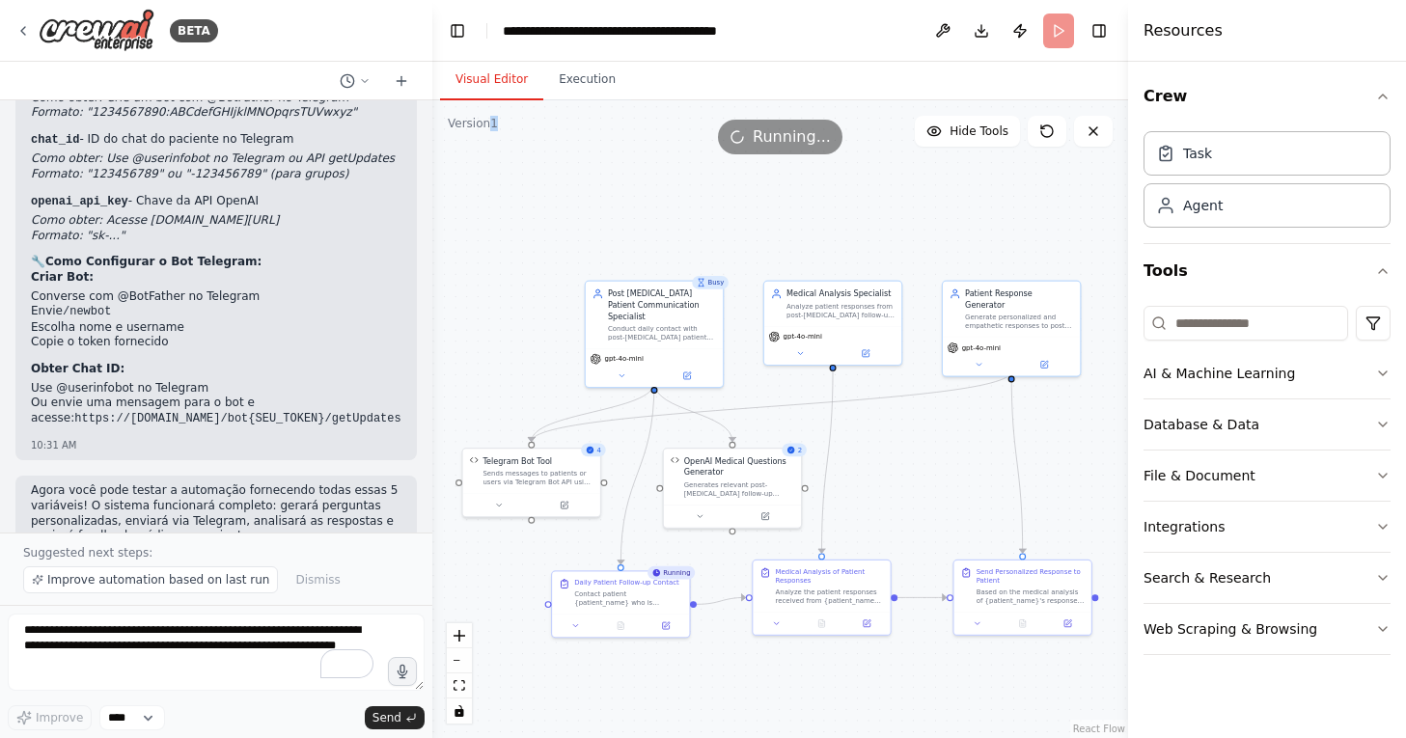
click at [544, 180] on div ".deletable-edge-delete-btn { width: 20px; height: 20px; border: 0px solid #ffff…" at bounding box center [780, 419] width 696 height 638
click at [586, 136] on div "Running..." at bounding box center [780, 137] width 696 height 35
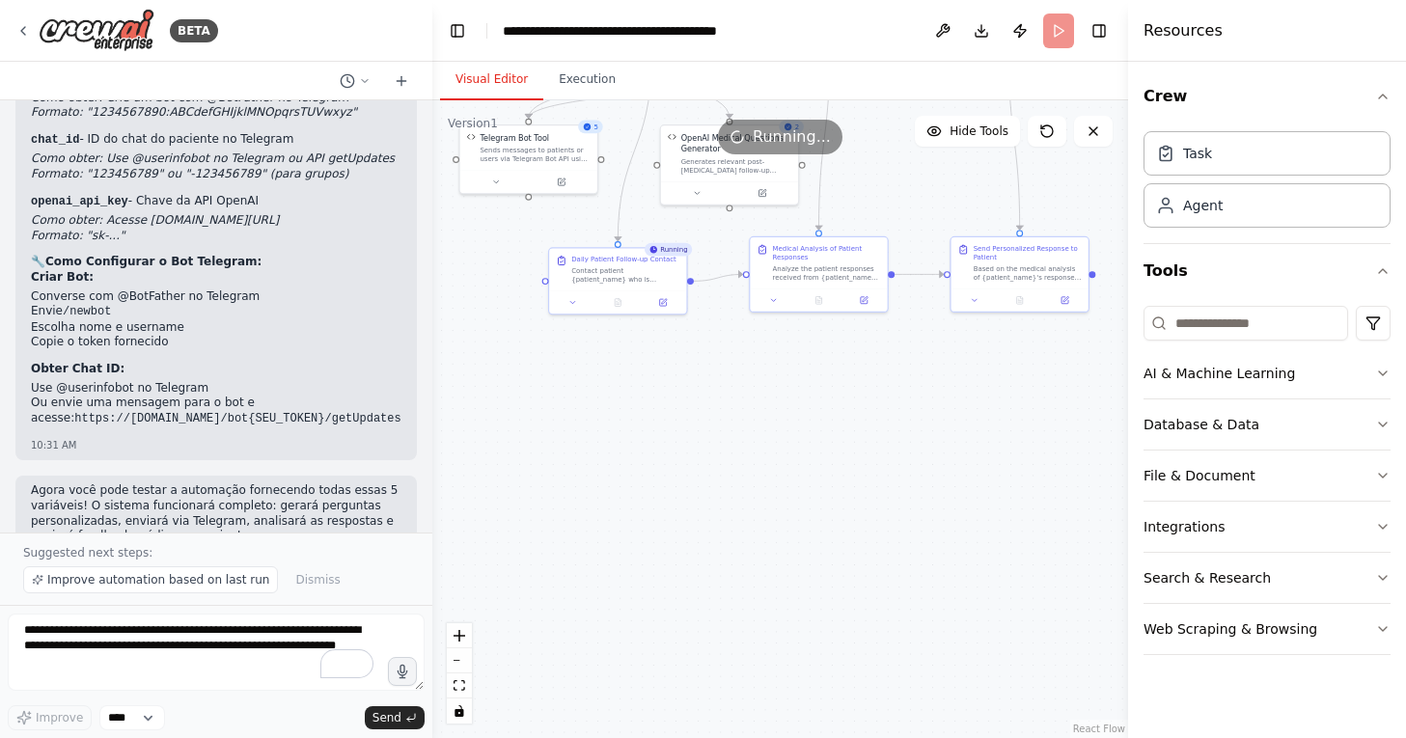
drag, startPoint x: 868, startPoint y: 481, endPoint x: 859, endPoint y: 141, distance: 339.8
click at [859, 141] on div "Version 1 Hide Tools .deletable-edge-delete-btn { width: 20px; height: 20px; bo…" at bounding box center [780, 419] width 696 height 638
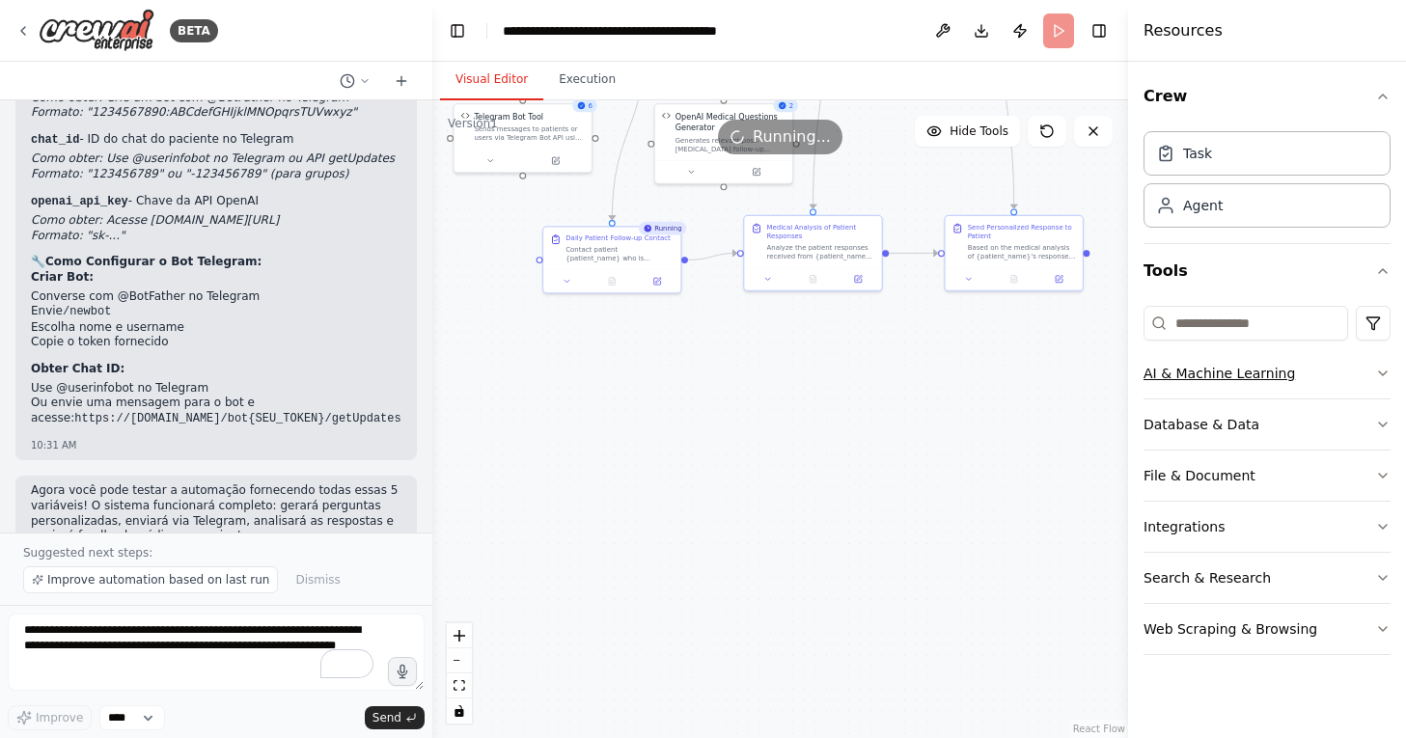
click at [1170, 371] on button "AI & Machine Learning" at bounding box center [1267, 373] width 247 height 50
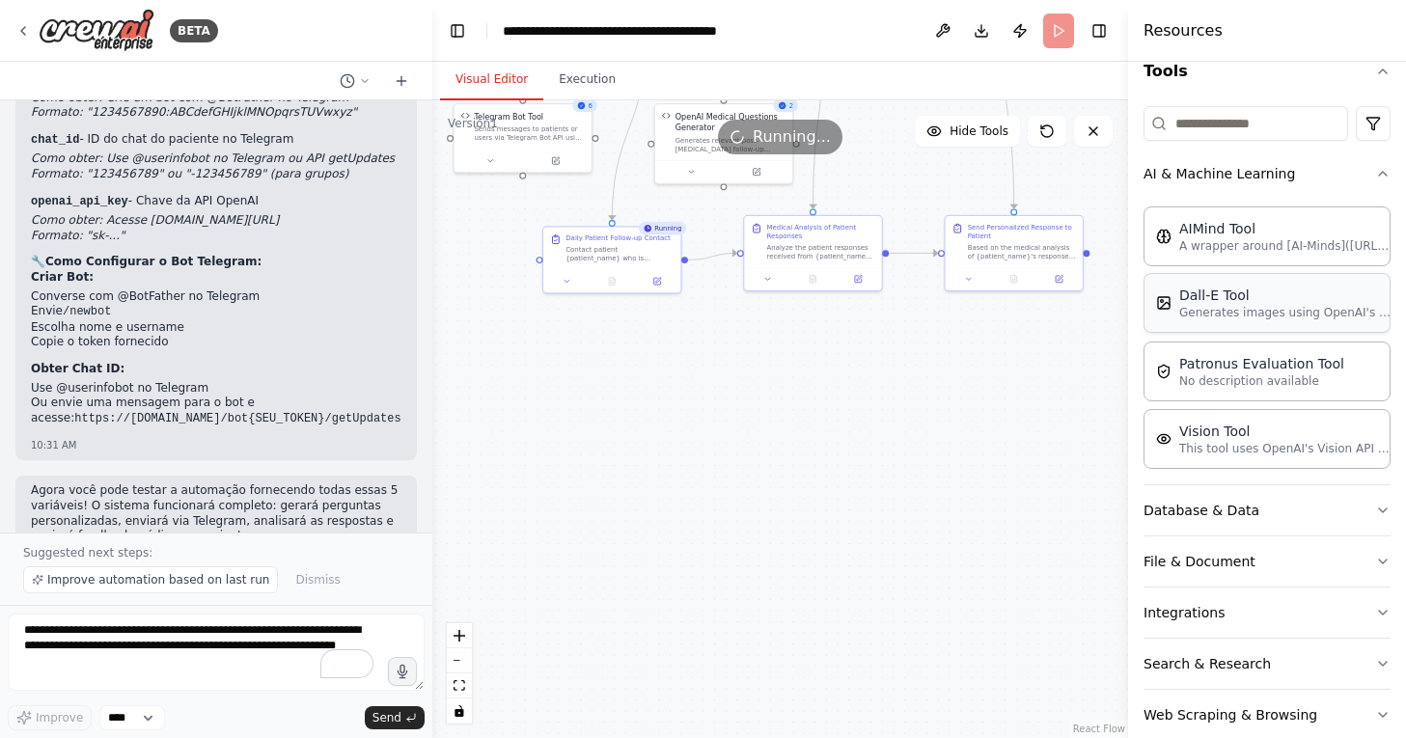
scroll to position [234, 0]
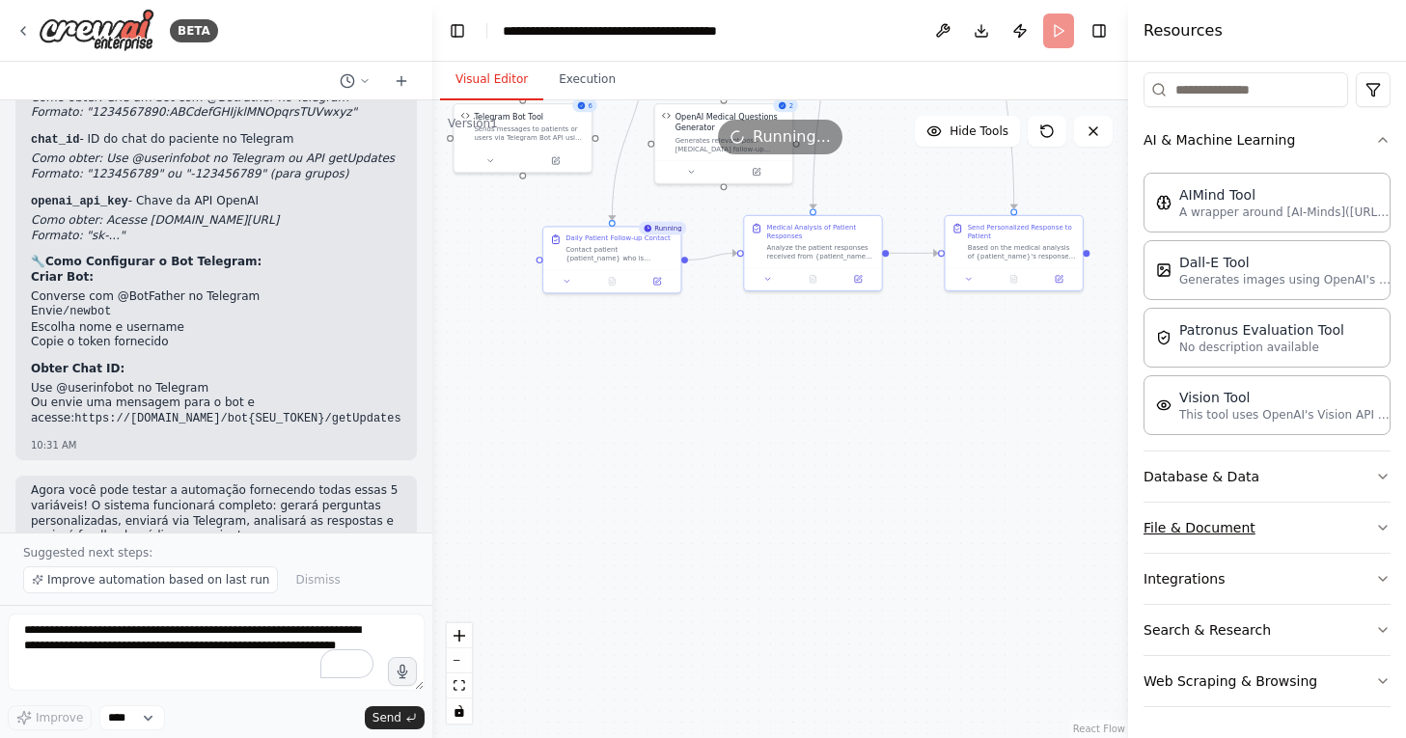
click at [1202, 537] on button "File & Document" at bounding box center [1267, 528] width 247 height 50
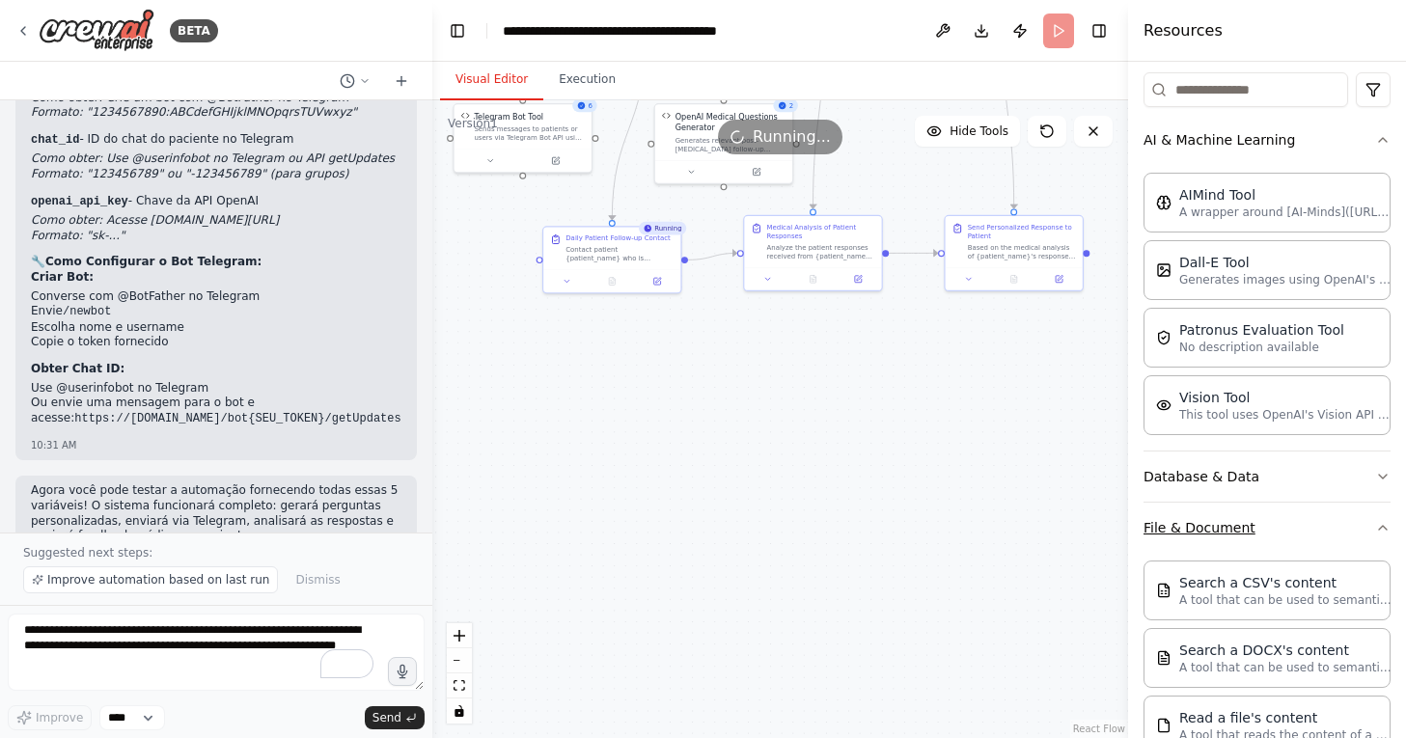
click at [1202, 537] on button "File & Document" at bounding box center [1267, 528] width 247 height 50
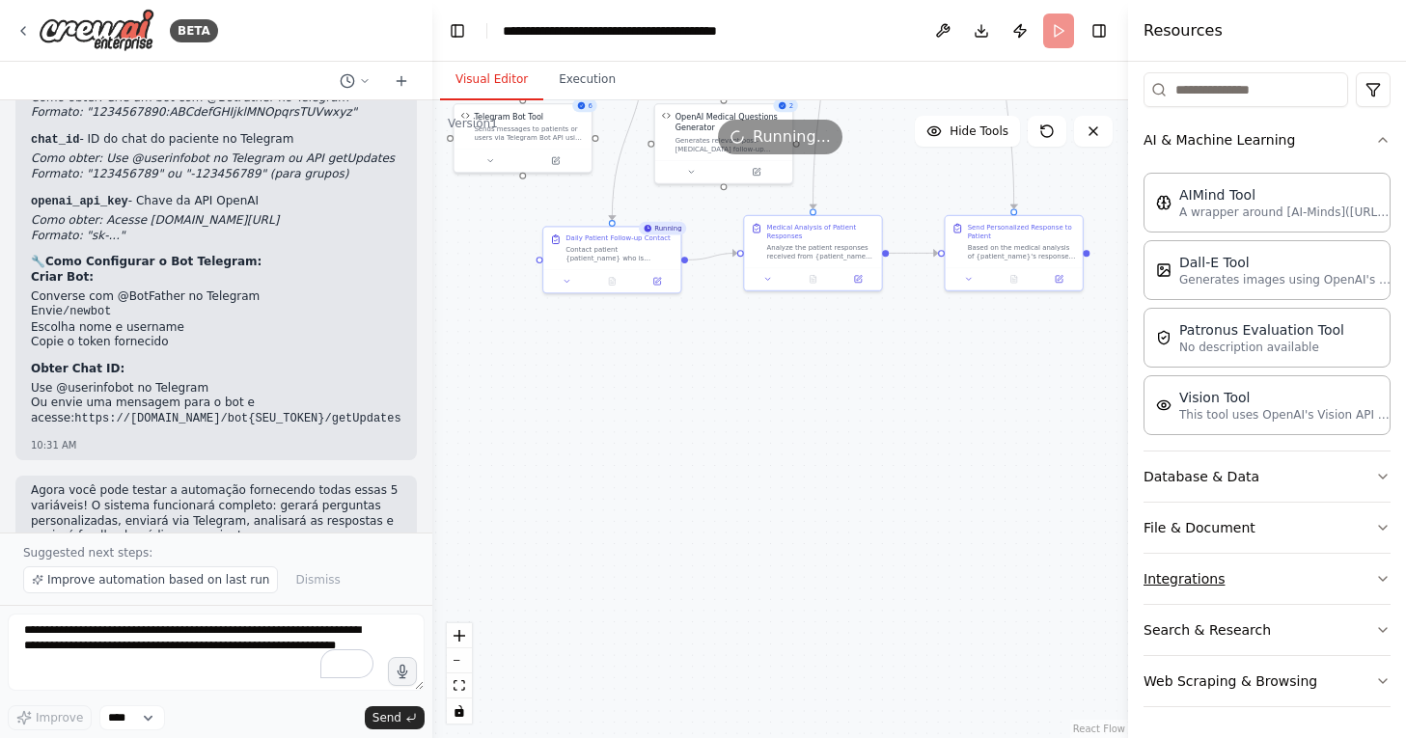
click at [1202, 558] on button "Integrations" at bounding box center [1267, 579] width 247 height 50
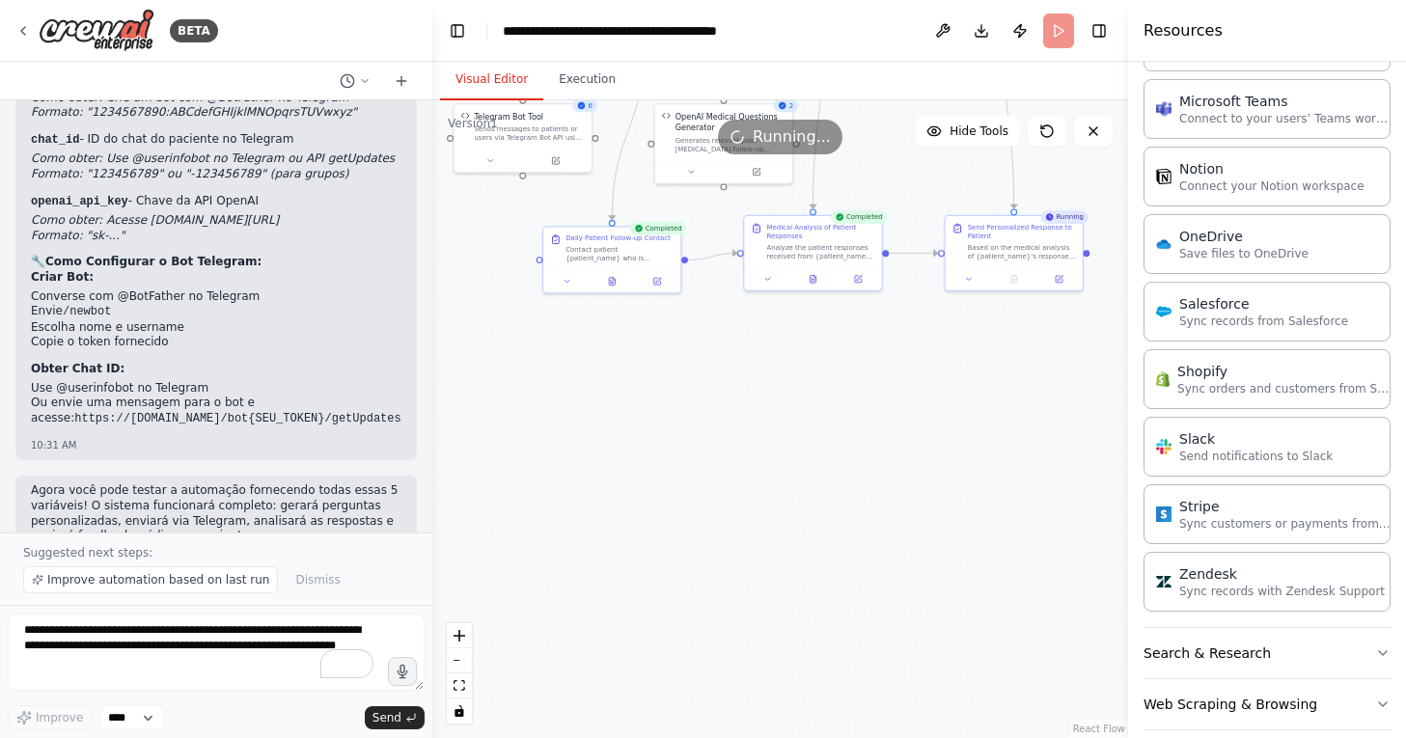
scroll to position [1600, 0]
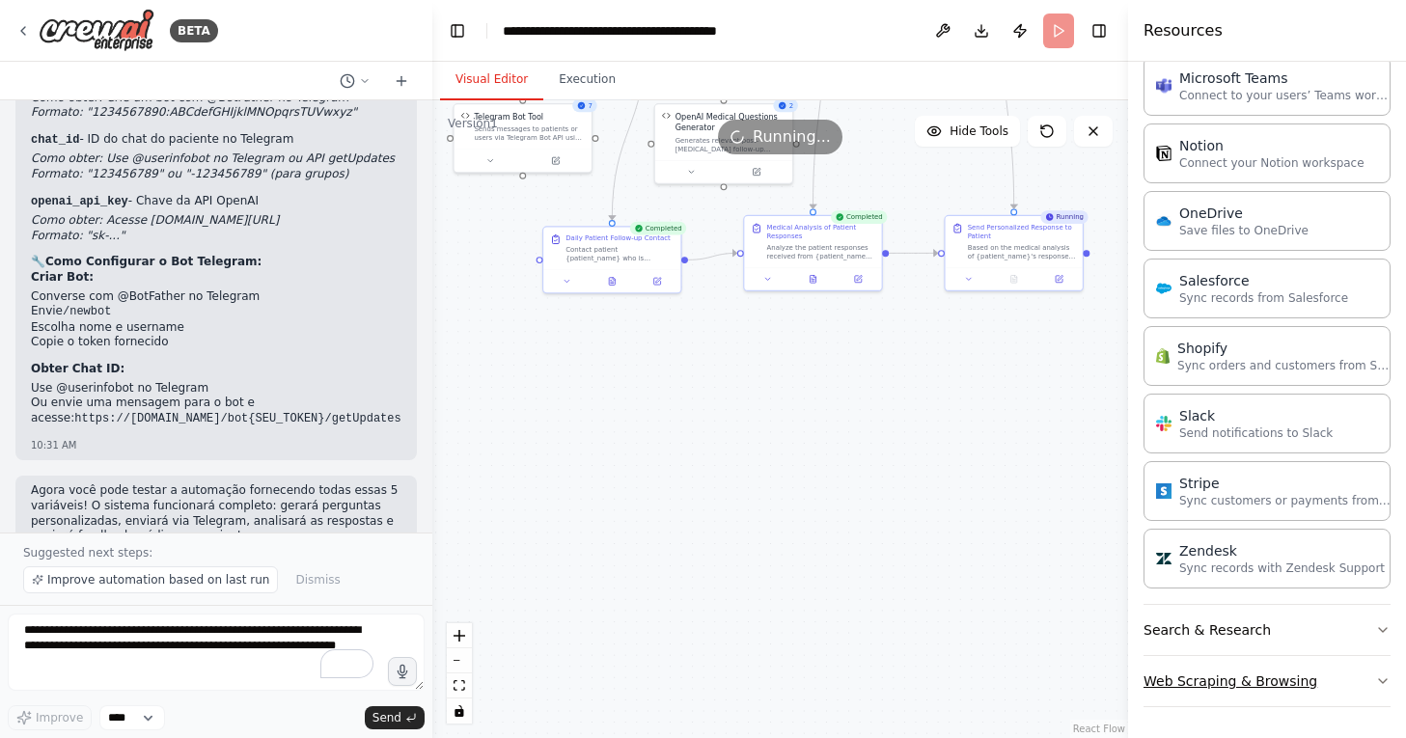
click at [1218, 660] on button "Web Scraping & Browsing" at bounding box center [1267, 681] width 247 height 50
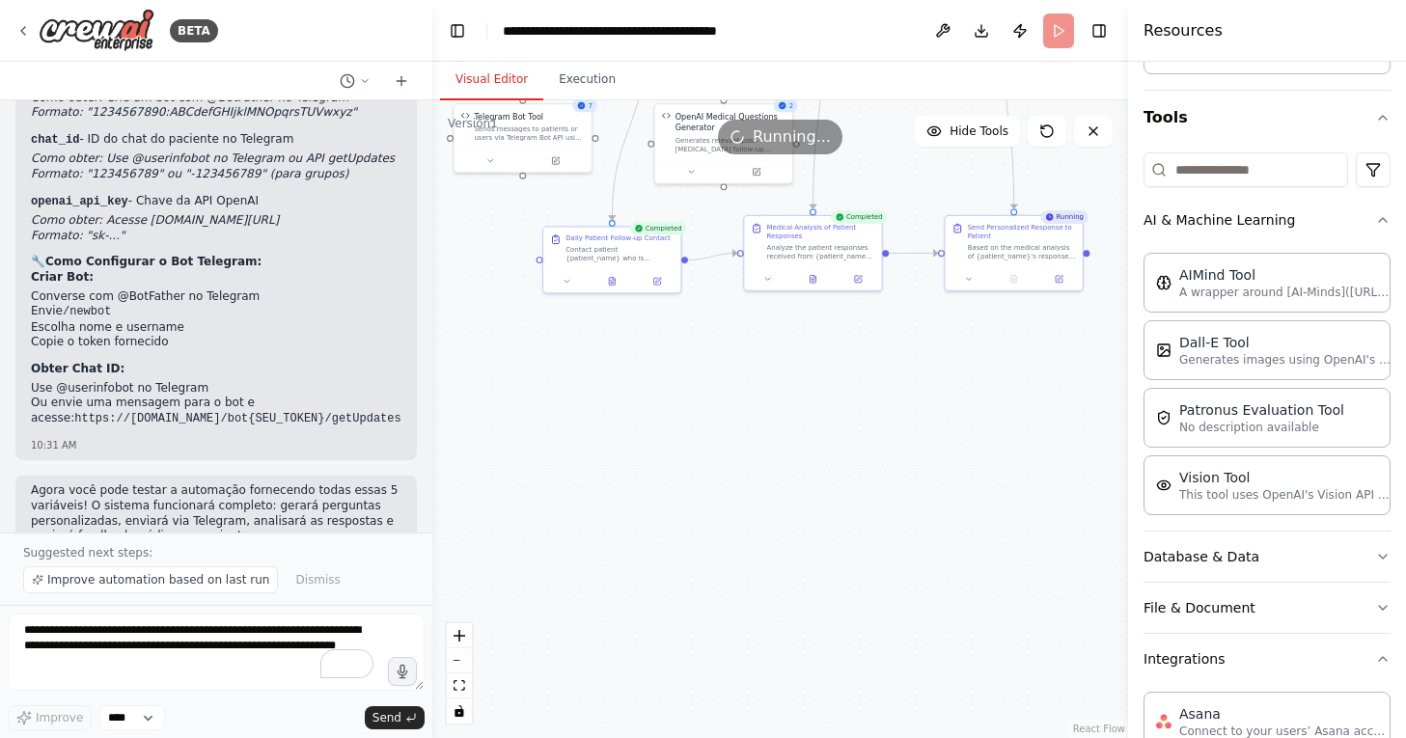
scroll to position [0, 0]
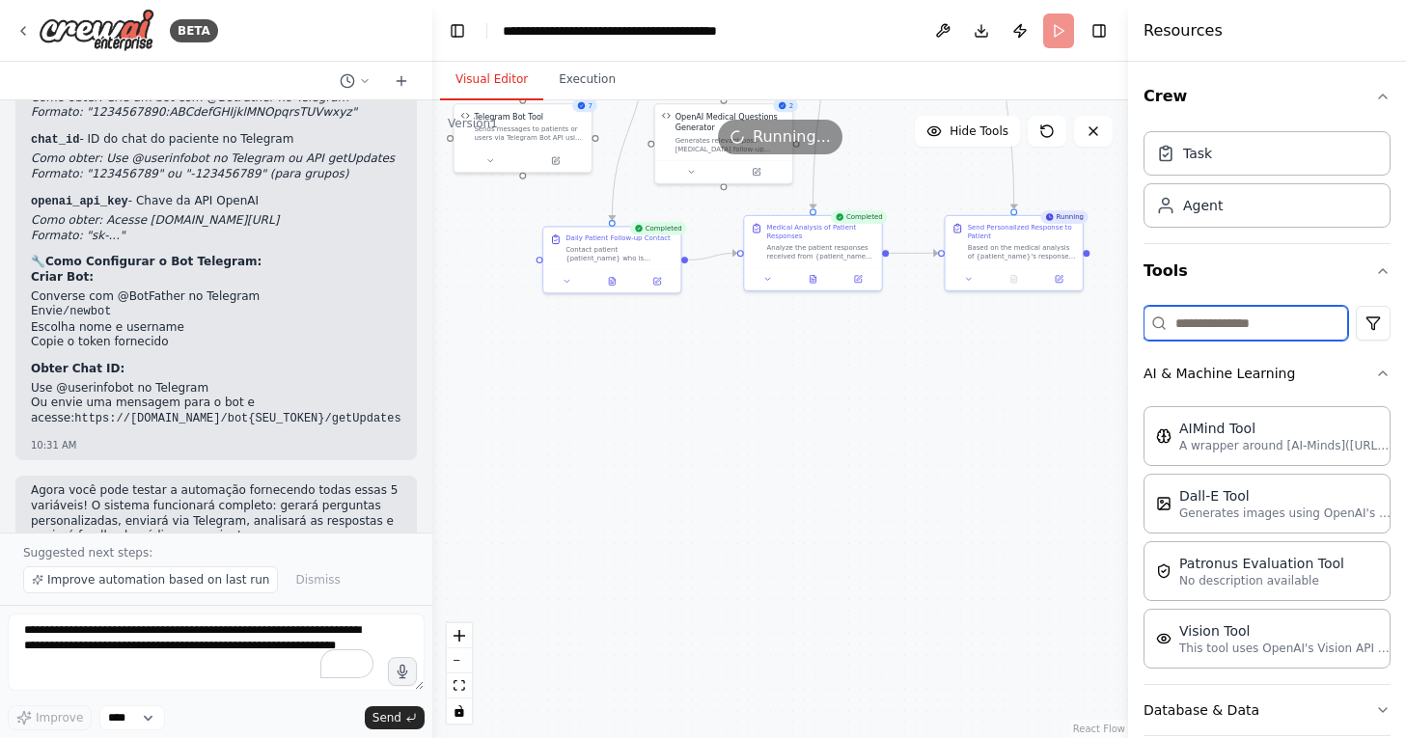
click at [1208, 307] on input at bounding box center [1246, 323] width 205 height 35
click at [1211, 307] on input at bounding box center [1246, 323] width 205 height 35
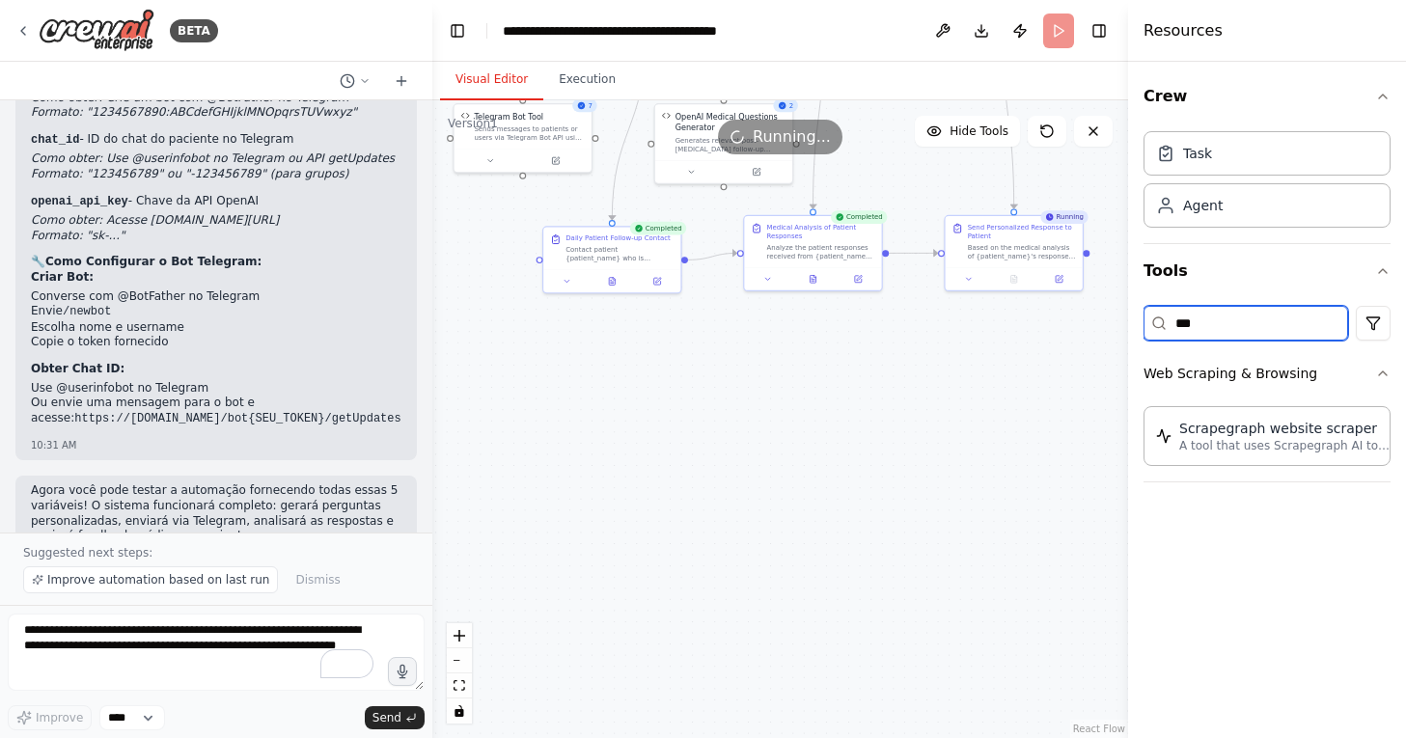
type input "****"
type input "*****"
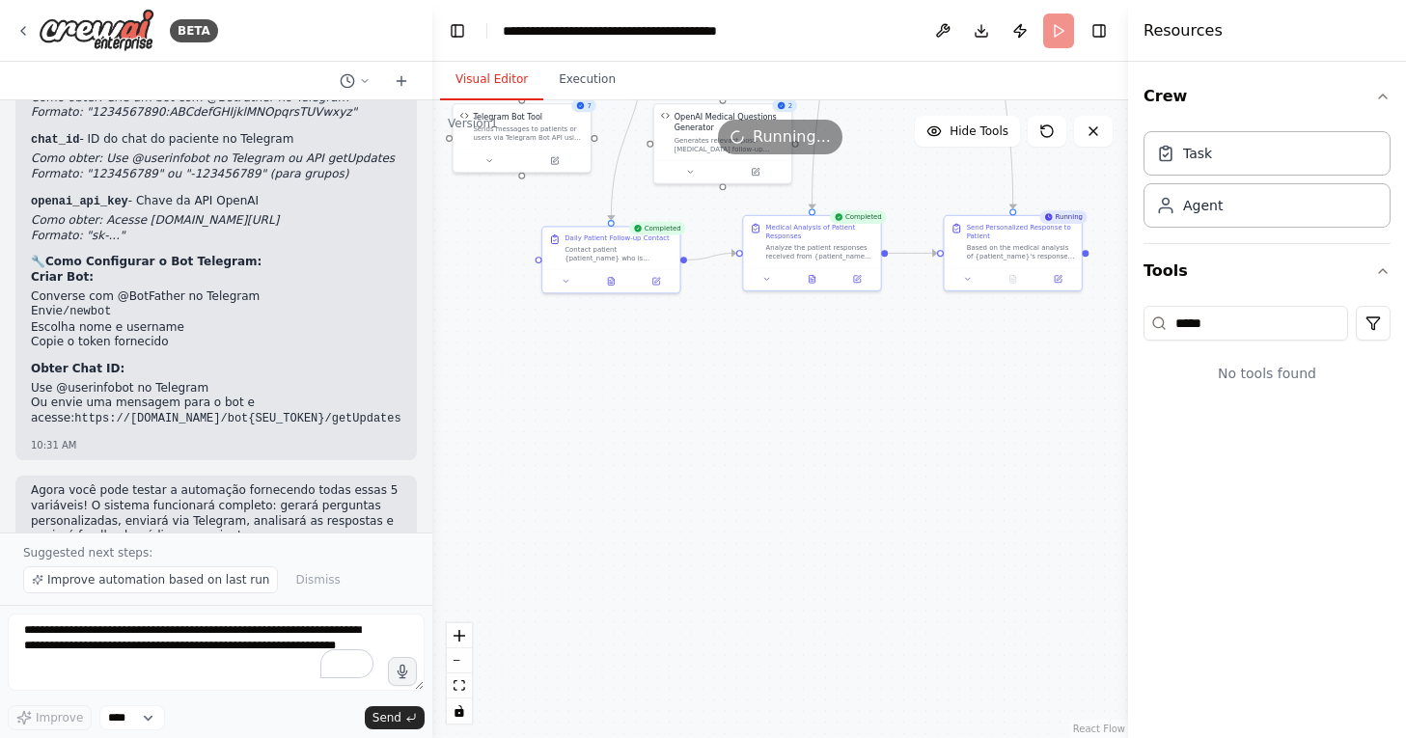
click at [1039, 395] on div ".deletable-edge-delete-btn { width: 20px; height: 20px; border: 0px solid #ffff…" at bounding box center [780, 419] width 696 height 638
click at [1104, 35] on button "Toggle Right Sidebar" at bounding box center [1099, 30] width 27 height 27
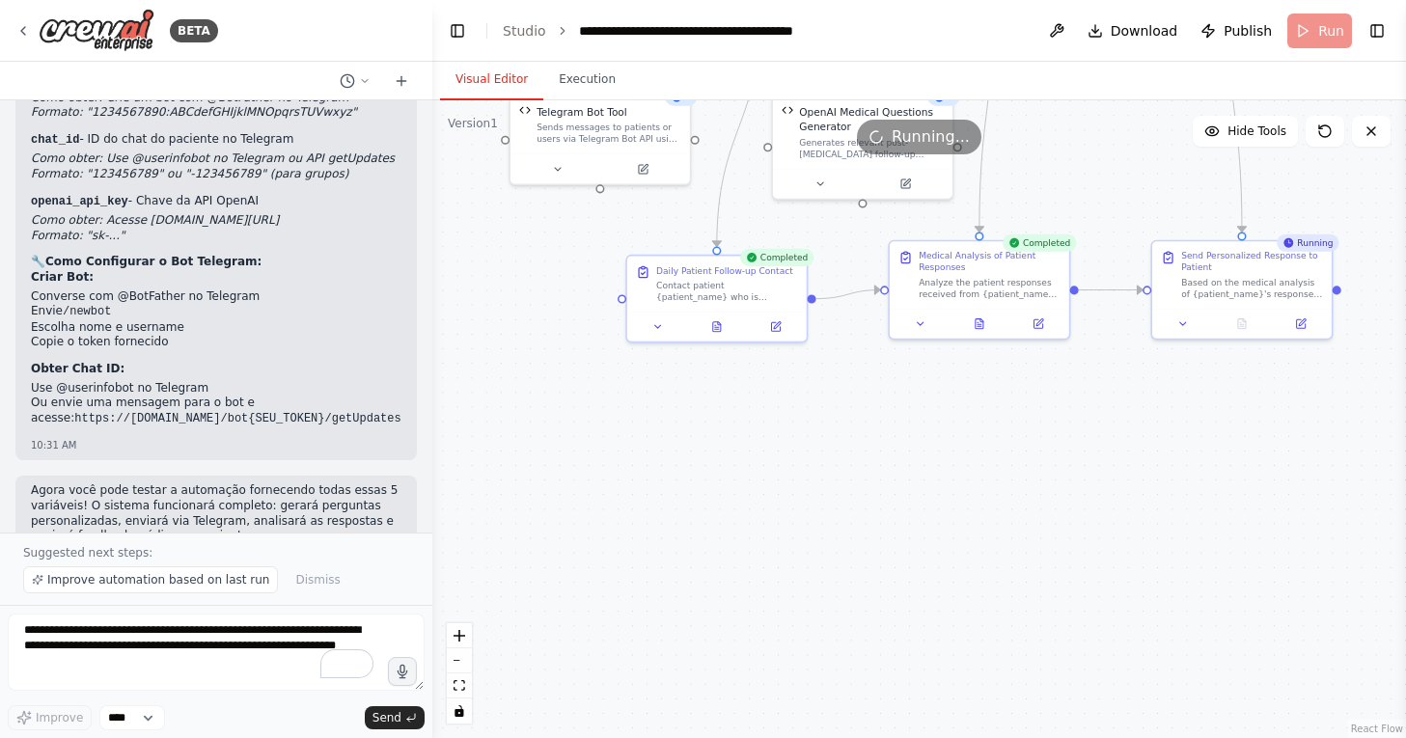
drag, startPoint x: 1033, startPoint y: 385, endPoint x: 1278, endPoint y: 476, distance: 261.4
click at [1278, 476] on div ".deletable-edge-delete-btn { width: 20px; height: 20px; border: 0px solid #ffff…" at bounding box center [919, 419] width 974 height 638
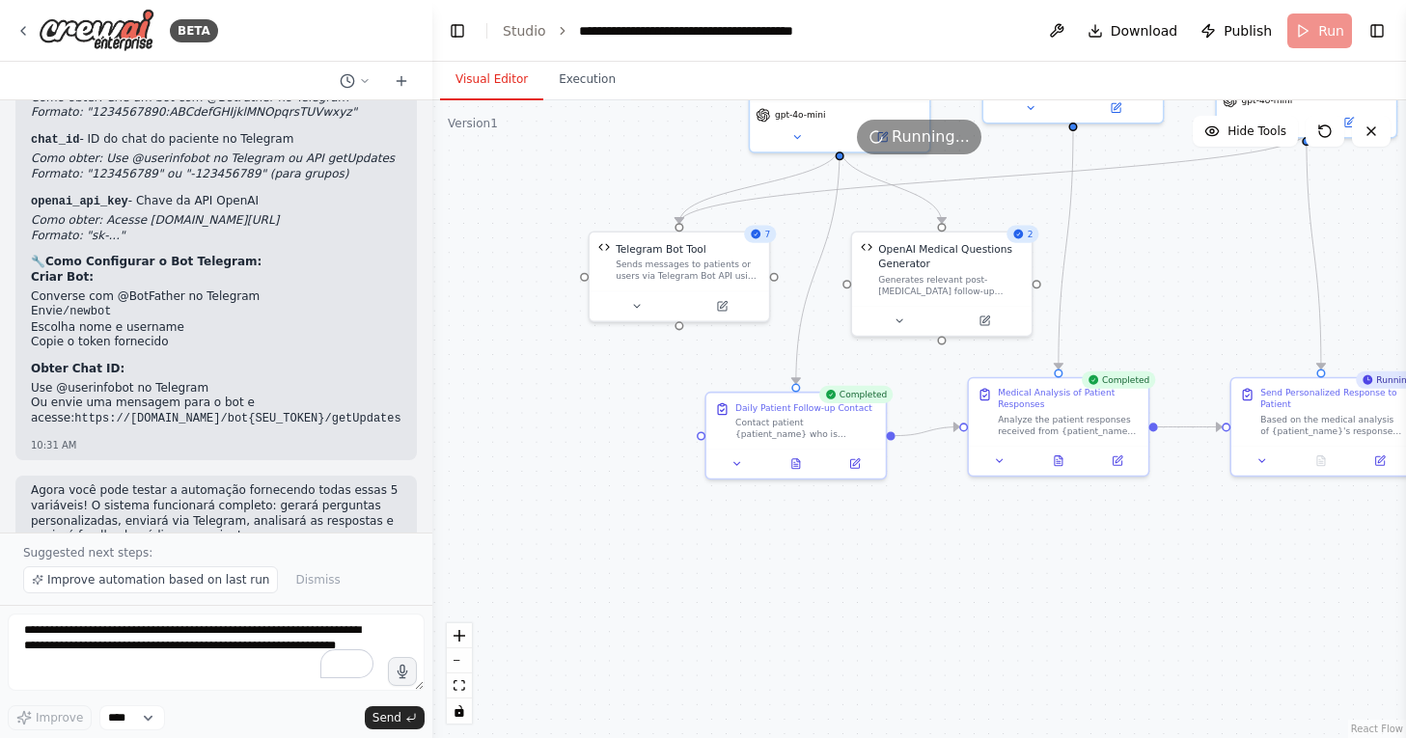
drag, startPoint x: 851, startPoint y: 348, endPoint x: 935, endPoint y: 487, distance: 162.4
click at [931, 487] on div ".deletable-edge-delete-btn { width: 20px; height: 20px; border: 0px solid #ffff…" at bounding box center [919, 419] width 974 height 638
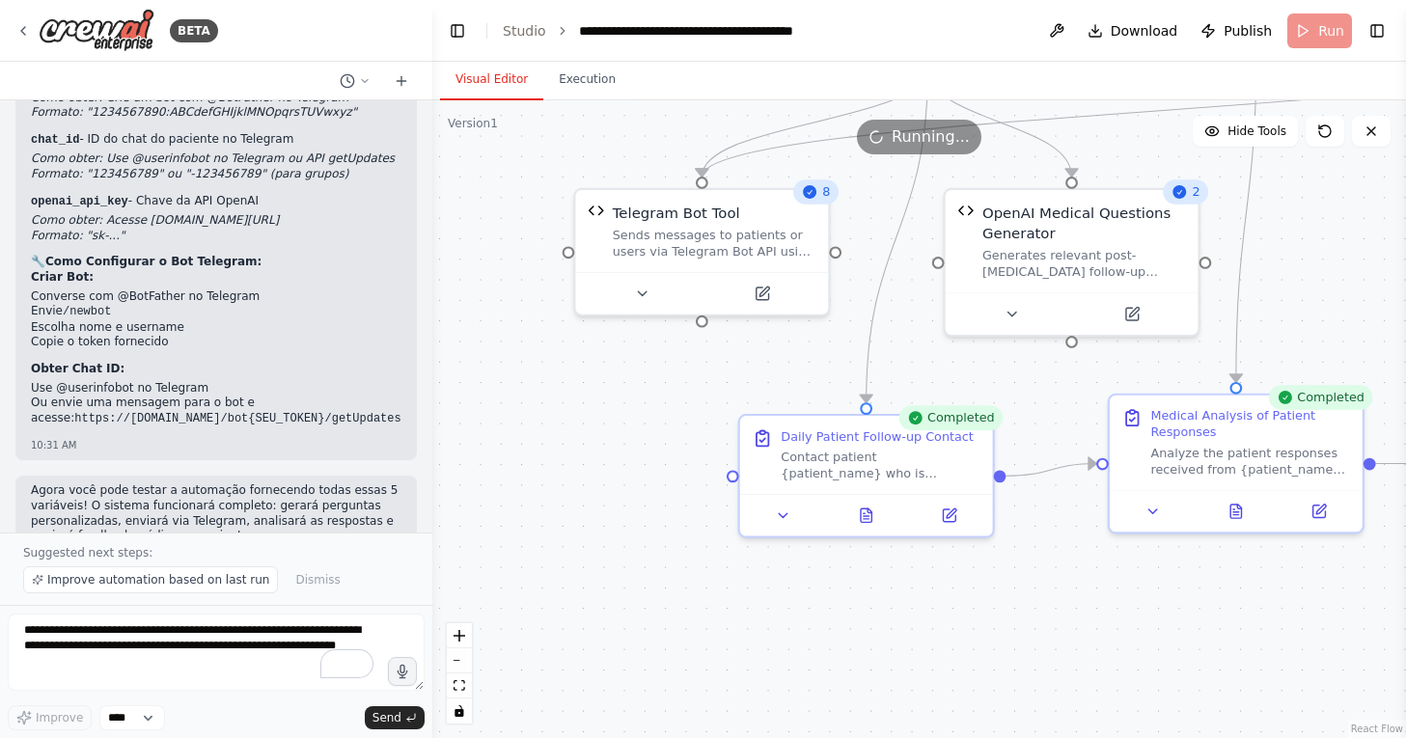
drag, startPoint x: 740, startPoint y: 317, endPoint x: 833, endPoint y: 354, distance: 100.0
click at [833, 354] on div ".deletable-edge-delete-btn { width: 20px; height: 20px; border: 0px solid #ffff…" at bounding box center [919, 419] width 974 height 638
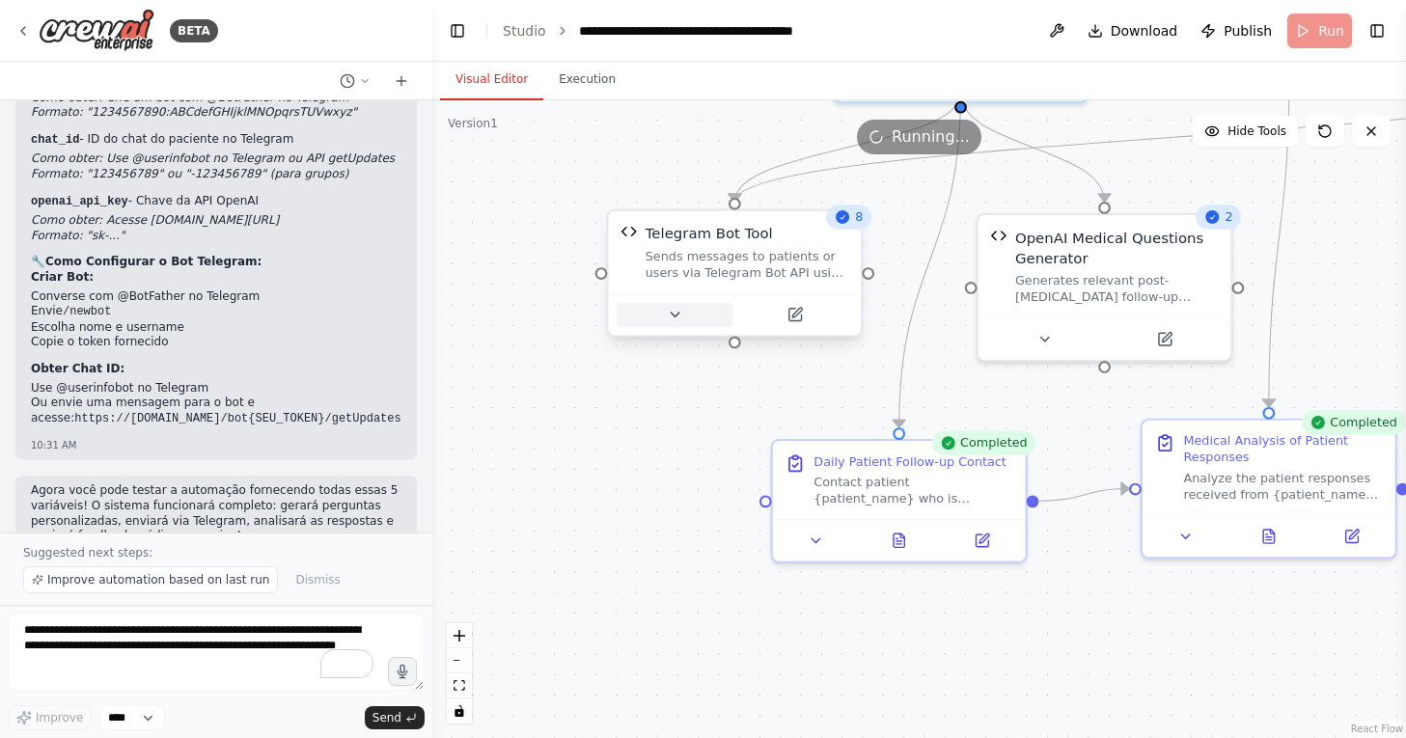
click at [691, 324] on button at bounding box center [675, 314] width 116 height 25
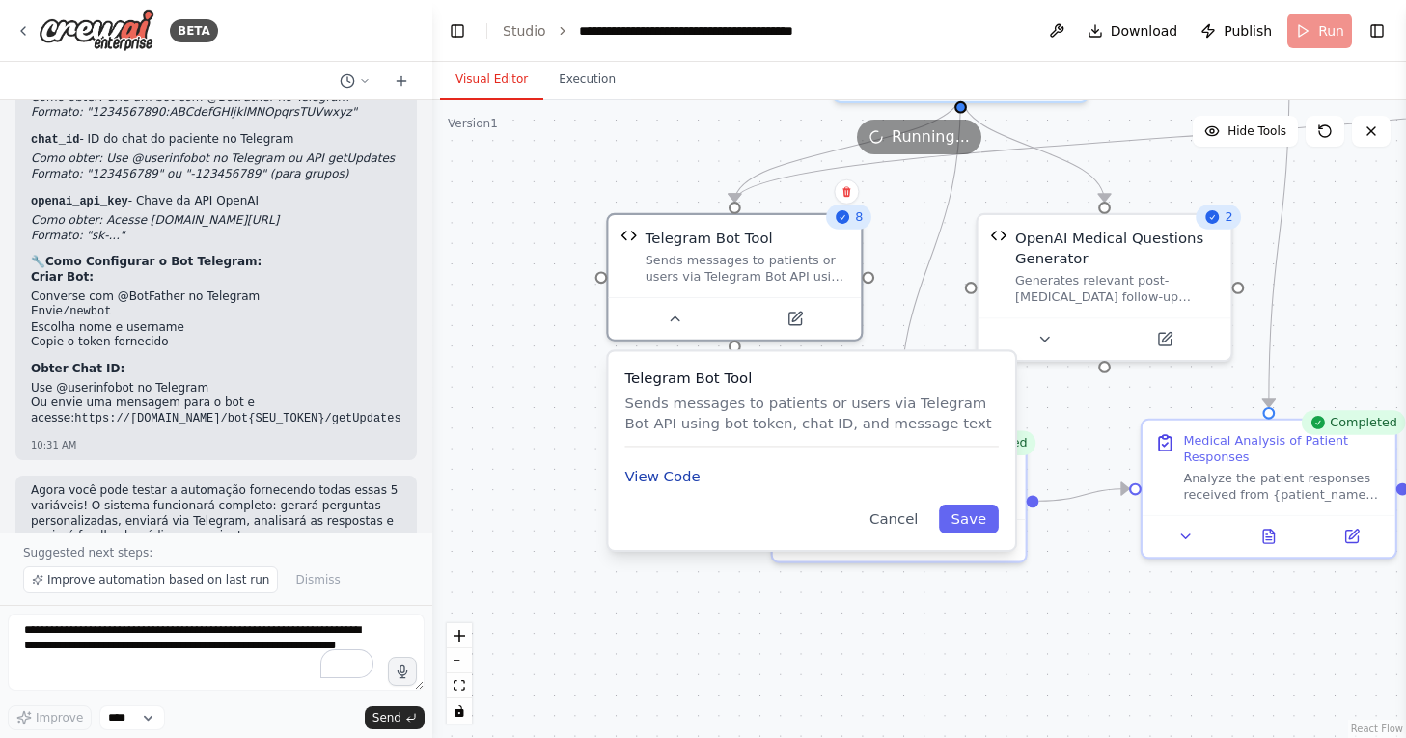
click at [694, 484] on button "View Code" at bounding box center [661, 476] width 75 height 20
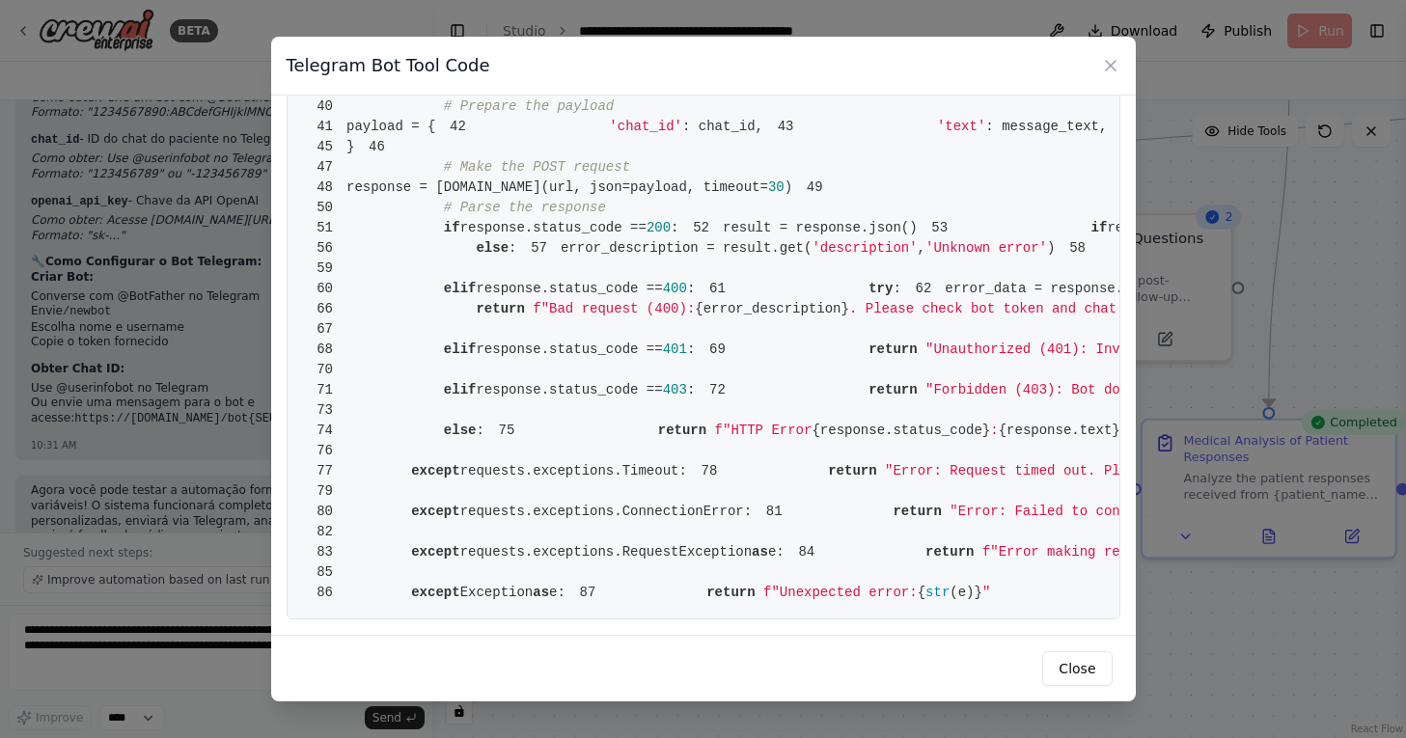
scroll to position [1014, 0]
click at [1065, 680] on button "Close" at bounding box center [1076, 668] width 69 height 35
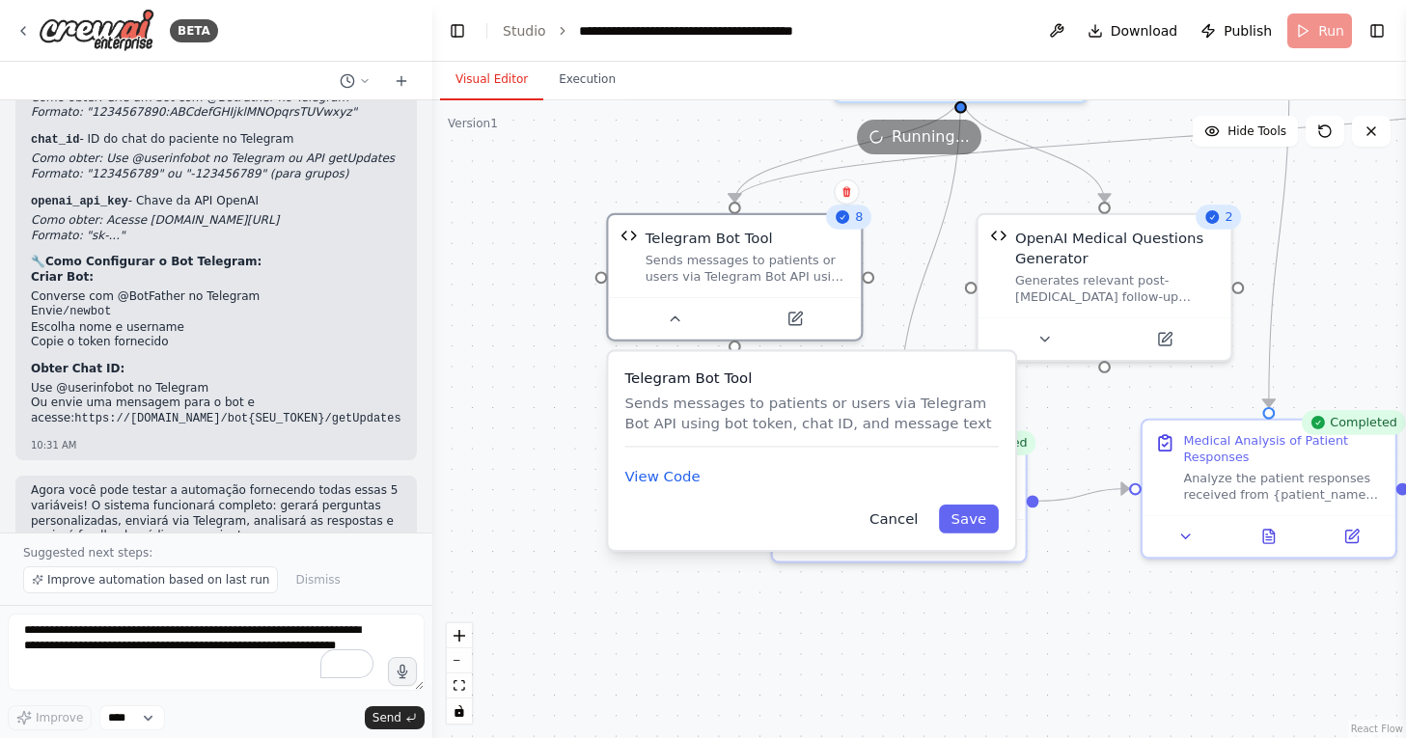
click at [917, 513] on button "Cancel" at bounding box center [893, 519] width 73 height 29
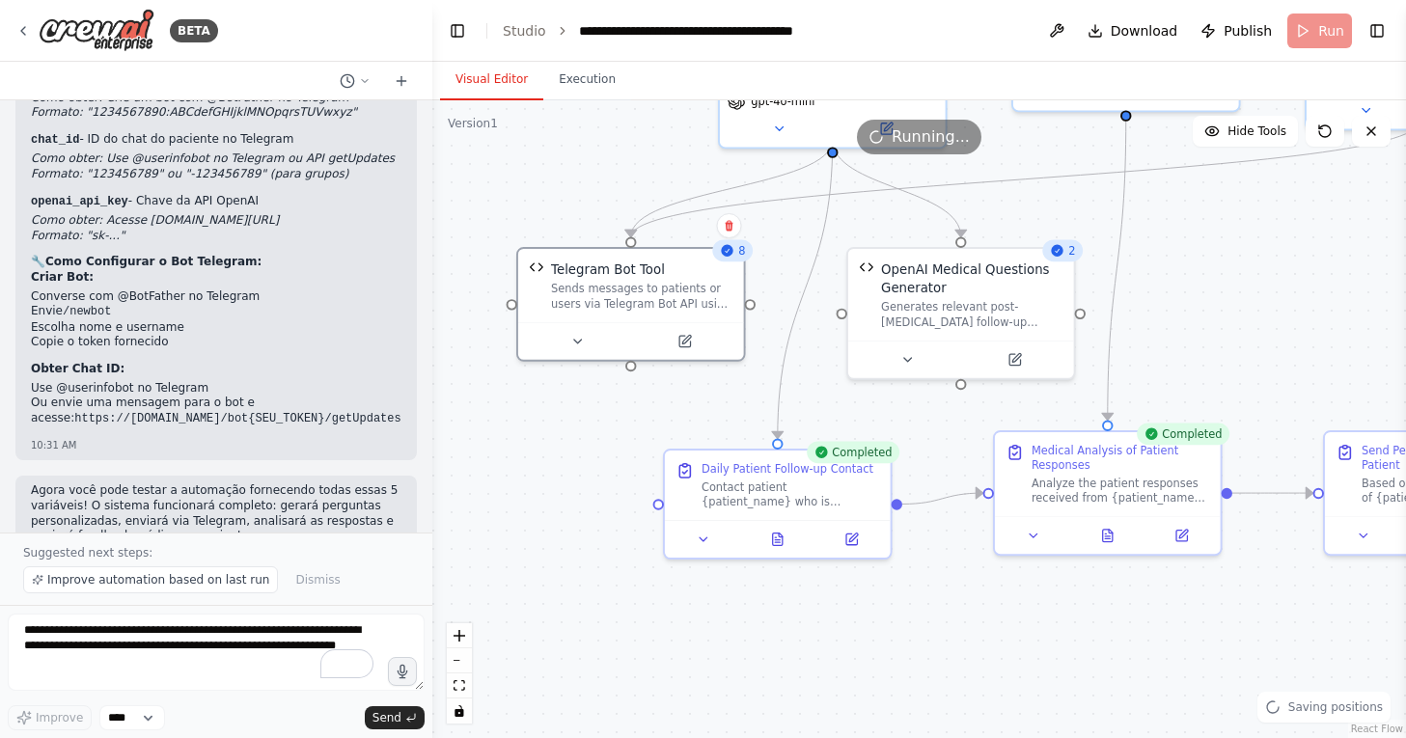
drag, startPoint x: 988, startPoint y: 597, endPoint x: 855, endPoint y: 589, distance: 133.5
click at [853, 589] on div ".deletable-edge-delete-btn { width: 20px; height: 20px; border: 0px solid #ffff…" at bounding box center [919, 419] width 974 height 638
drag, startPoint x: 926, startPoint y: 596, endPoint x: 711, endPoint y: 596, distance: 215.2
click at [711, 596] on div ".deletable-edge-delete-btn { width: 20px; height: 20px; border: 0px solid #ffff…" at bounding box center [919, 419] width 974 height 638
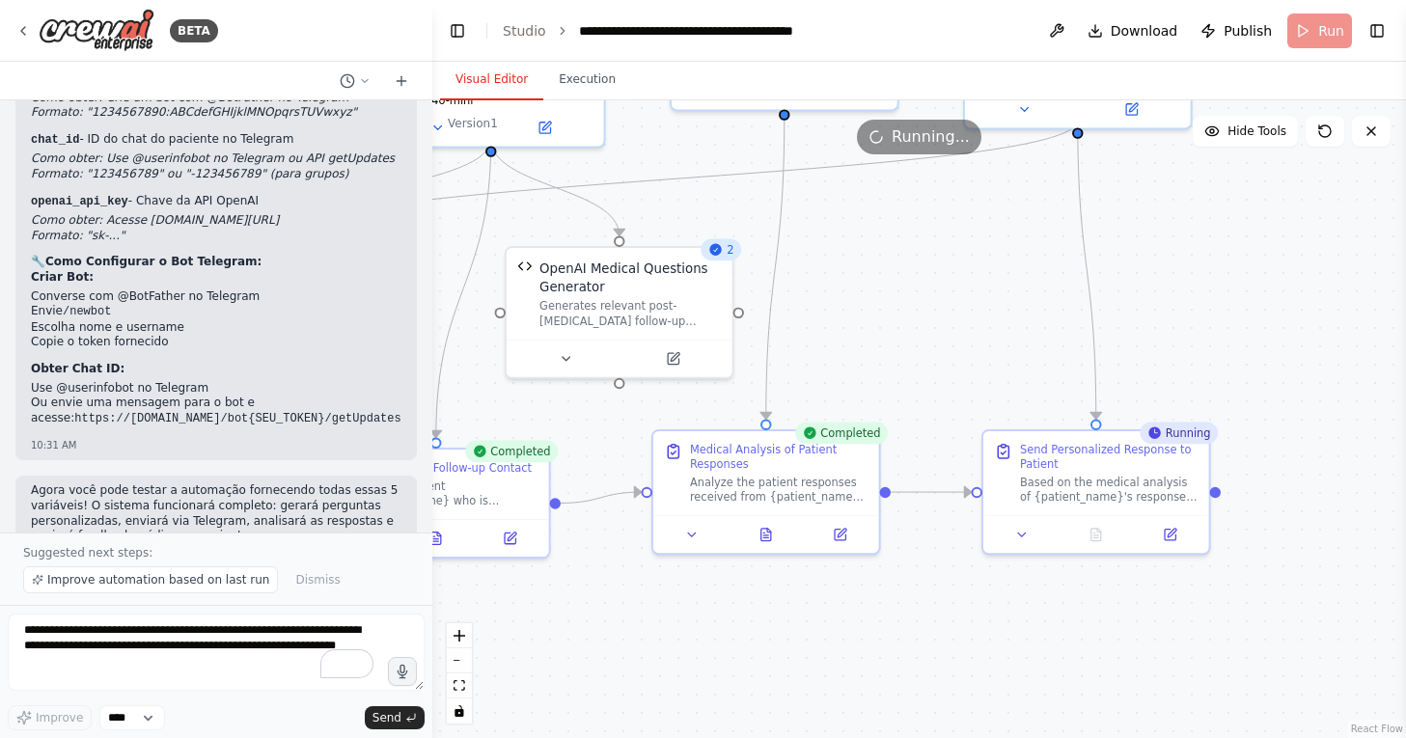
drag, startPoint x: 819, startPoint y: 598, endPoint x: 693, endPoint y: 598, distance: 126.4
click at [693, 598] on div ".deletable-edge-delete-btn { width: 20px; height: 20px; border: 0px solid #ffff…" at bounding box center [919, 419] width 974 height 638
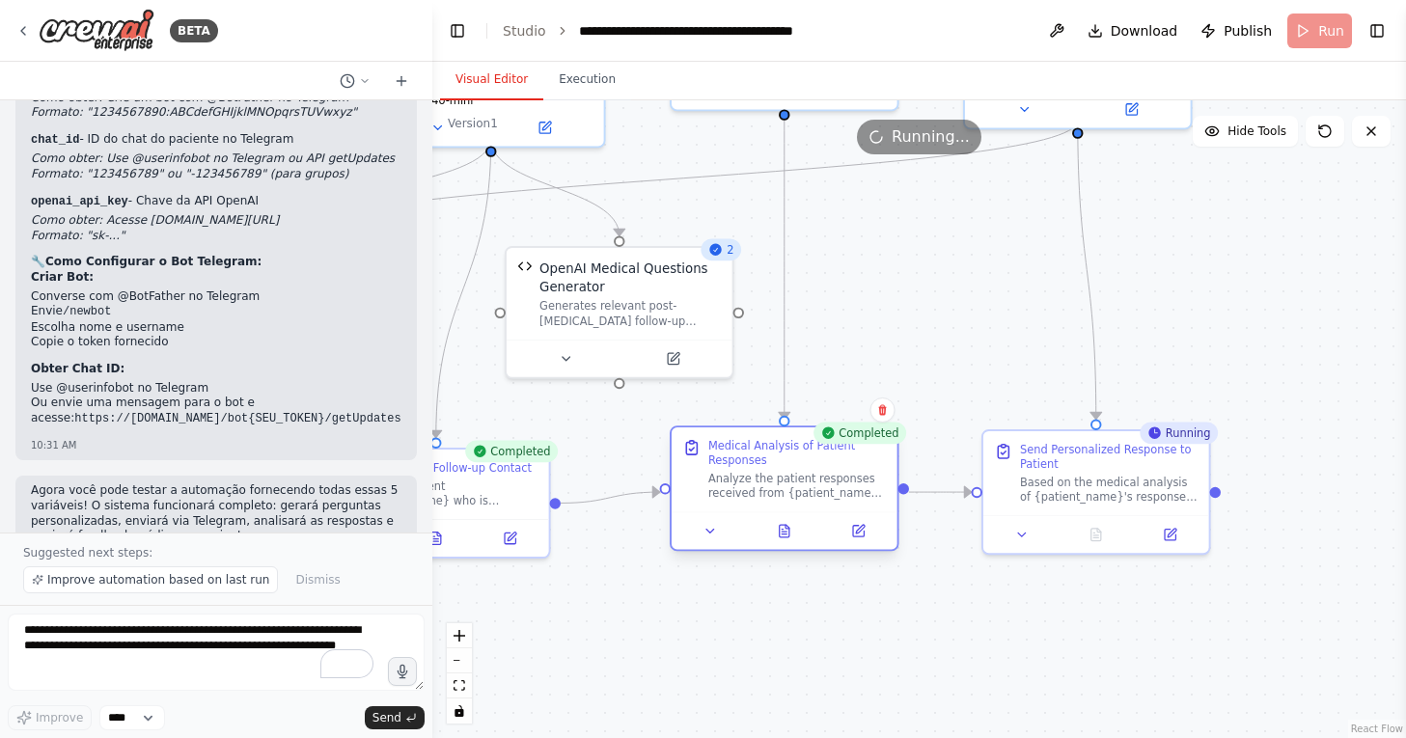
drag, startPoint x: 875, startPoint y: 460, endPoint x: 891, endPoint y: 470, distance: 18.2
click at [891, 470] on div "Medical Analysis of Patient Responses Analyze the patient responses received fr…" at bounding box center [785, 470] width 226 height 84
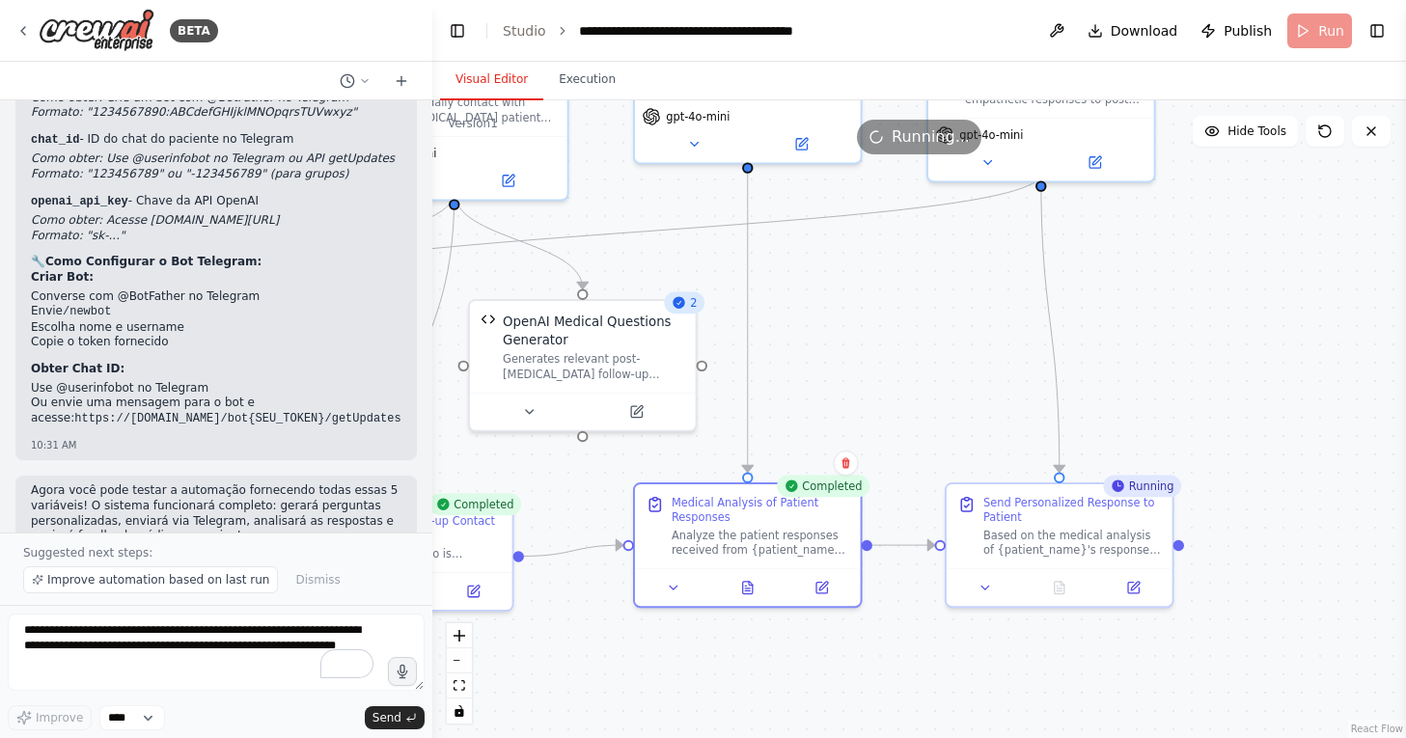
drag, startPoint x: 977, startPoint y: 451, endPoint x: 944, endPoint y: 504, distance: 62.4
click at [944, 504] on div ".deletable-edge-delete-btn { width: 20px; height: 20px; border: 0px solid #ffff…" at bounding box center [919, 419] width 974 height 638
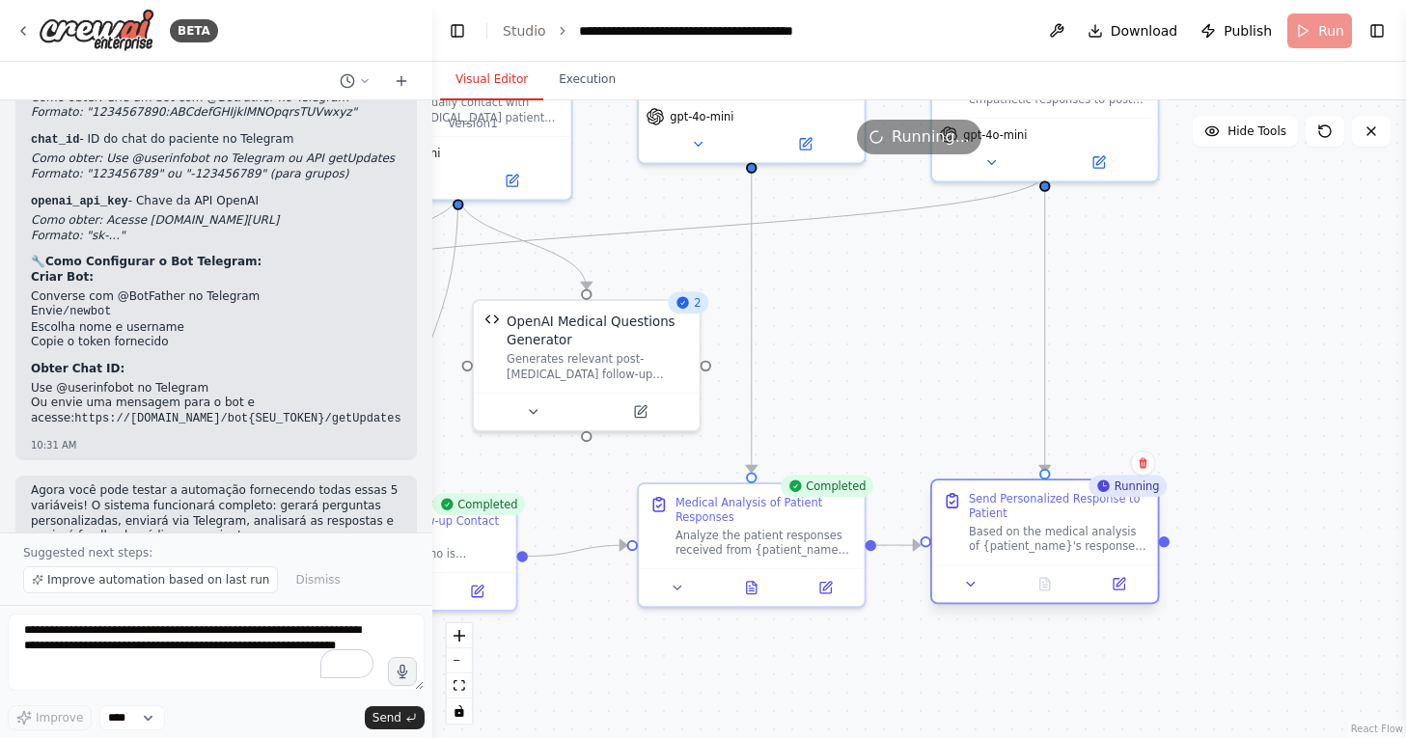
drag, startPoint x: 1005, startPoint y: 496, endPoint x: 985, endPoint y: 497, distance: 19.3
click at [985, 497] on div "Send Personalized Response to Patient" at bounding box center [1058, 505] width 178 height 29
click at [960, 452] on div ".deletable-edge-delete-btn { width: 20px; height: 20px; border: 0px solid #ffff…" at bounding box center [919, 419] width 974 height 638
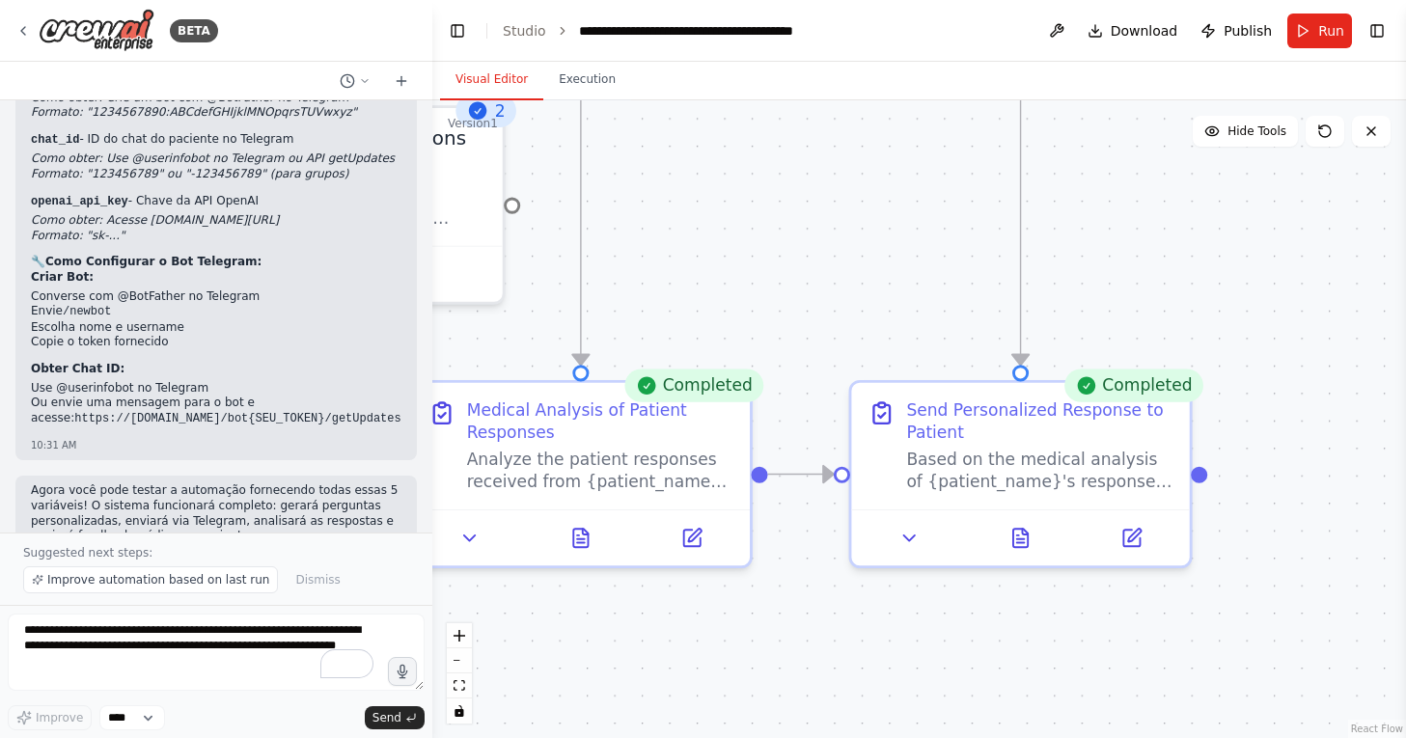
drag, startPoint x: 958, startPoint y: 451, endPoint x: 893, endPoint y: 333, distance: 134.8
click at [893, 333] on div ".deletable-edge-delete-btn { width: 20px; height: 20px; border: 0px solid #ffff…" at bounding box center [919, 419] width 974 height 638
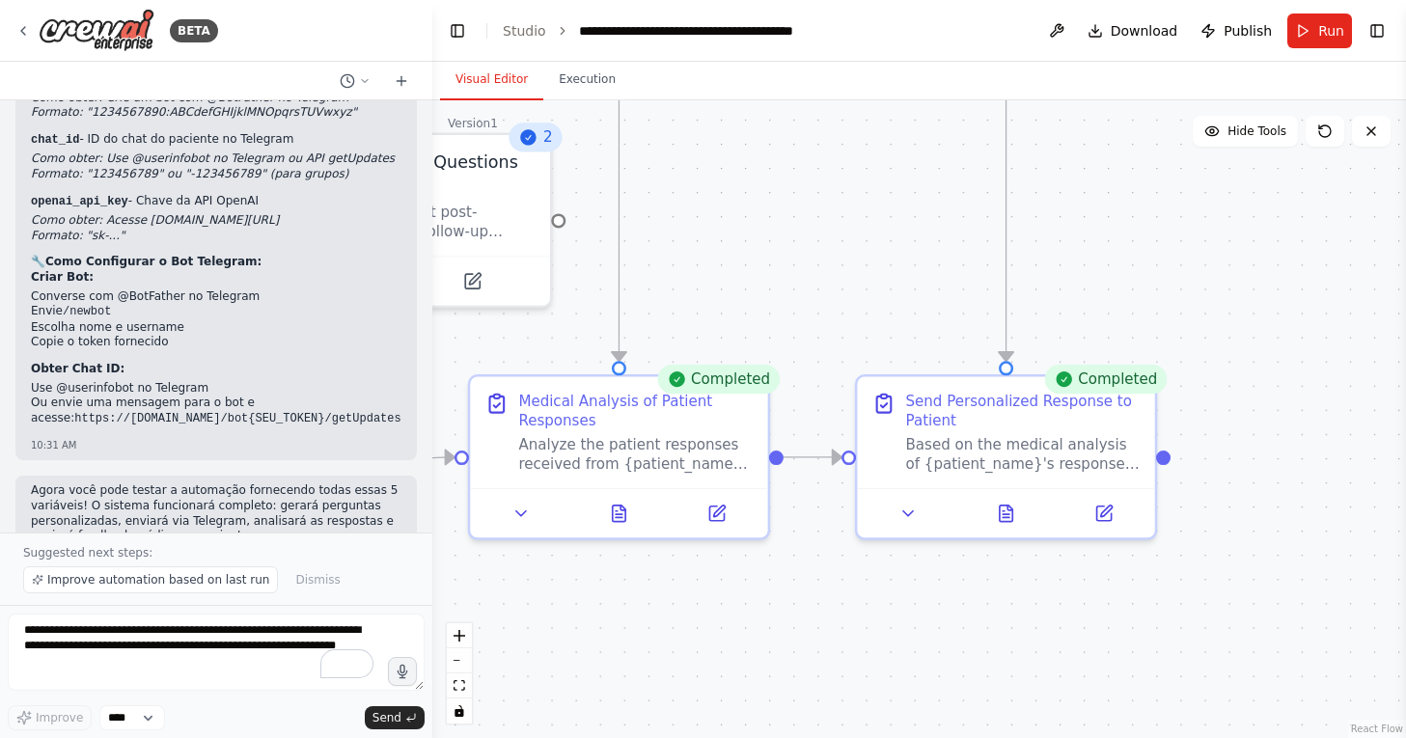
click at [893, 334] on div ".deletable-edge-delete-btn { width: 20px; height: 20px; border: 0px solid #ffff…" at bounding box center [919, 419] width 974 height 638
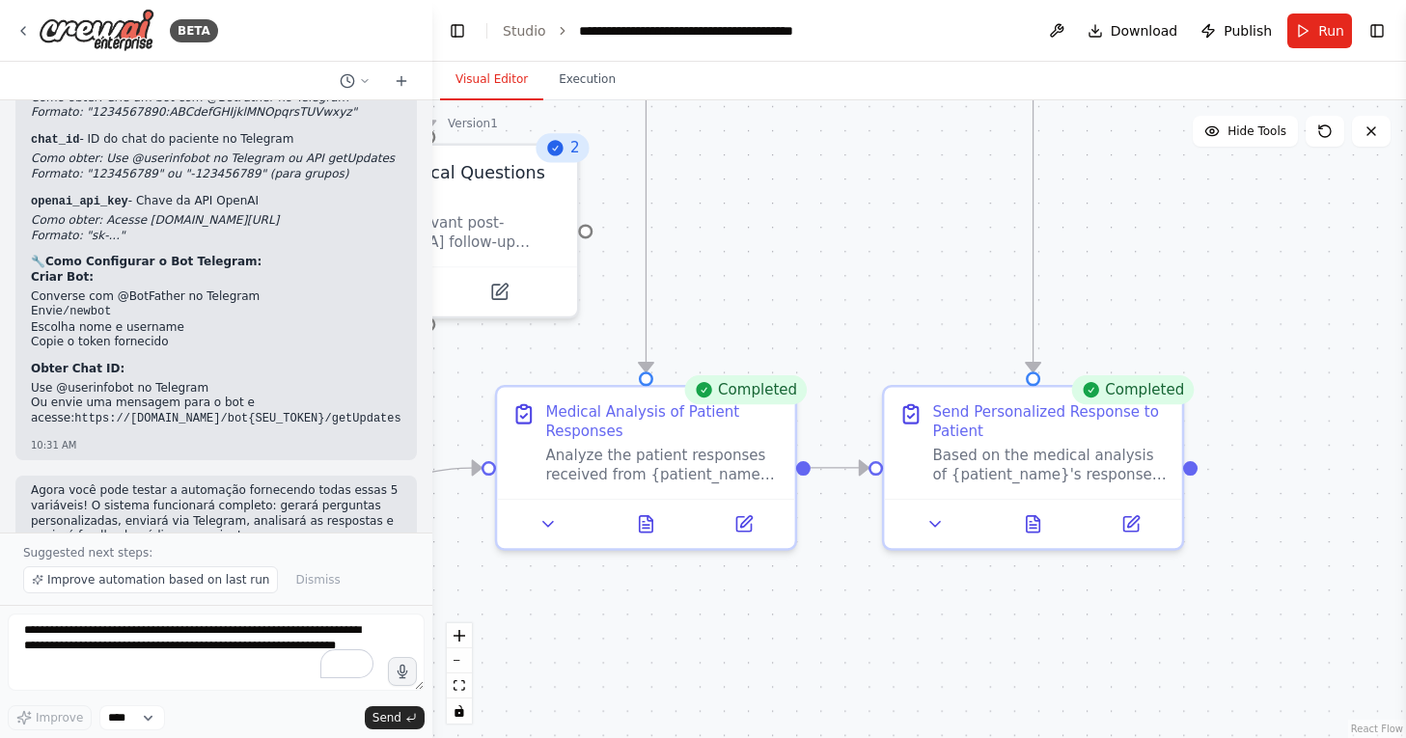
drag, startPoint x: 860, startPoint y: 312, endPoint x: 1100, endPoint y: 460, distance: 282.6
click at [1100, 460] on div ".deletable-edge-delete-btn { width: 20px; height: 20px; border: 0px solid #ffff…" at bounding box center [919, 419] width 974 height 638
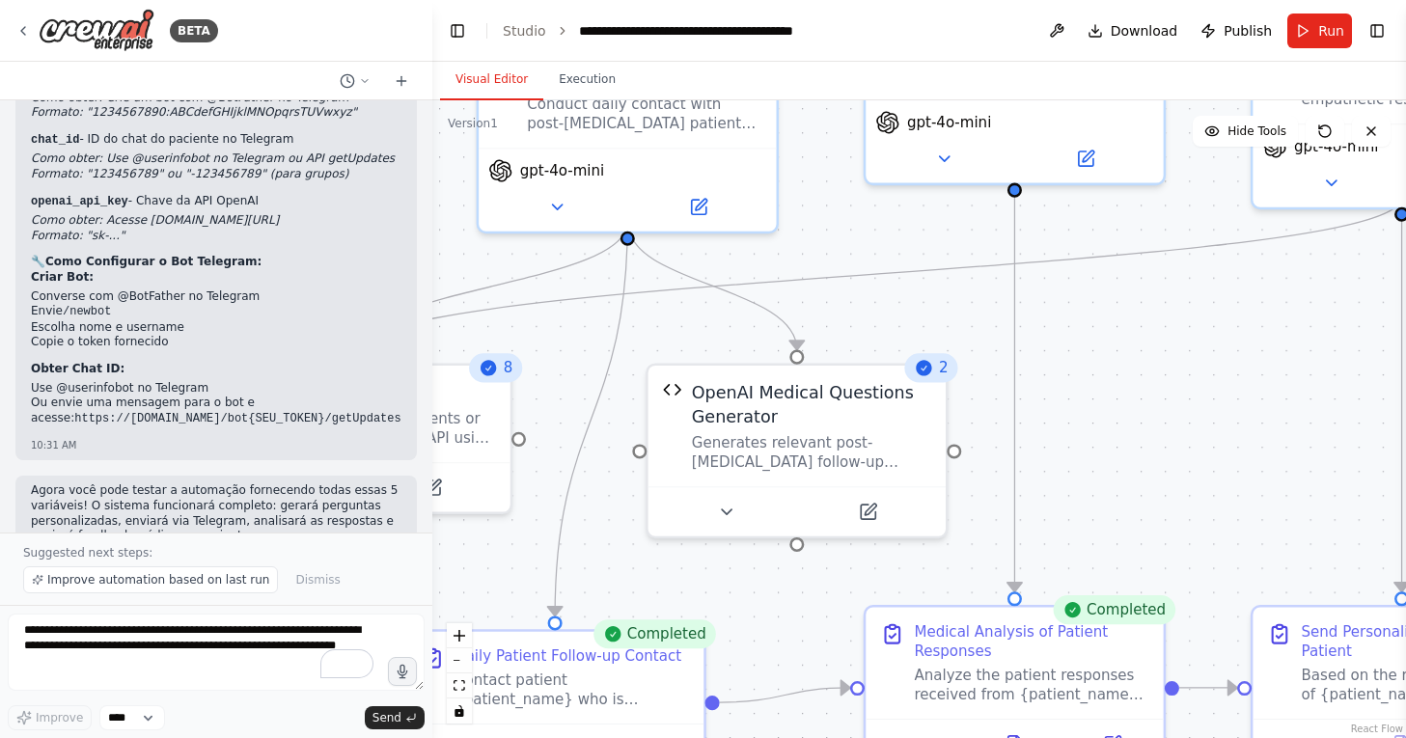
drag, startPoint x: 909, startPoint y: 342, endPoint x: 1076, endPoint y: 432, distance: 190.0
click at [1076, 432] on div ".deletable-edge-delete-btn { width: 20px; height: 20px; border: 0px solid #ffff…" at bounding box center [919, 419] width 974 height 638
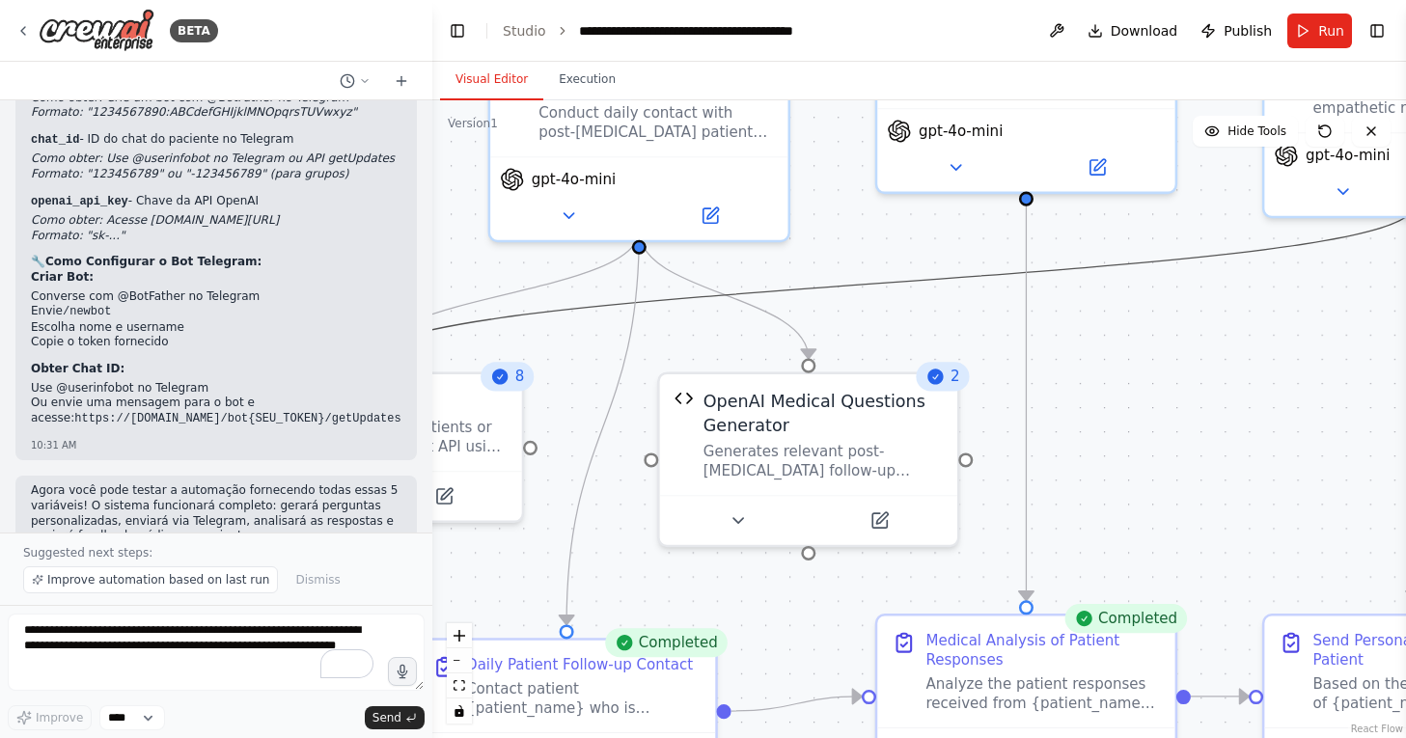
drag, startPoint x: 889, startPoint y: 280, endPoint x: 960, endPoint y: 333, distance: 89.0
click at [960, 333] on div ".deletable-edge-delete-btn { width: 20px; height: 20px; border: 0px solid #ffff…" at bounding box center [919, 419] width 974 height 638
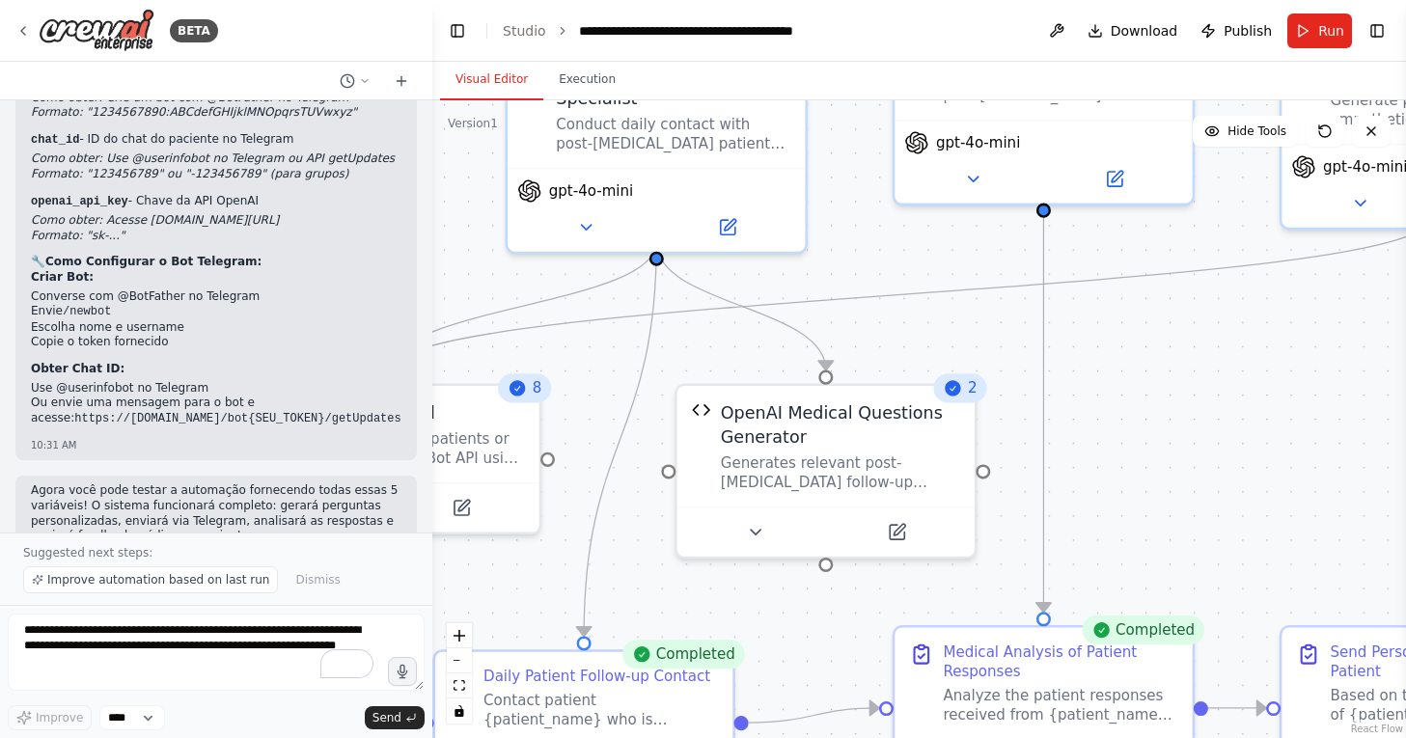
drag, startPoint x: 960, startPoint y: 333, endPoint x: 1042, endPoint y: 388, distance: 98.8
click at [1042, 388] on div ".deletable-edge-delete-btn { width: 20px; height: 20px; border: 0px solid #ffff…" at bounding box center [919, 419] width 974 height 638
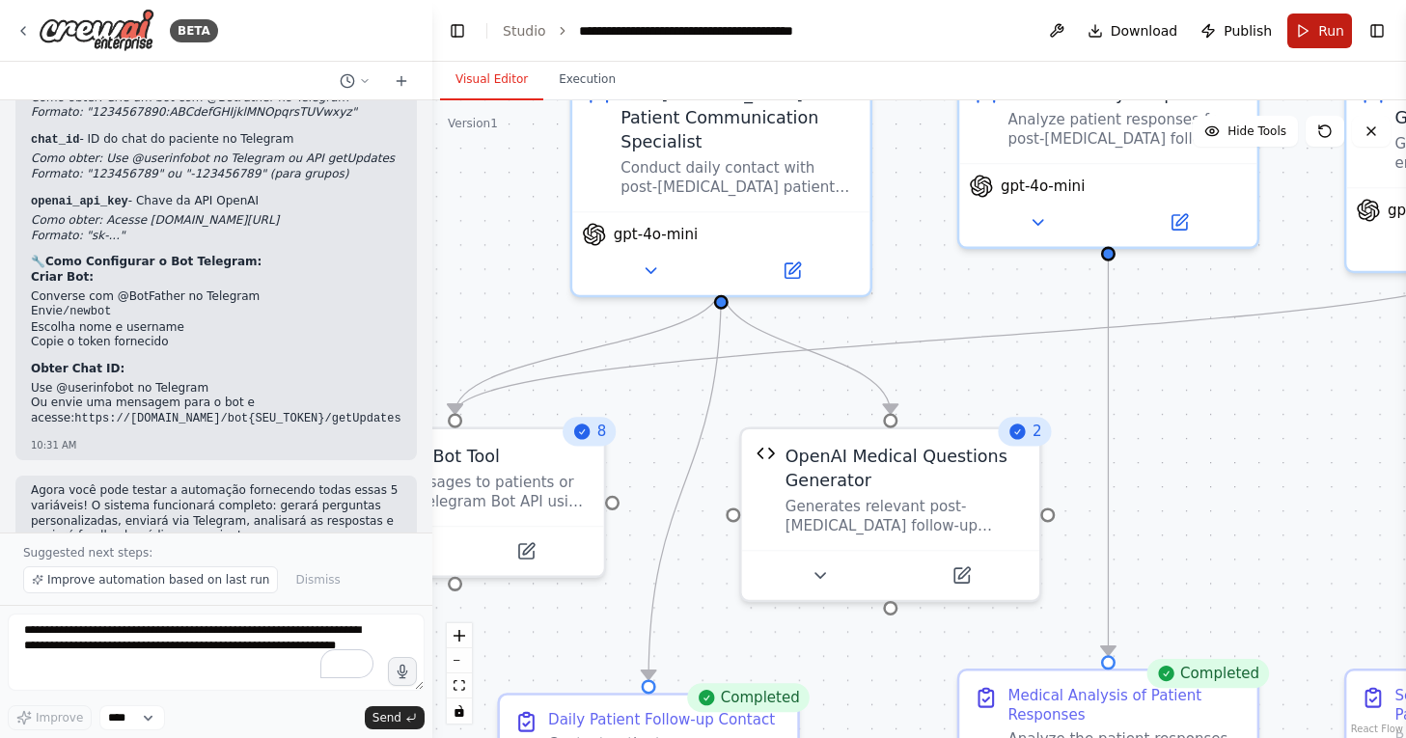
click at [1336, 25] on span "Run" at bounding box center [1331, 30] width 26 height 19
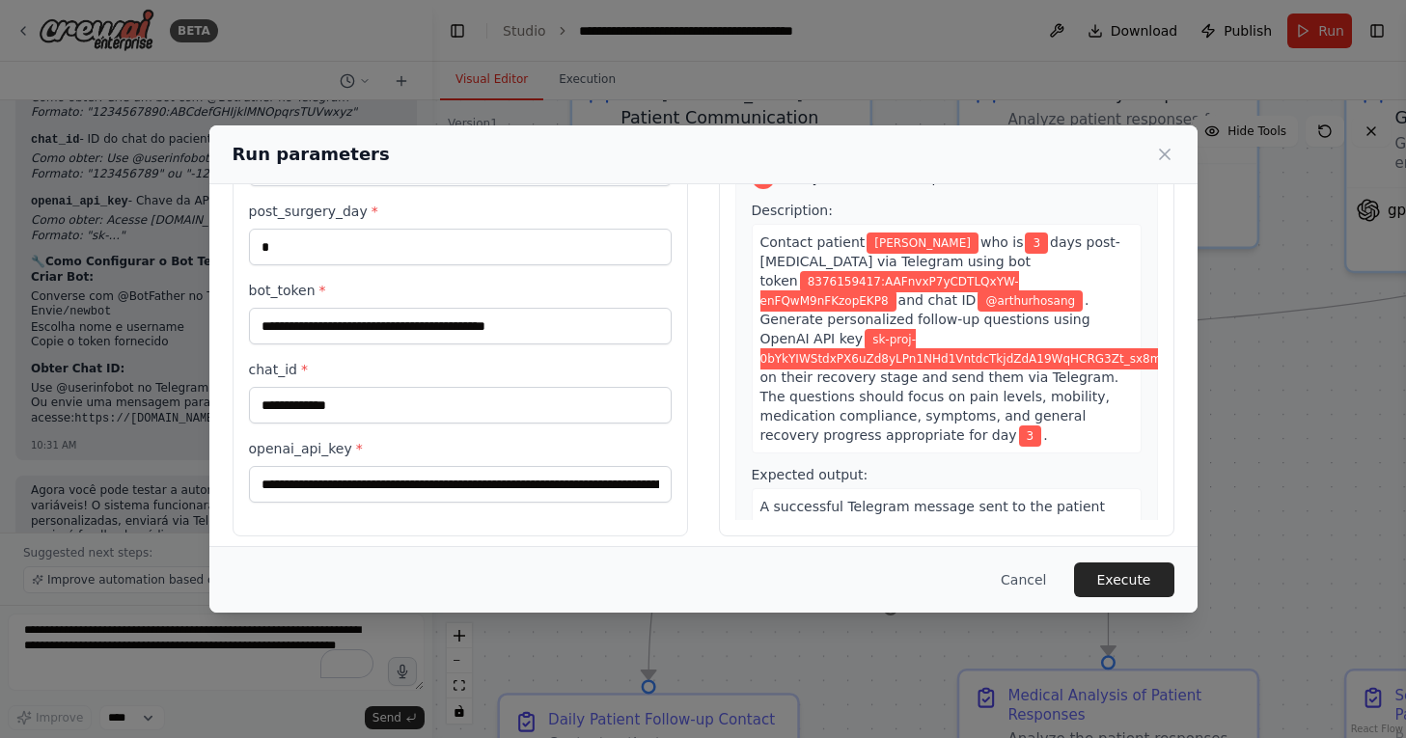
scroll to position [142, 0]
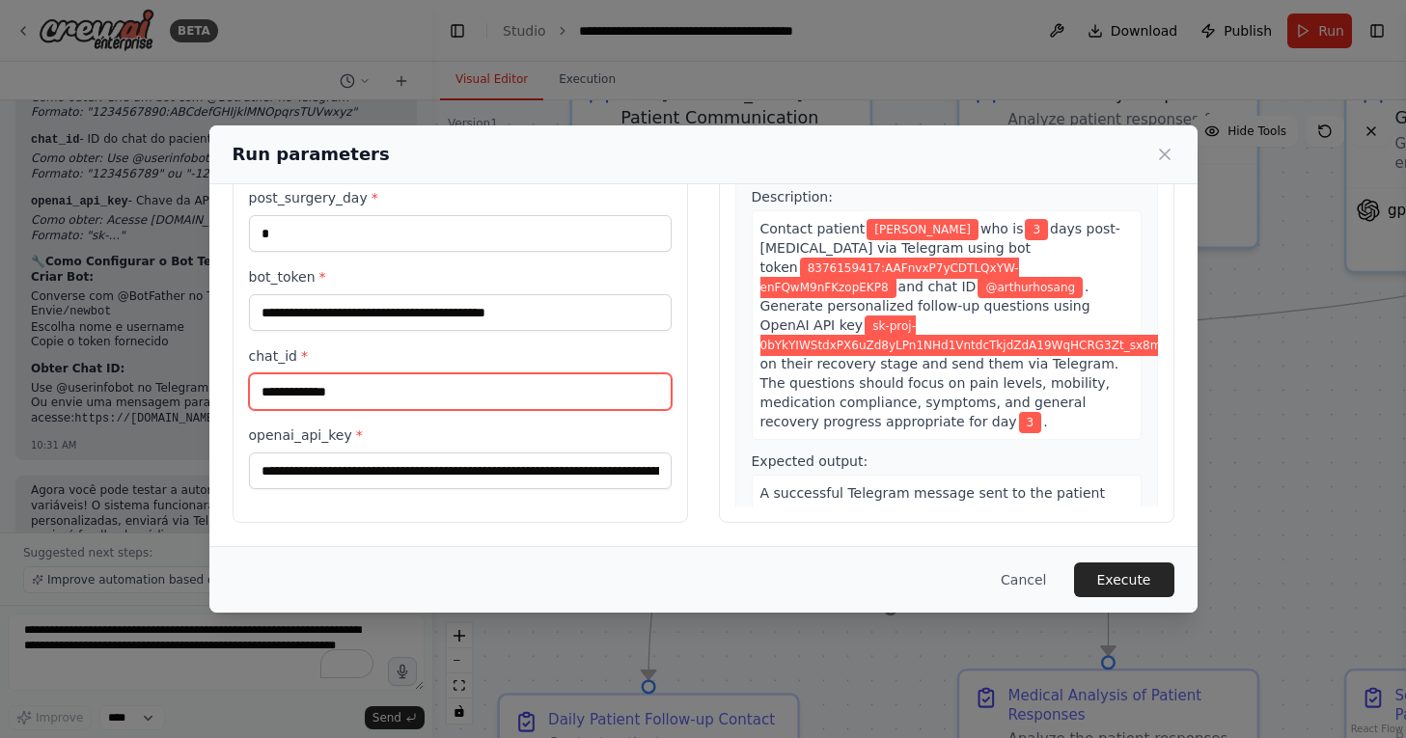
click at [321, 398] on input "**********" at bounding box center [460, 391] width 423 height 37
type input "**********"
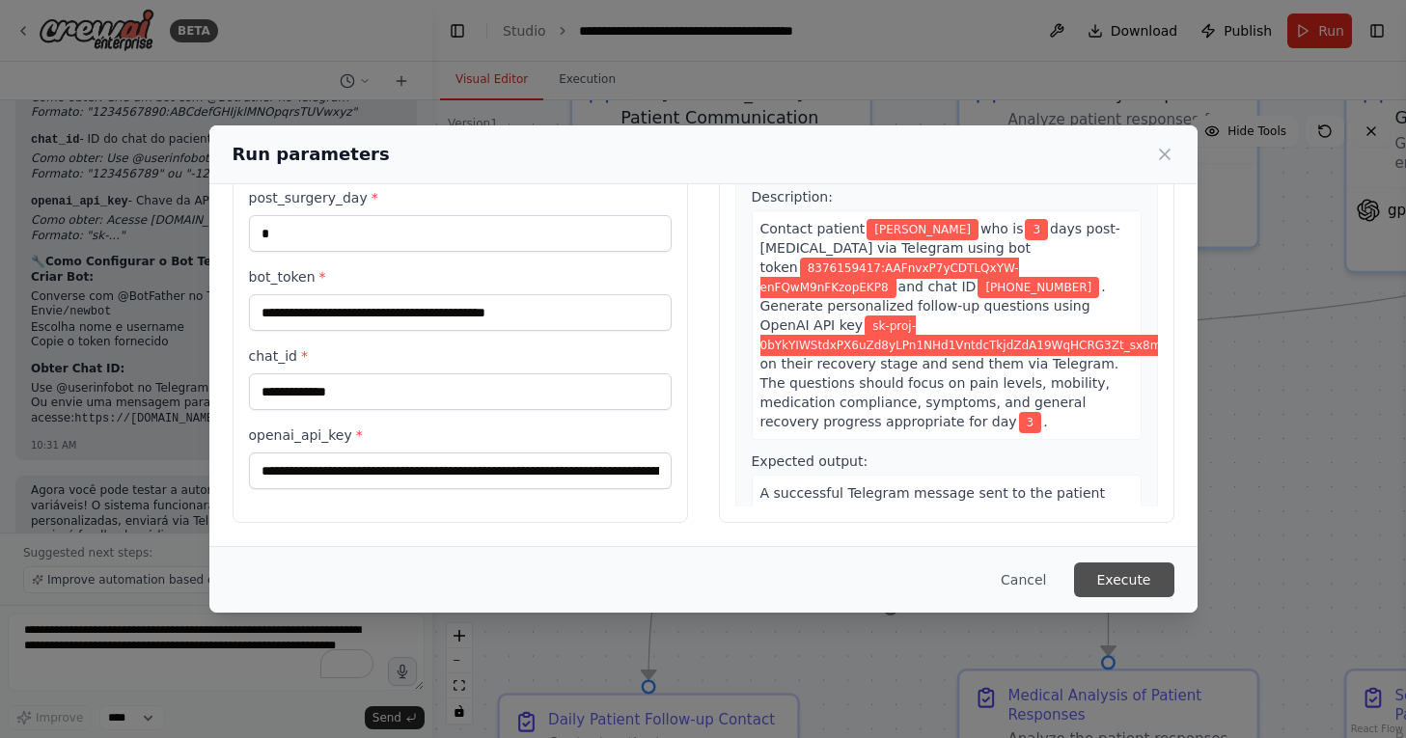
click at [1108, 564] on button "Execute" at bounding box center [1124, 580] width 100 height 35
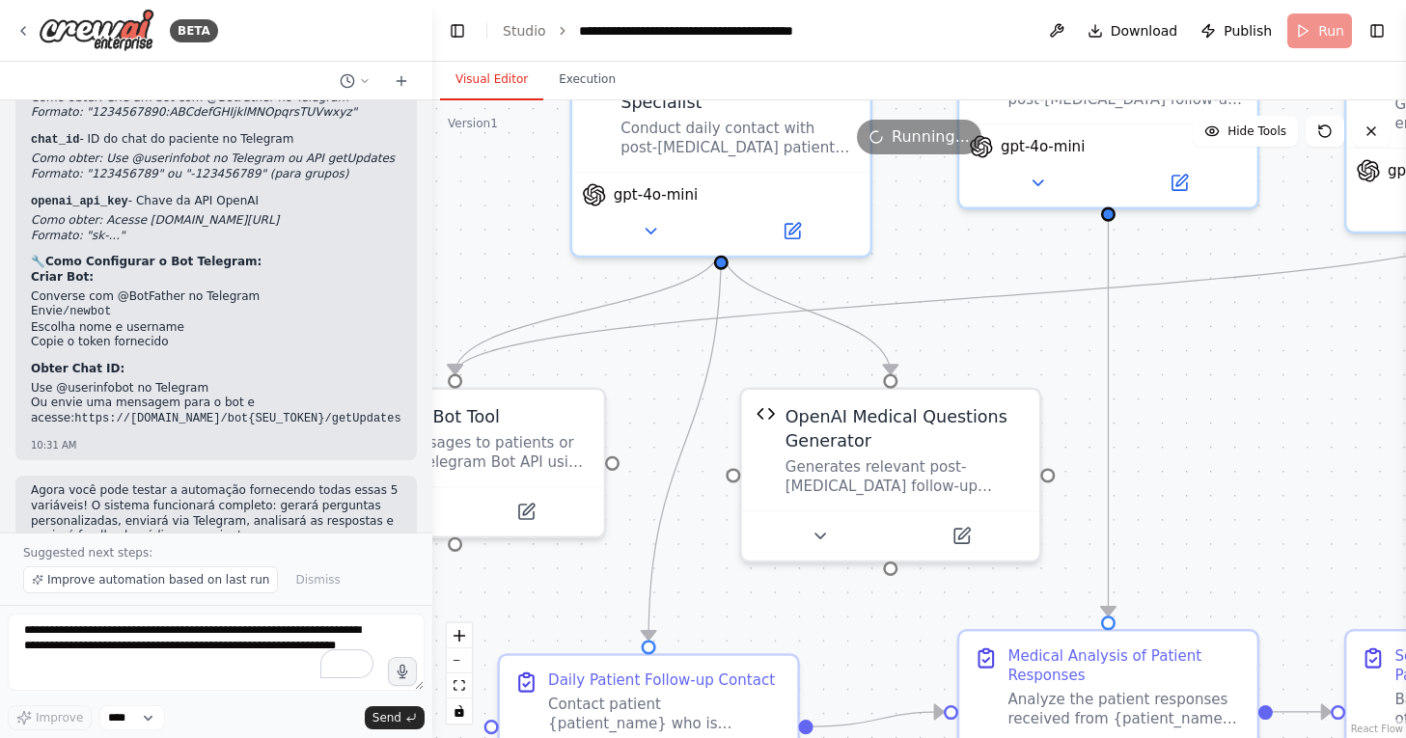
drag, startPoint x: 558, startPoint y: 320, endPoint x: 558, endPoint y: 280, distance: 40.5
click at [558, 280] on div ".deletable-edge-delete-btn { width: 20px; height: 20px; border: 0px solid #ffff…" at bounding box center [919, 419] width 974 height 638
